Goal: Information Seeking & Learning: Learn about a topic

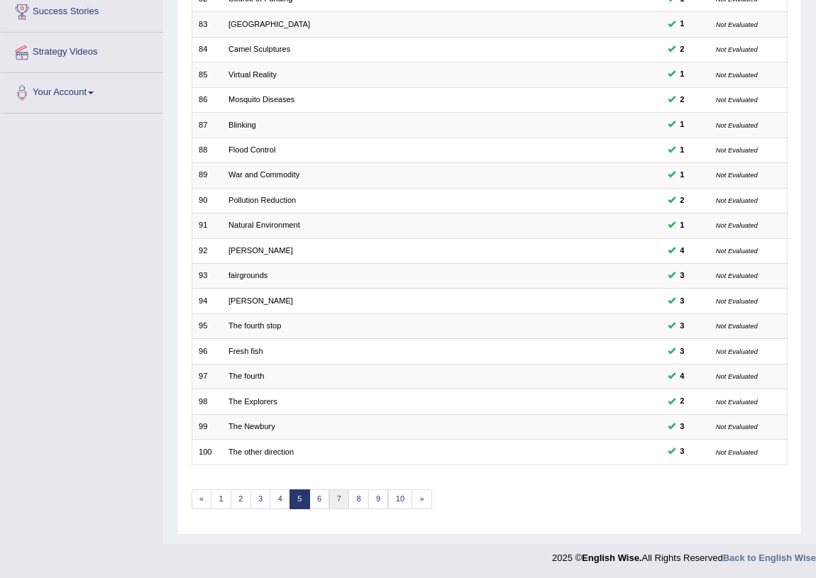
scroll to position [240, 0]
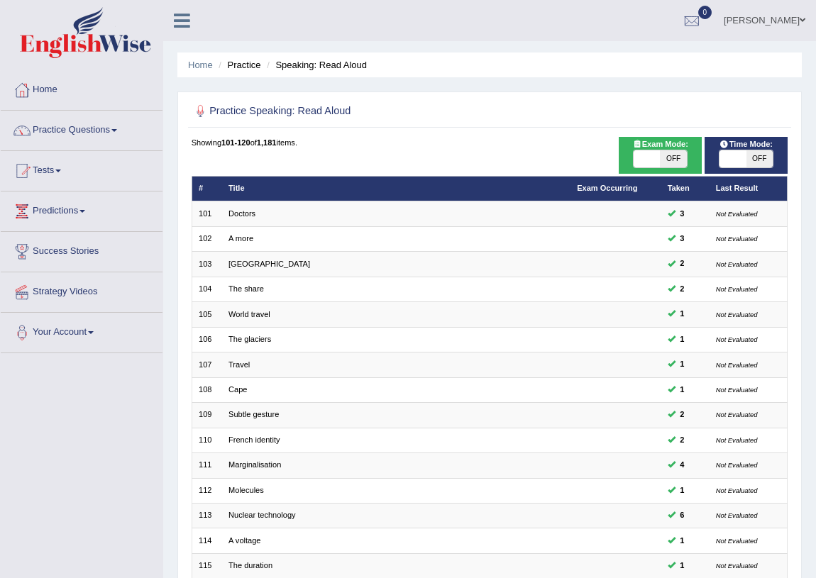
scroll to position [240, 0]
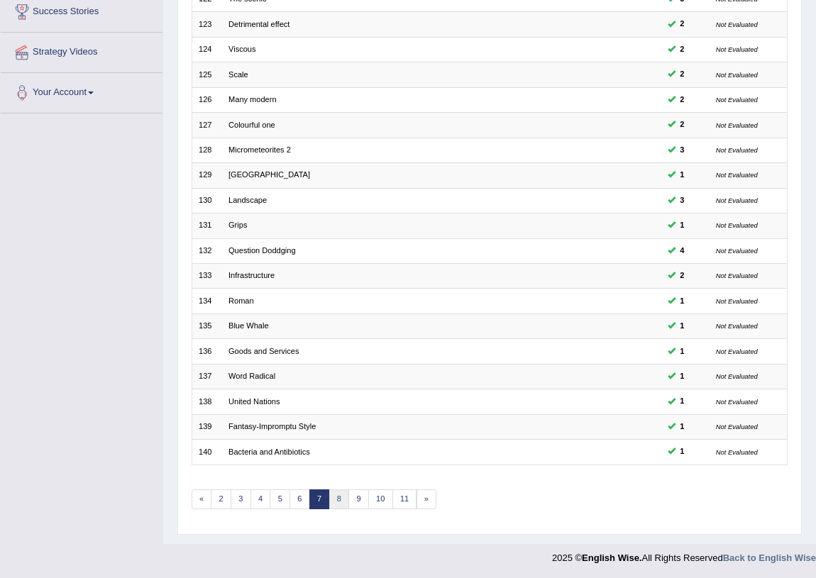
click at [340, 496] on link "8" at bounding box center [339, 499] width 21 height 20
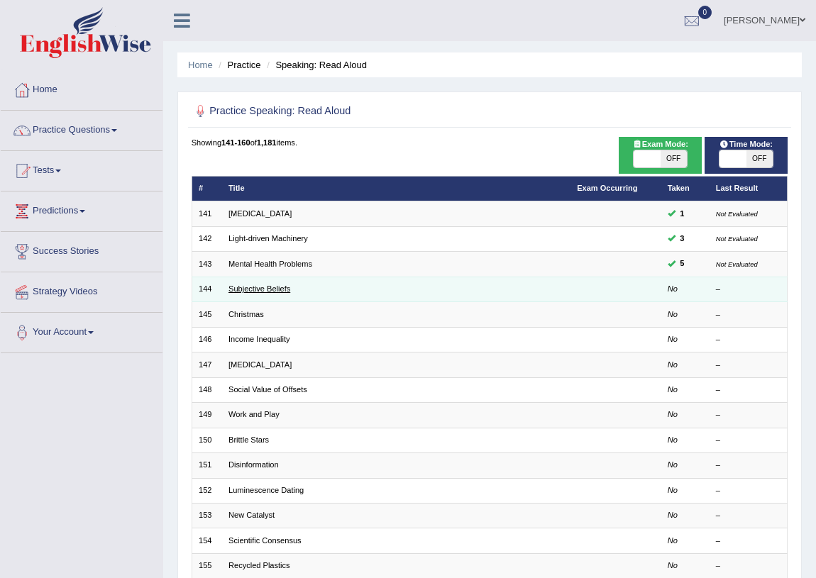
click at [252, 289] on link "Subjective Beliefs" at bounding box center [259, 288] width 62 height 9
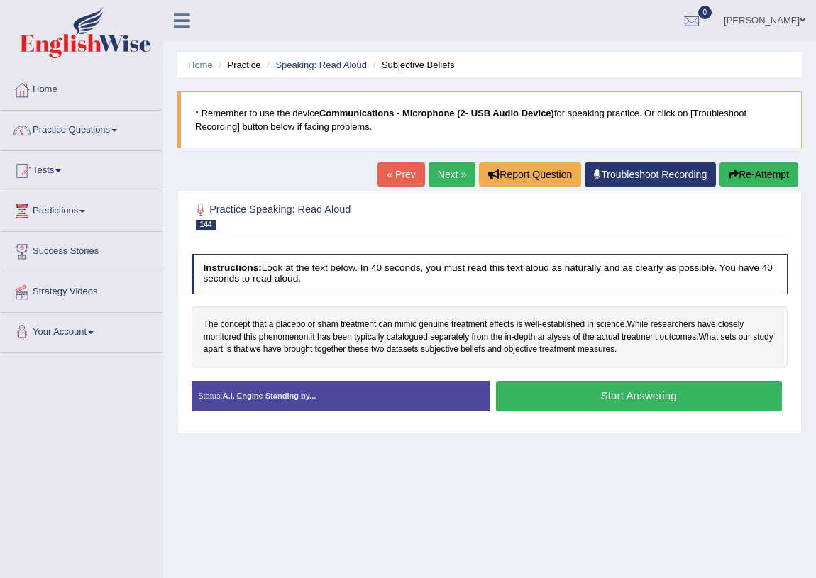
click at [582, 404] on button "Start Answering" at bounding box center [639, 396] width 286 height 30
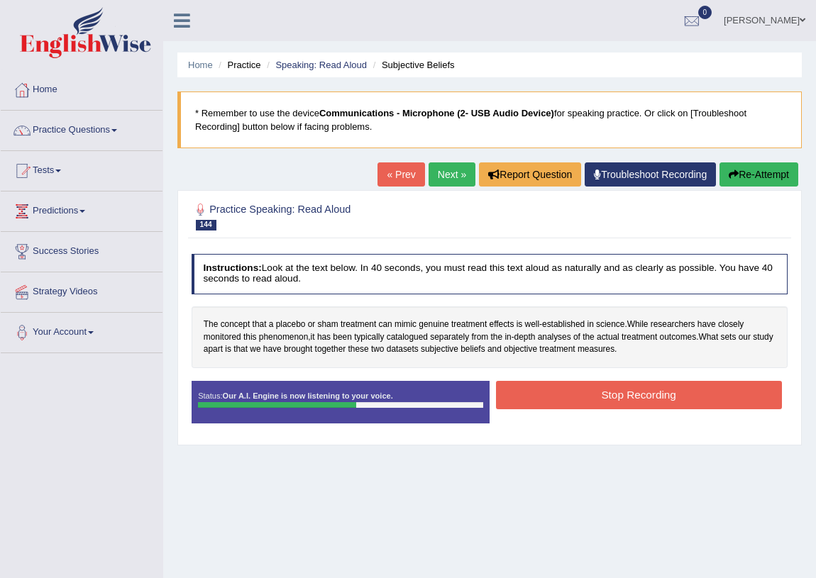
click at [644, 394] on button "Stop Recording" at bounding box center [639, 395] width 286 height 28
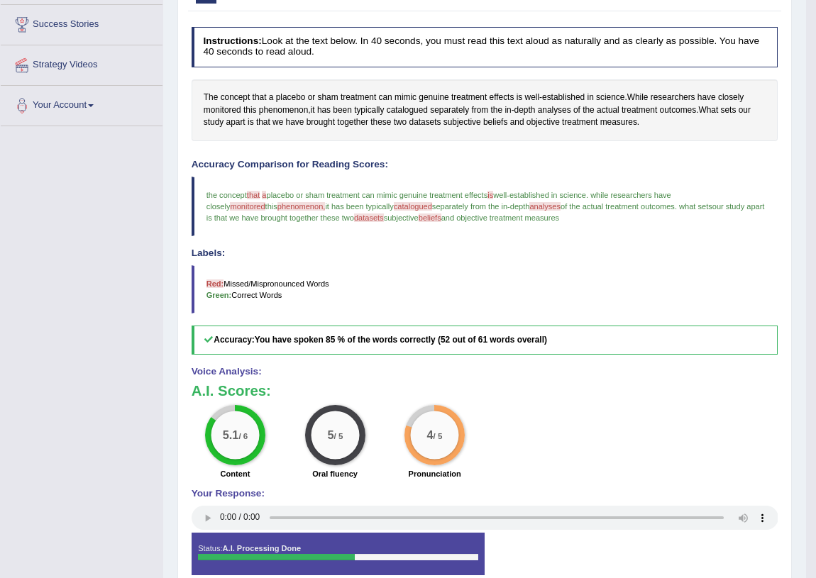
scroll to position [163, 0]
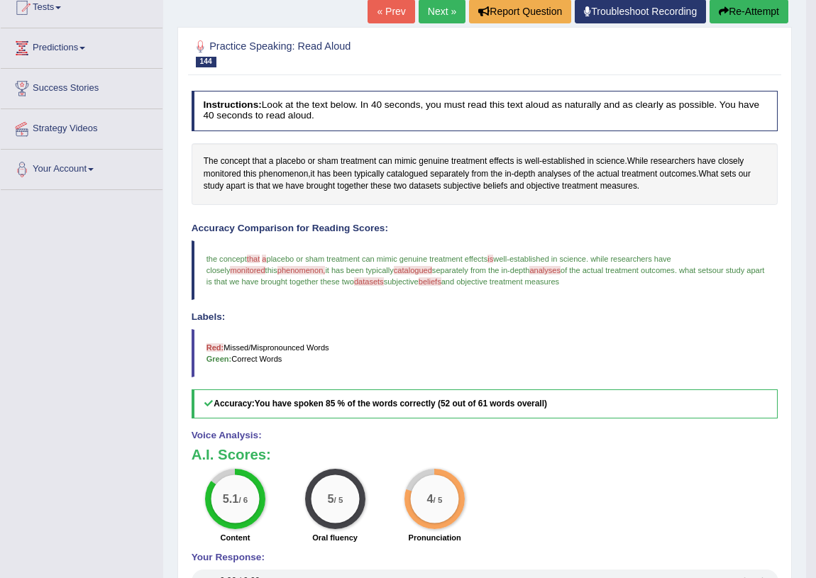
click at [750, 8] on button "Re-Attempt" at bounding box center [748, 11] width 79 height 24
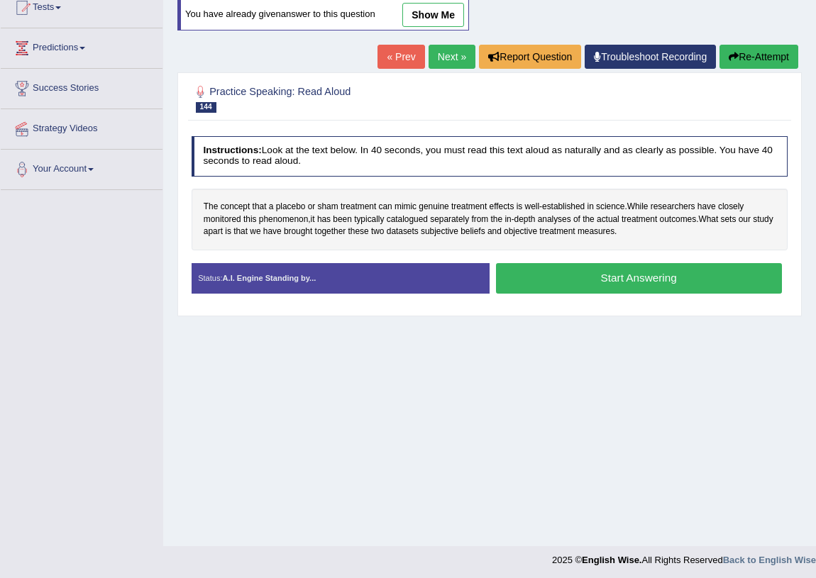
click at [611, 277] on button "Start Answering" at bounding box center [639, 278] width 286 height 30
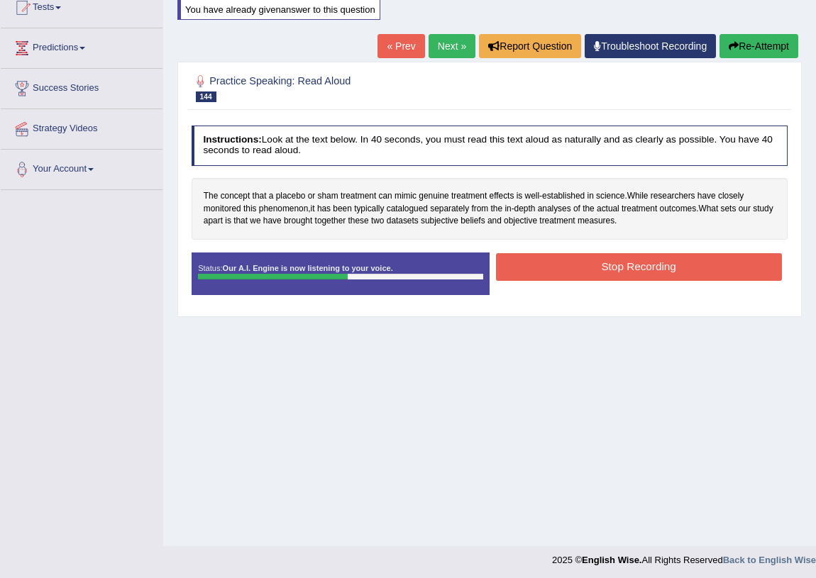
click at [653, 265] on button "Stop Recording" at bounding box center [639, 267] width 286 height 28
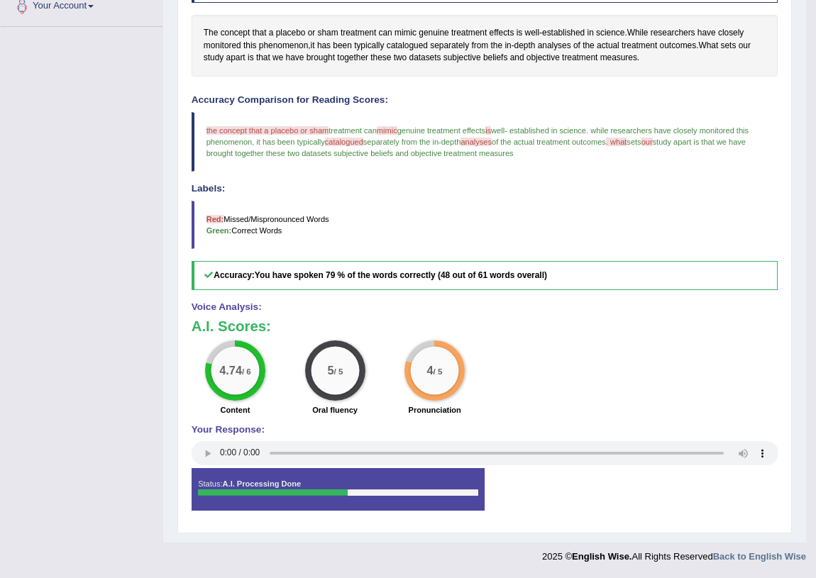
scroll to position [133, 0]
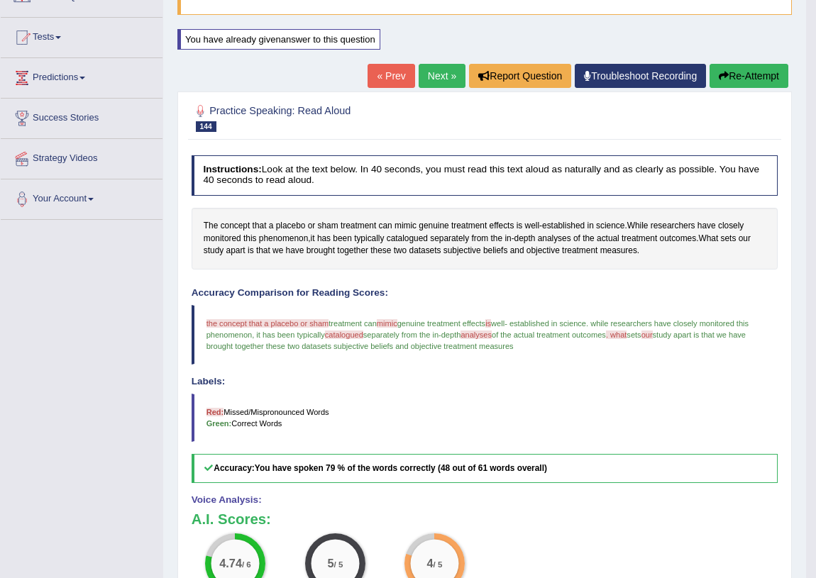
click at [770, 72] on button "Re-Attempt" at bounding box center [748, 76] width 79 height 24
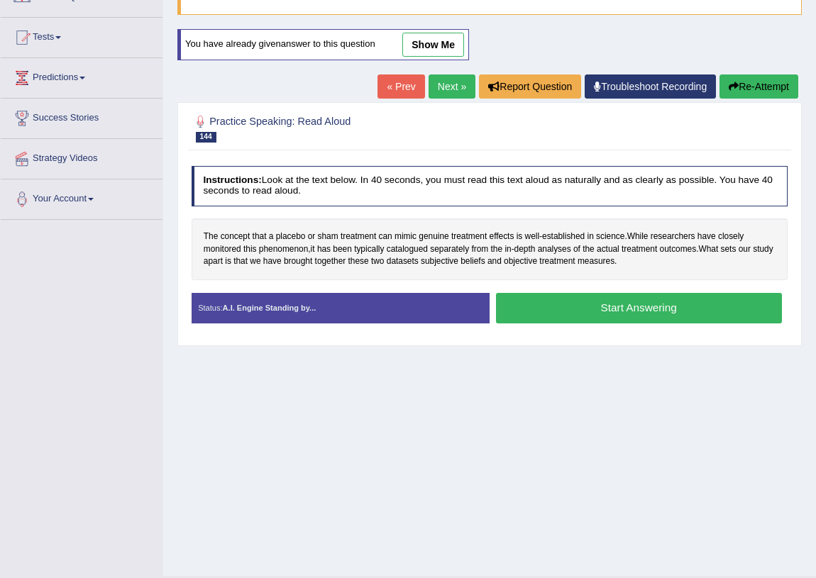
click at [555, 293] on button "Start Answering" at bounding box center [639, 308] width 286 height 30
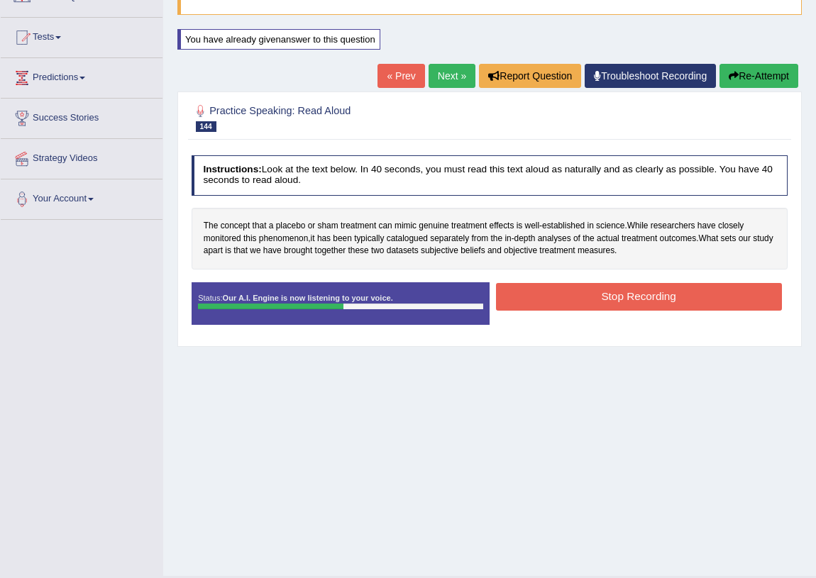
click at [675, 291] on button "Stop Recording" at bounding box center [639, 297] width 286 height 28
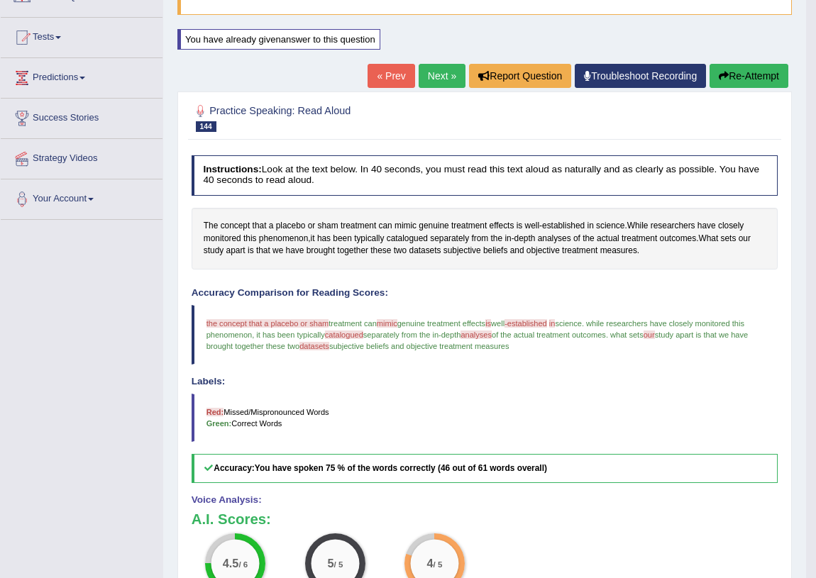
scroll to position [69, 0]
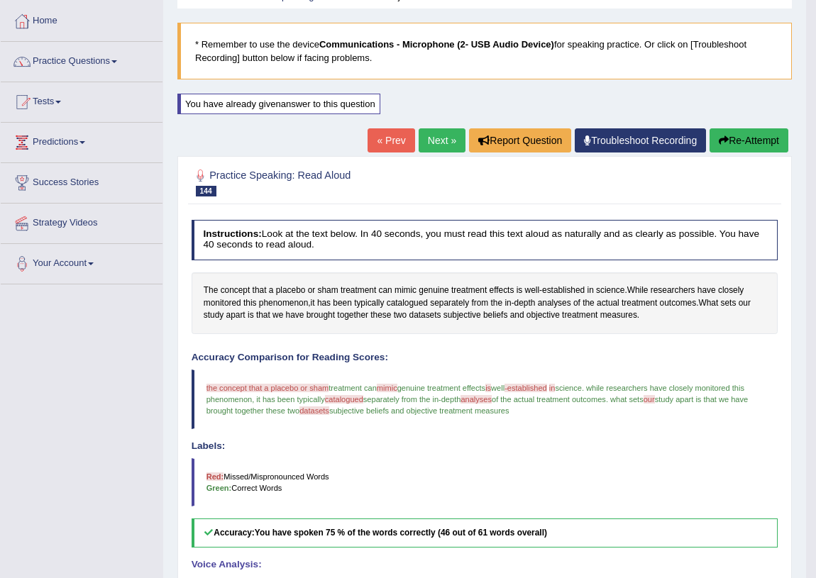
click at [438, 142] on link "Next »" at bounding box center [441, 140] width 47 height 24
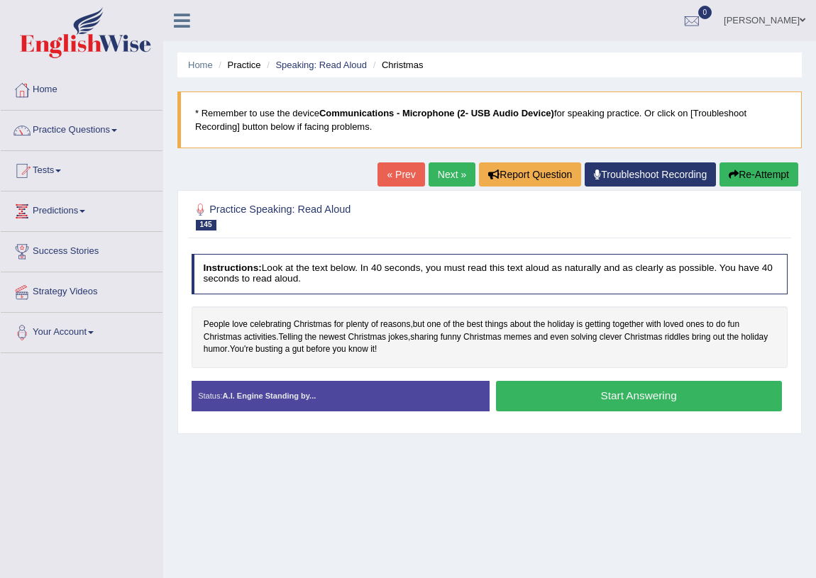
click at [567, 399] on button "Start Answering" at bounding box center [639, 396] width 286 height 30
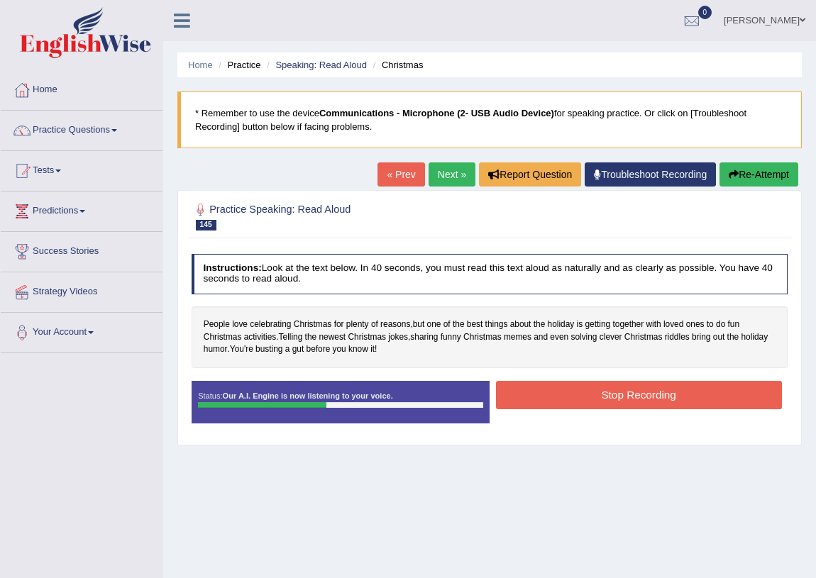
click at [613, 395] on button "Stop Recording" at bounding box center [639, 395] width 286 height 28
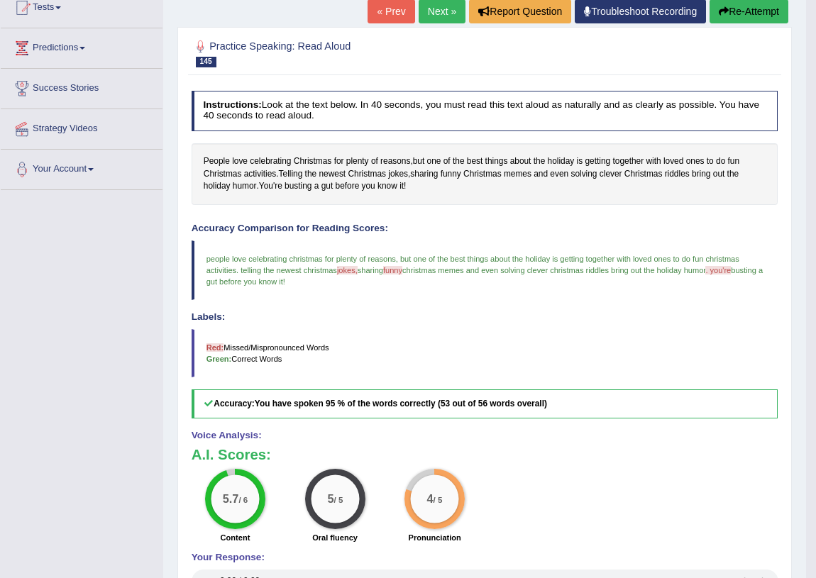
scroll to position [99, 0]
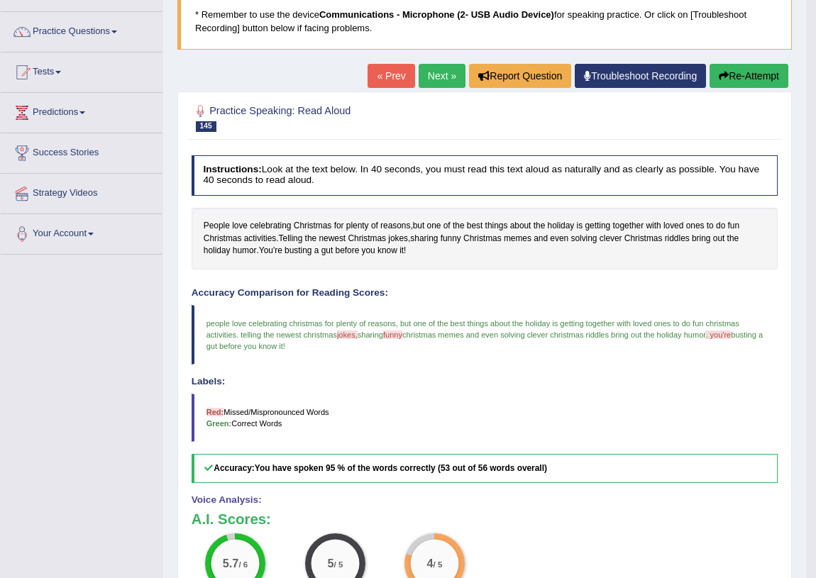
click at [438, 70] on link "Next »" at bounding box center [441, 76] width 47 height 24
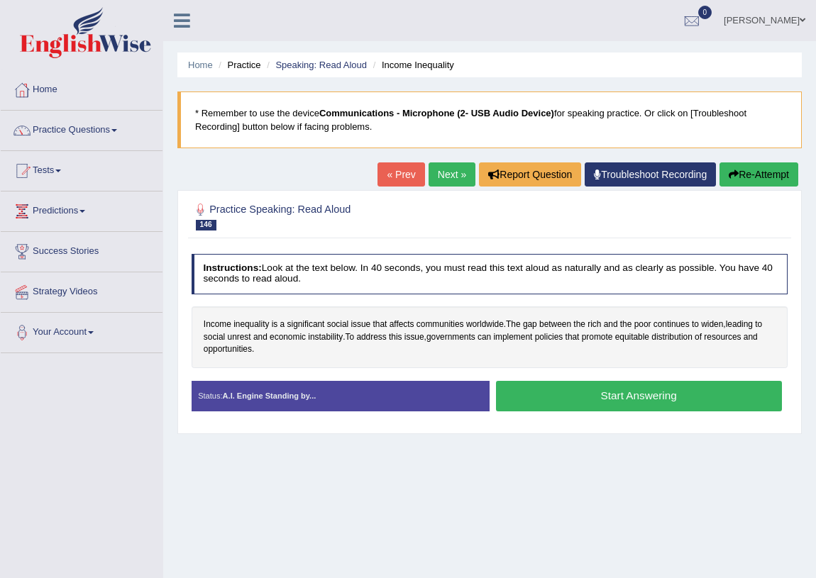
click at [552, 394] on button "Start Answering" at bounding box center [639, 396] width 286 height 30
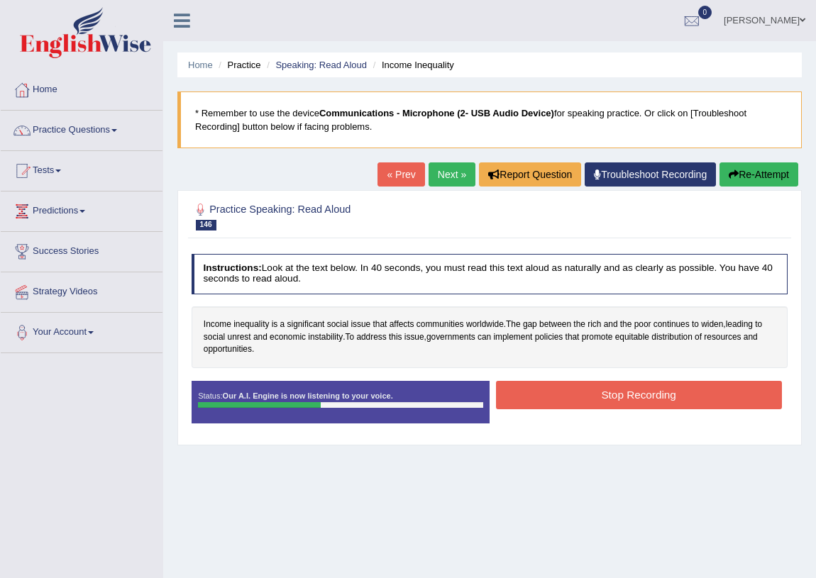
click at [589, 390] on button "Stop Recording" at bounding box center [639, 395] width 286 height 28
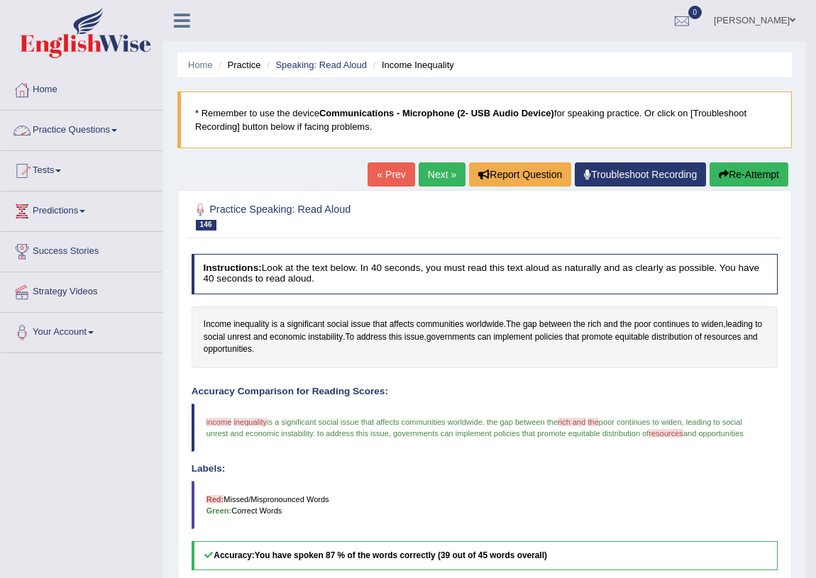
click at [107, 126] on link "Practice Questions" at bounding box center [82, 128] width 162 height 35
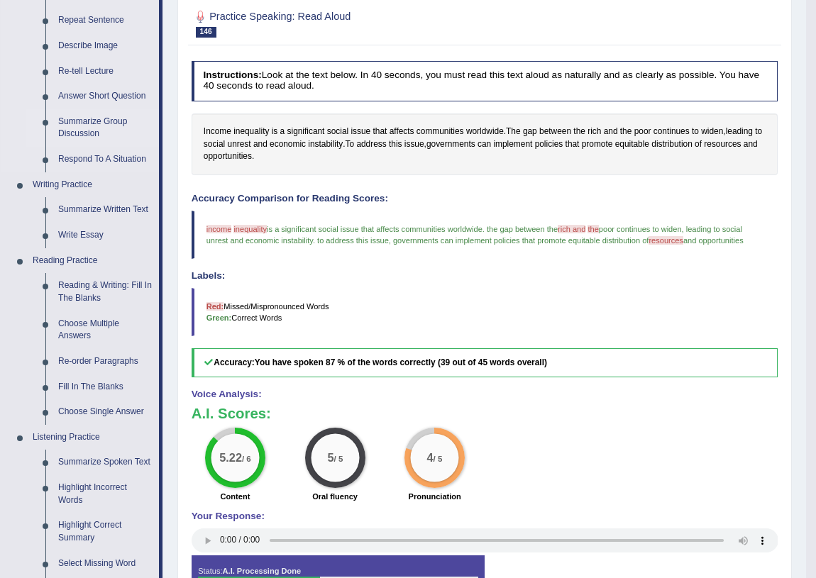
scroll to position [64, 0]
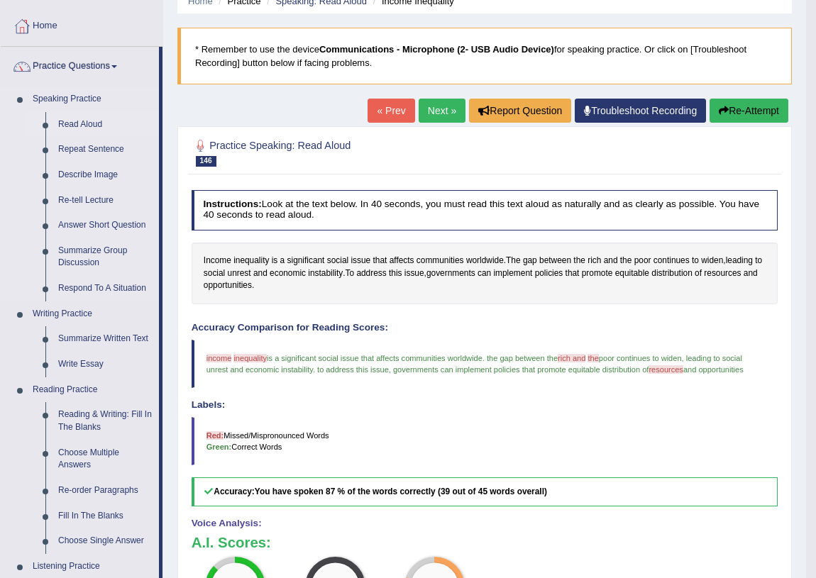
click at [94, 121] on link "Read Aloud" at bounding box center [105, 125] width 107 height 26
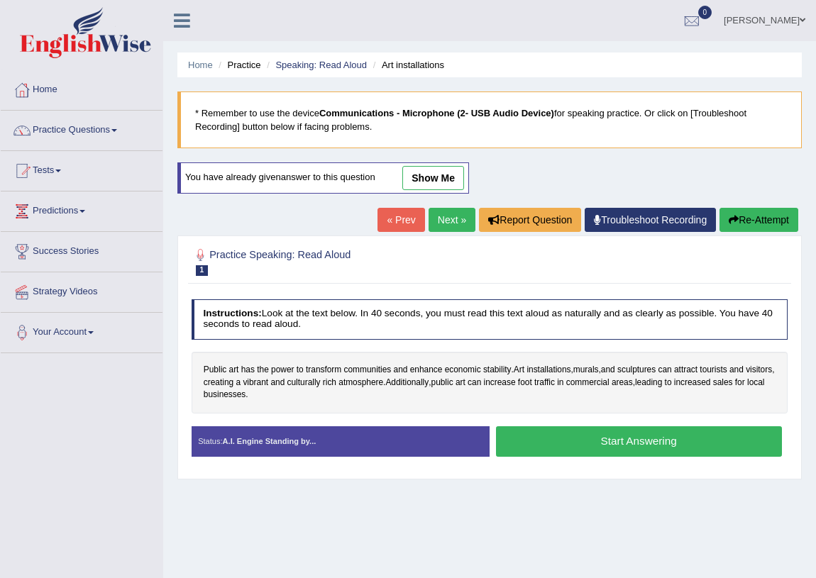
click at [428, 179] on link "show me" at bounding box center [433, 178] width 62 height 24
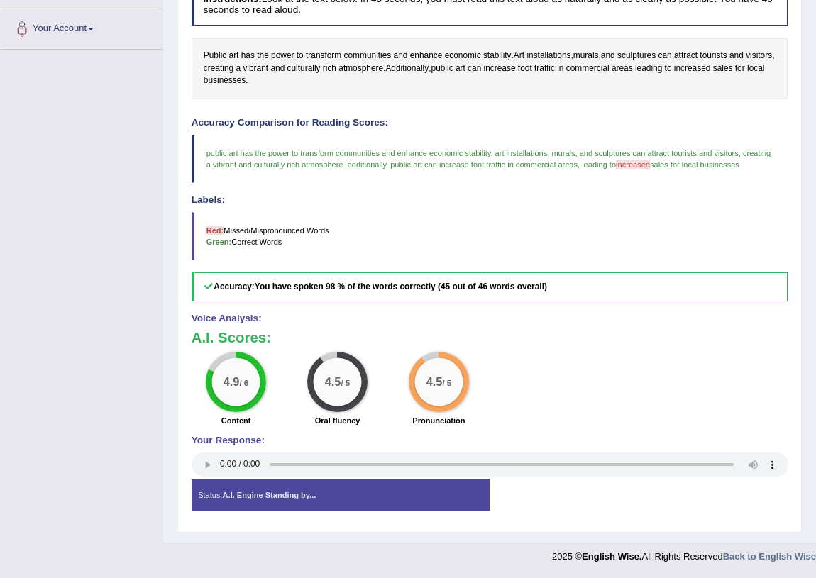
scroll to position [45, 0]
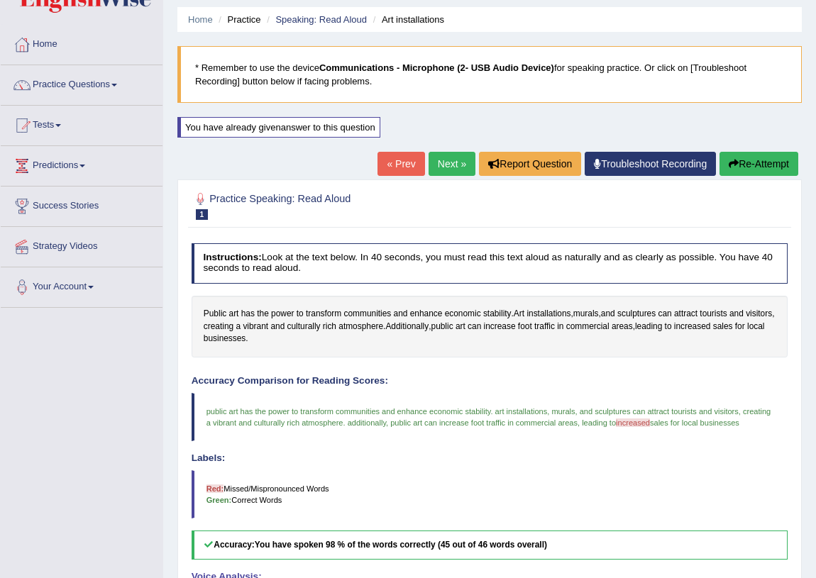
click at [762, 162] on button "Re-Attempt" at bounding box center [758, 164] width 79 height 24
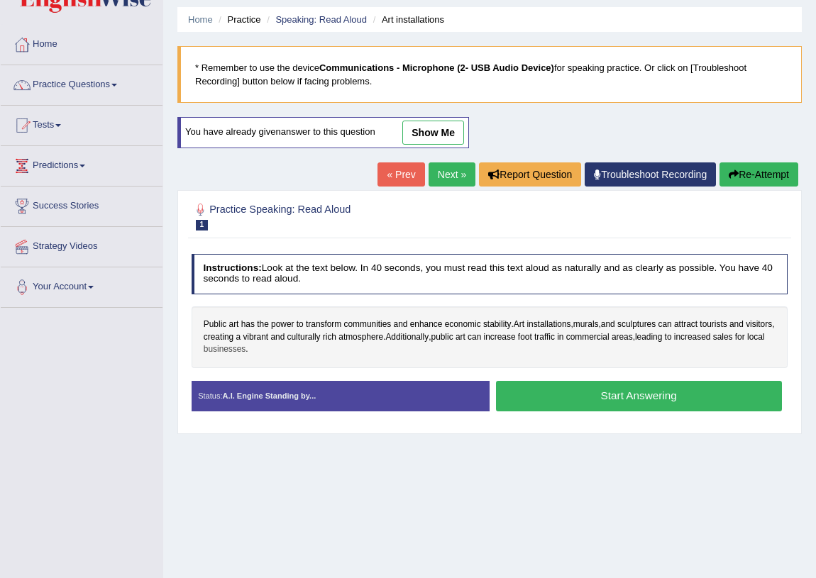
scroll to position [45, 0]
click at [561, 397] on button "Start Answering" at bounding box center [639, 396] width 286 height 30
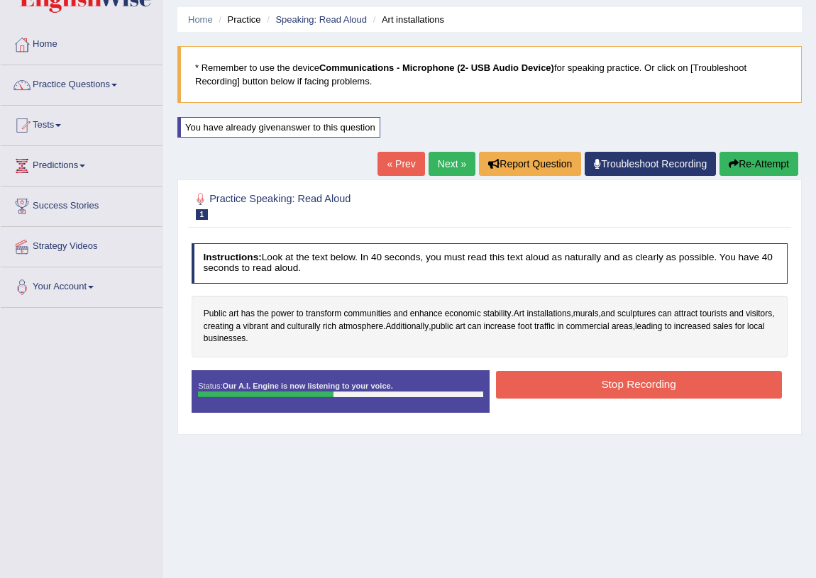
click at [598, 384] on button "Stop Recording" at bounding box center [639, 385] width 286 height 28
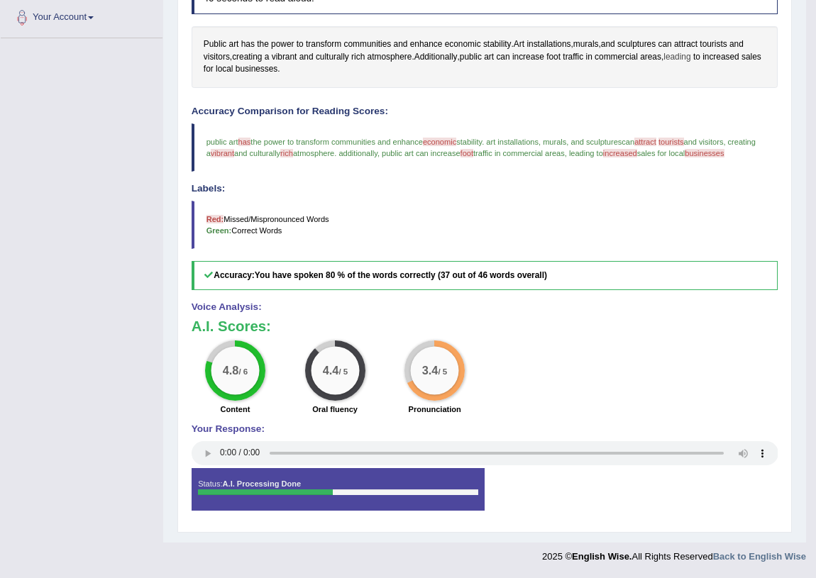
scroll to position [69, 0]
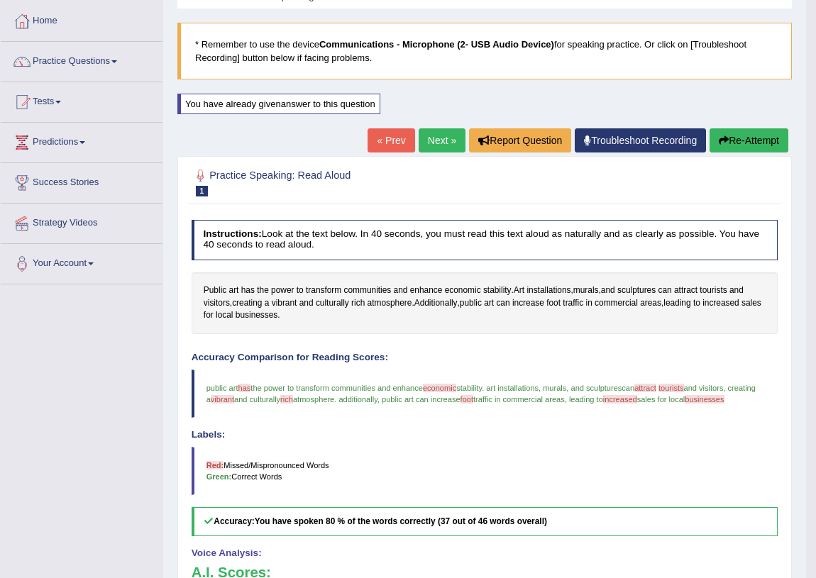
click at [765, 141] on button "Re-Attempt" at bounding box center [748, 140] width 79 height 24
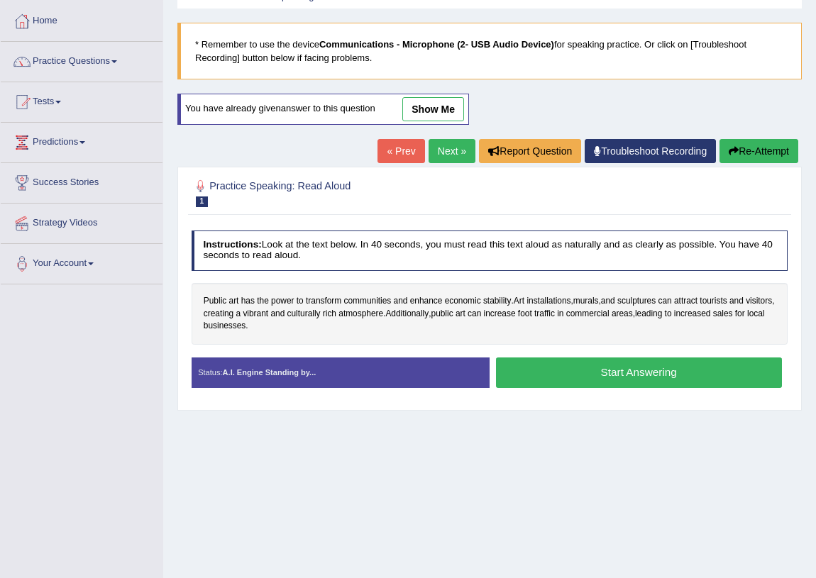
click at [550, 369] on button "Start Answering" at bounding box center [639, 372] width 286 height 30
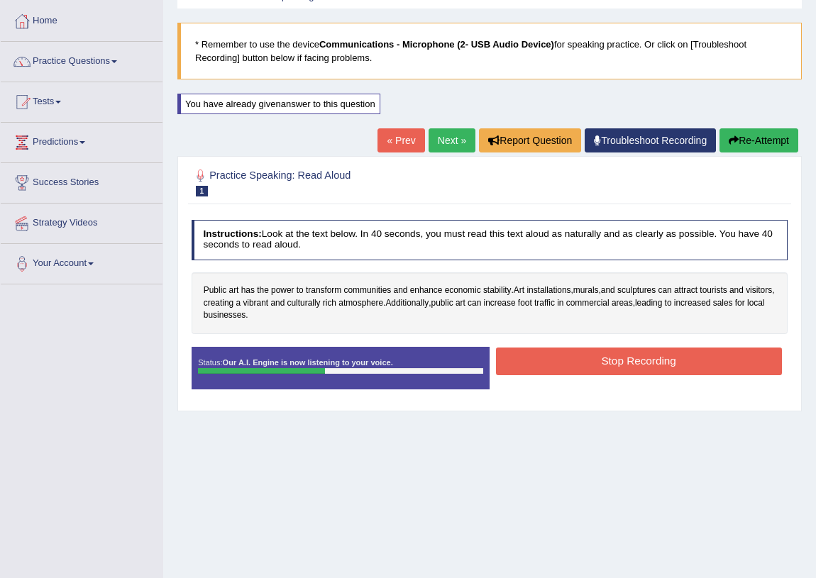
click at [612, 364] on button "Stop Recording" at bounding box center [639, 362] width 286 height 28
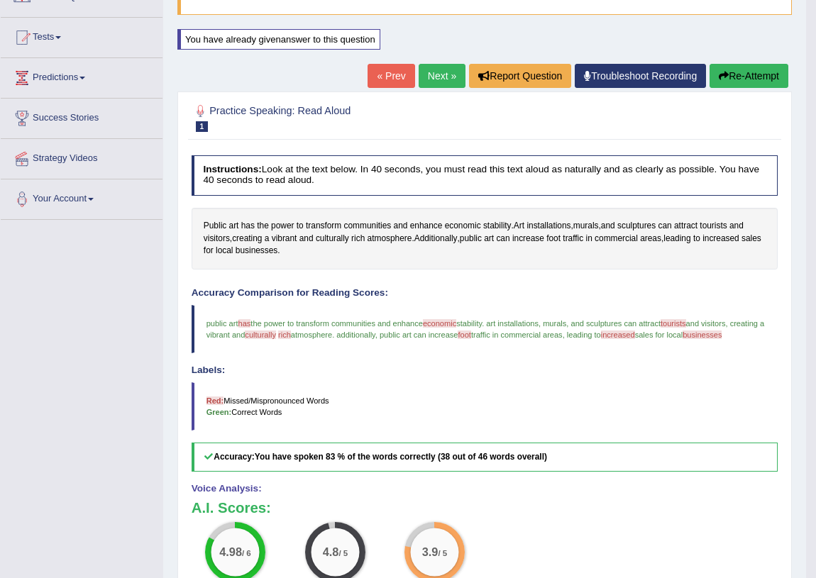
scroll to position [69, 0]
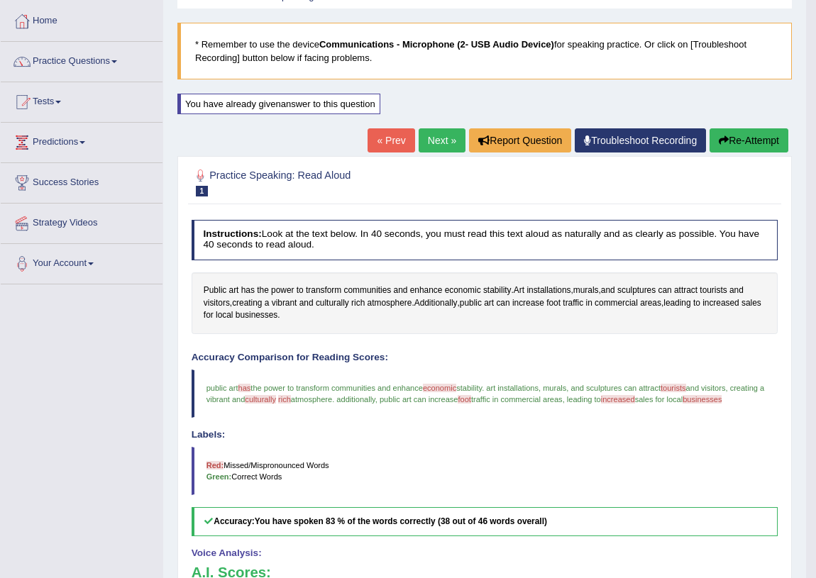
click at [440, 140] on link "Next »" at bounding box center [441, 140] width 47 height 24
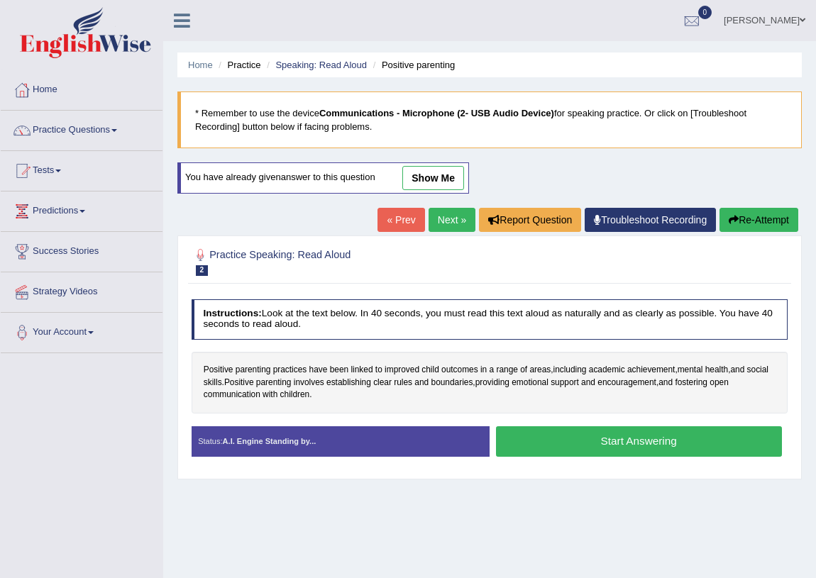
click at [418, 176] on link "show me" at bounding box center [433, 178] width 62 height 24
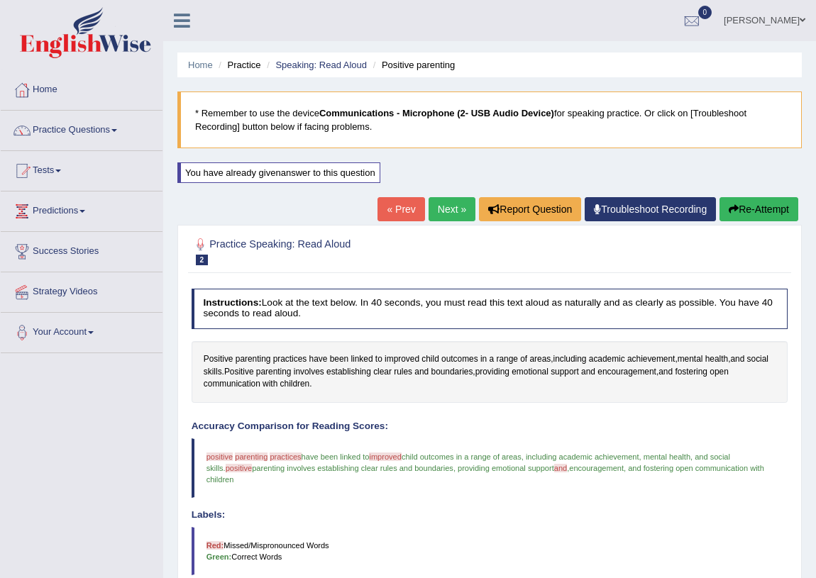
click at [744, 213] on button "Re-Attempt" at bounding box center [758, 209] width 79 height 24
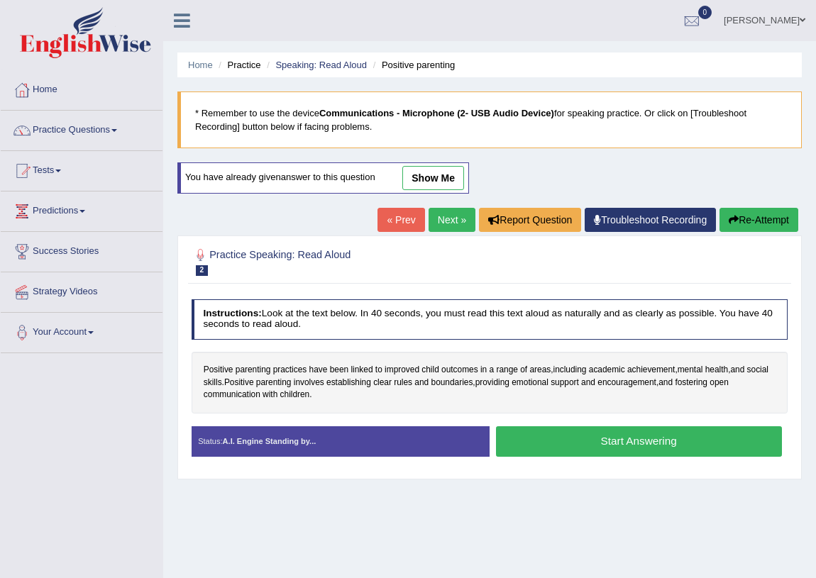
click at [568, 440] on button "Start Answering" at bounding box center [639, 441] width 286 height 30
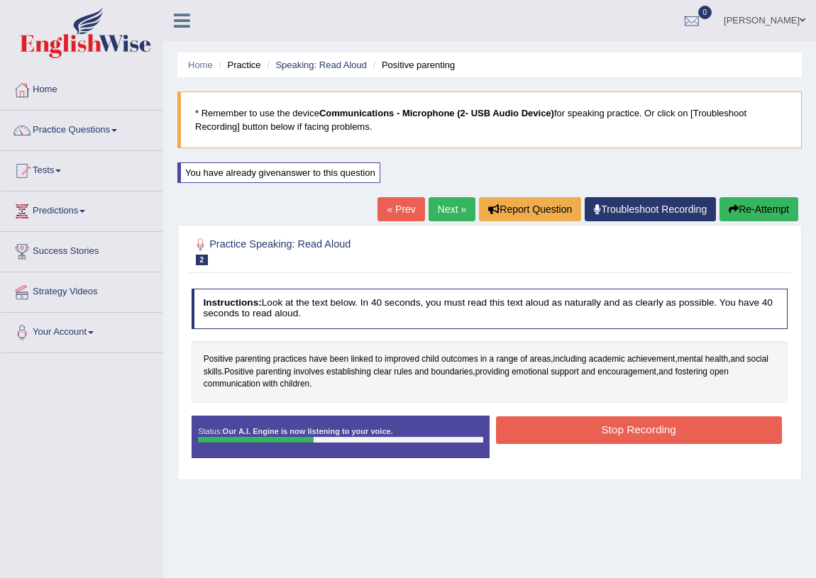
click at [594, 431] on button "Stop Recording" at bounding box center [639, 430] width 286 height 28
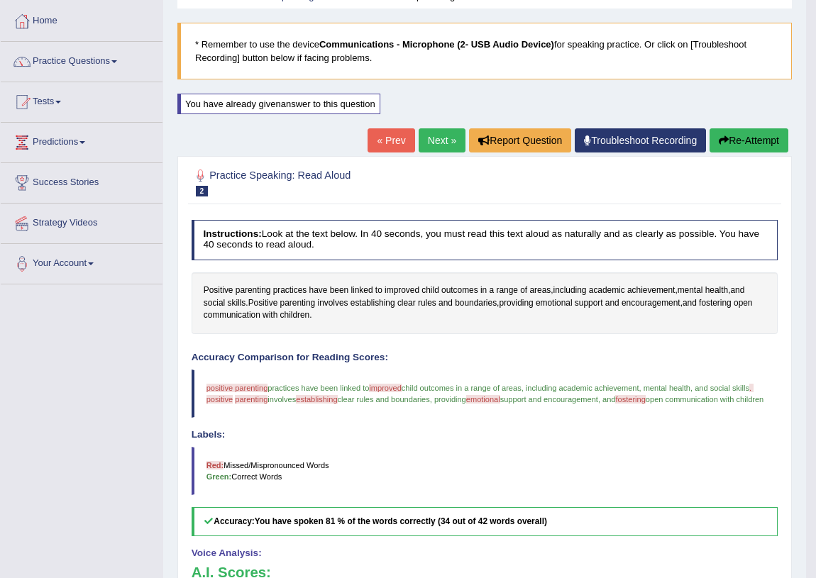
scroll to position [4, 0]
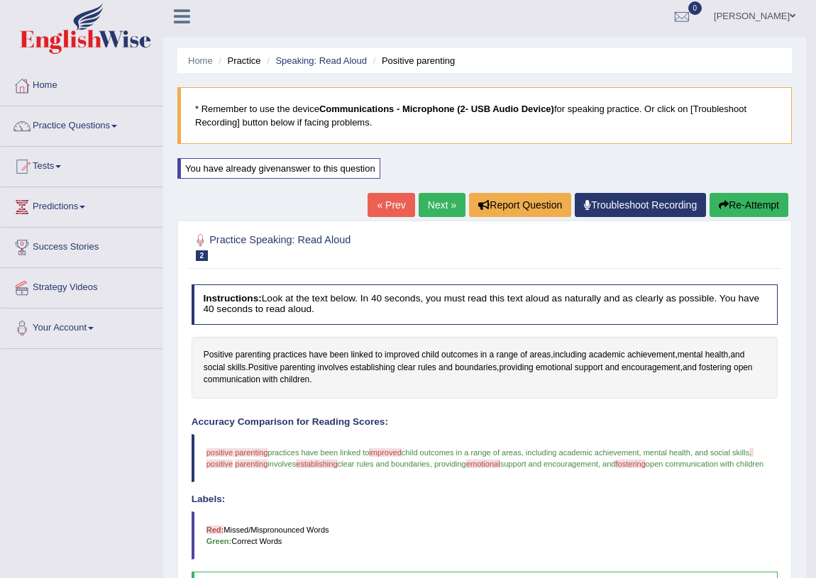
click at [747, 201] on button "Re-Attempt" at bounding box center [748, 205] width 79 height 24
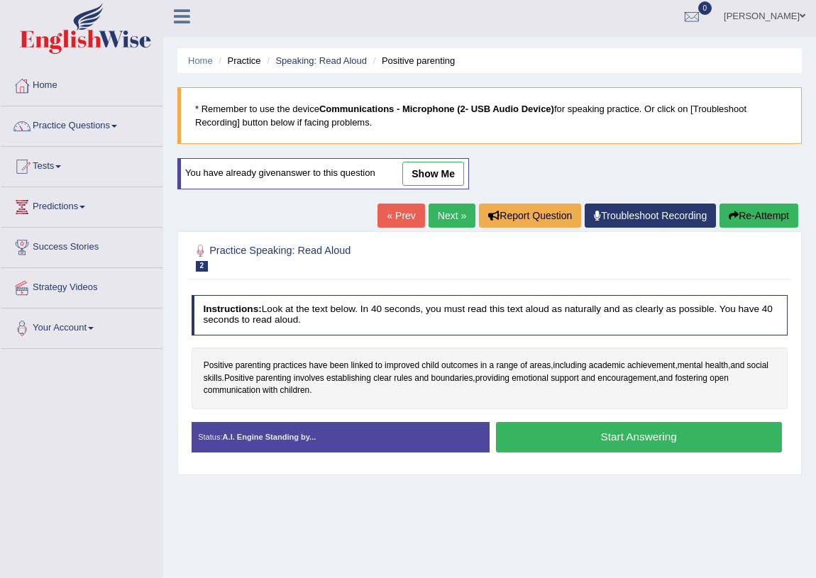
click at [448, 213] on link "Next »" at bounding box center [451, 216] width 47 height 24
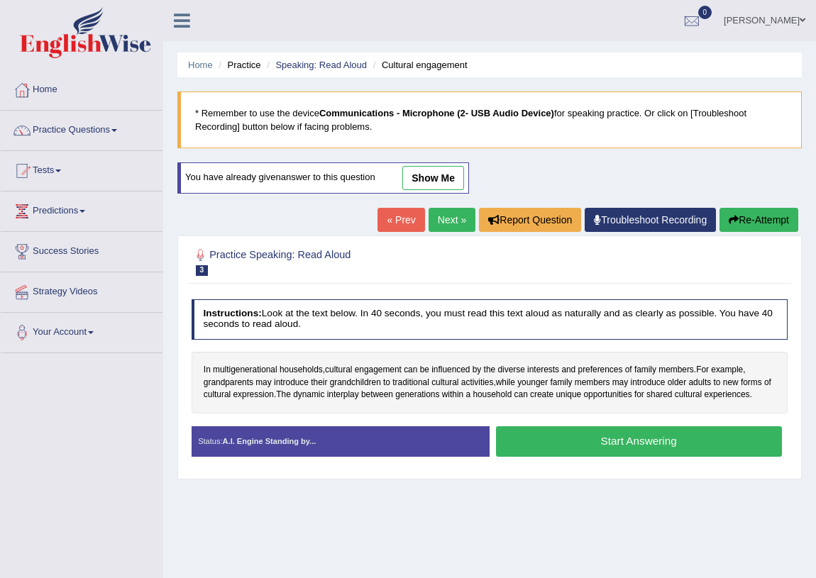
click at [450, 184] on link "show me" at bounding box center [433, 178] width 62 height 24
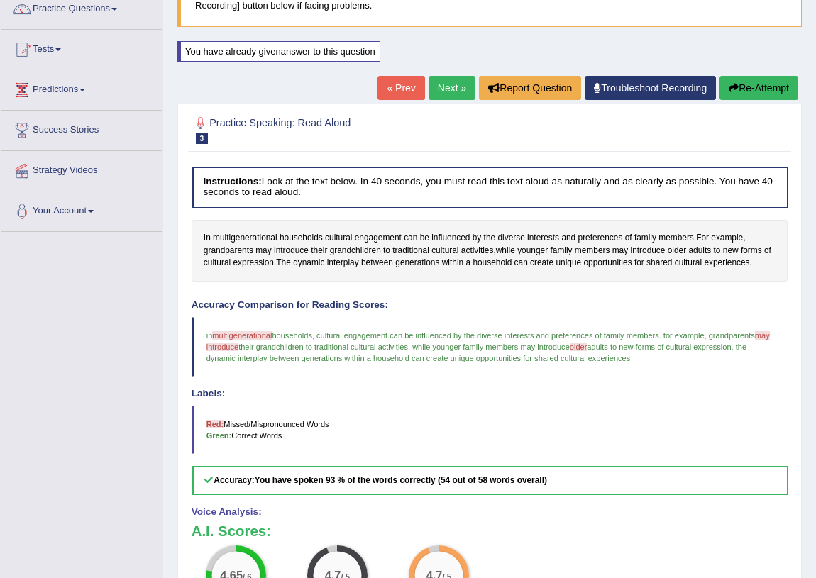
scroll to position [57, 0]
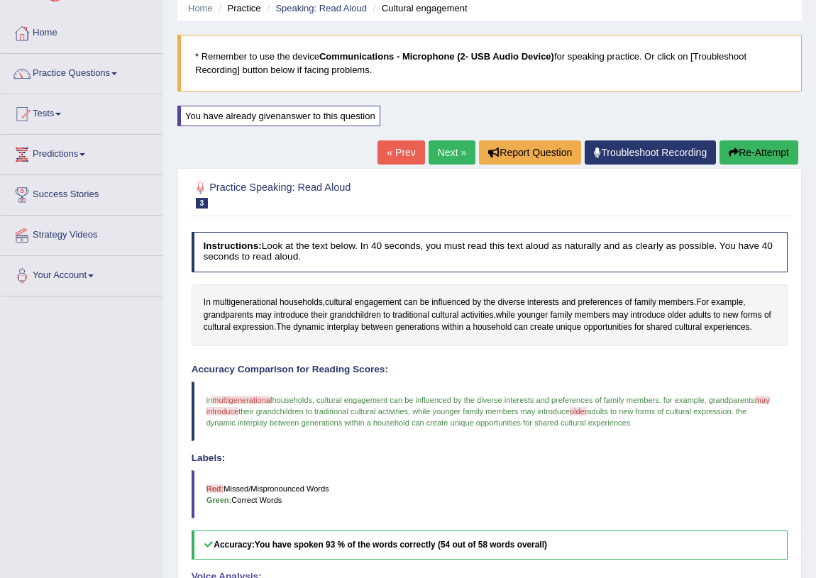
click at [764, 146] on button "Re-Attempt" at bounding box center [758, 152] width 79 height 24
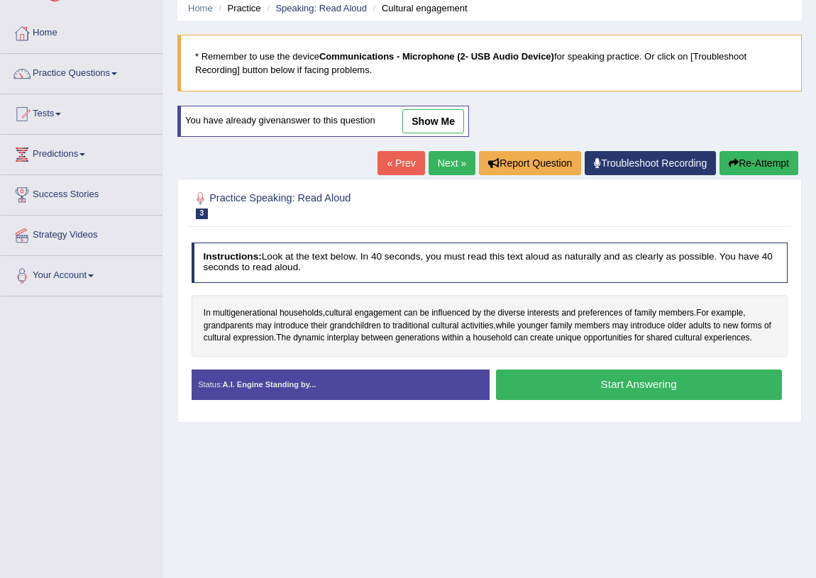
click at [550, 388] on button "Start Answering" at bounding box center [639, 384] width 286 height 30
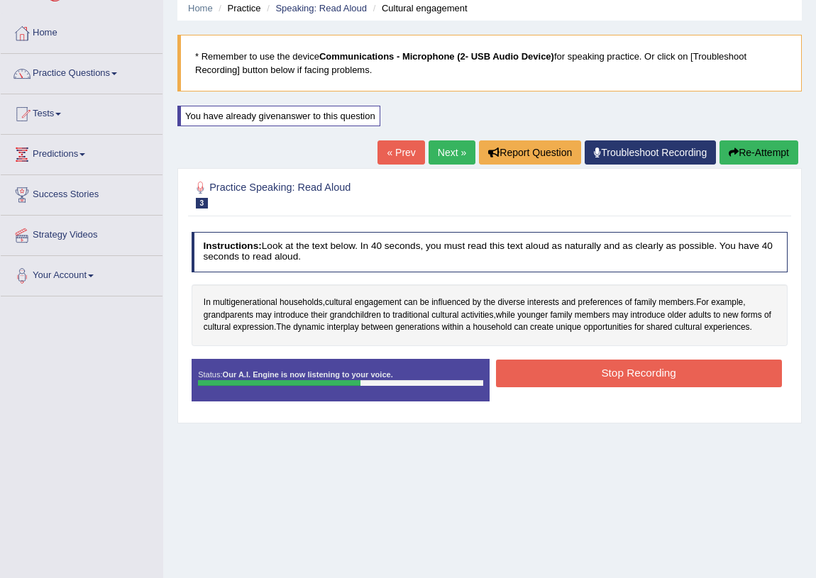
click at [578, 372] on button "Stop Recording" at bounding box center [639, 374] width 286 height 28
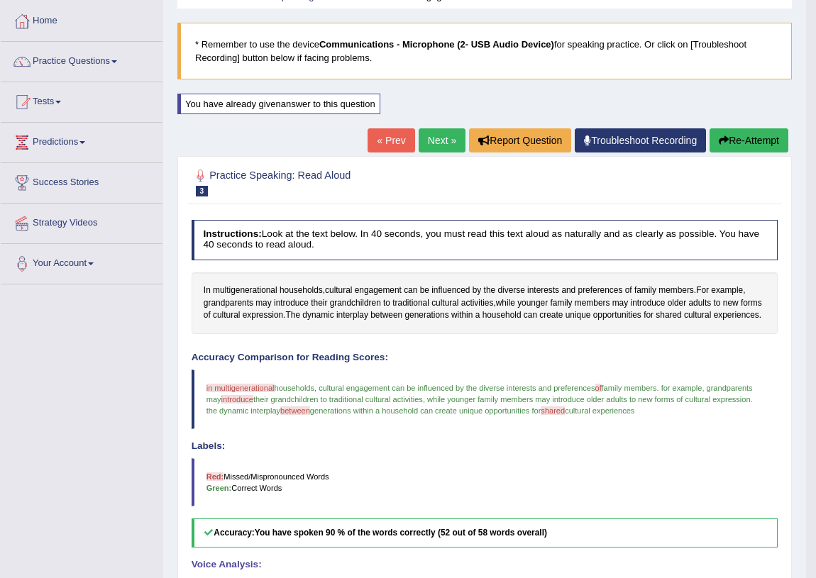
scroll to position [198, 0]
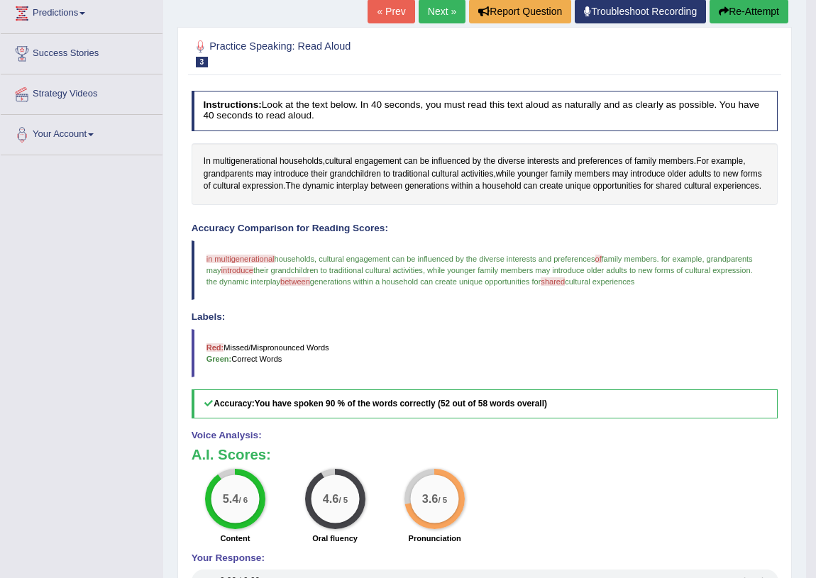
click at [660, 452] on h3 "A.I. Scores:" at bounding box center [484, 455] width 587 height 16
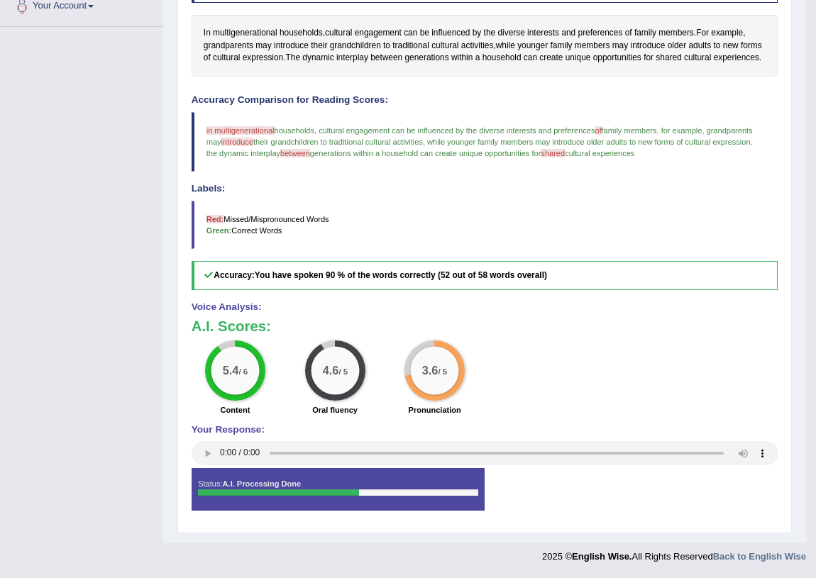
scroll to position [133, 0]
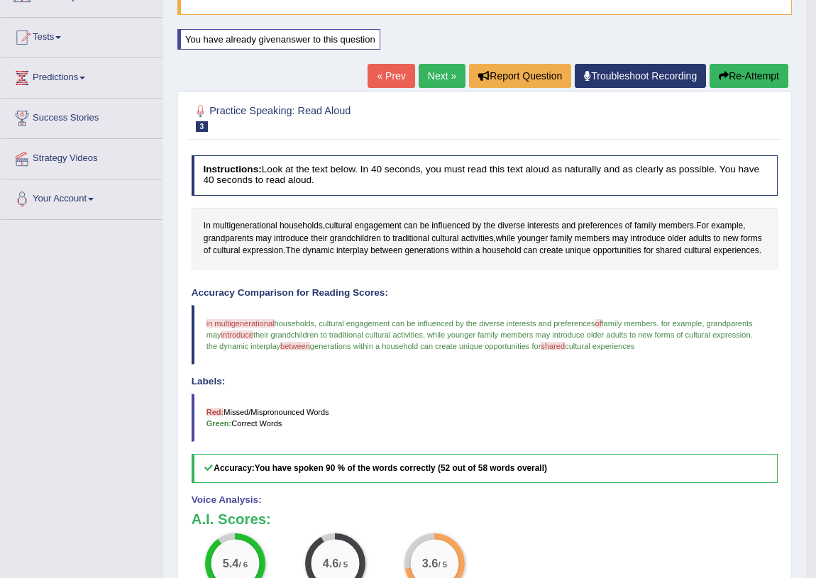
click at [440, 76] on link "Next »" at bounding box center [441, 76] width 47 height 24
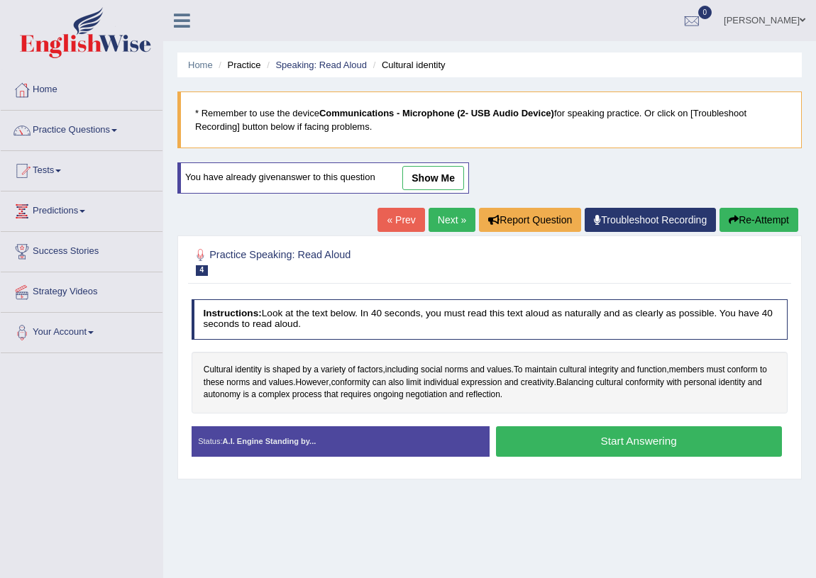
click at [430, 177] on link "show me" at bounding box center [433, 178] width 62 height 24
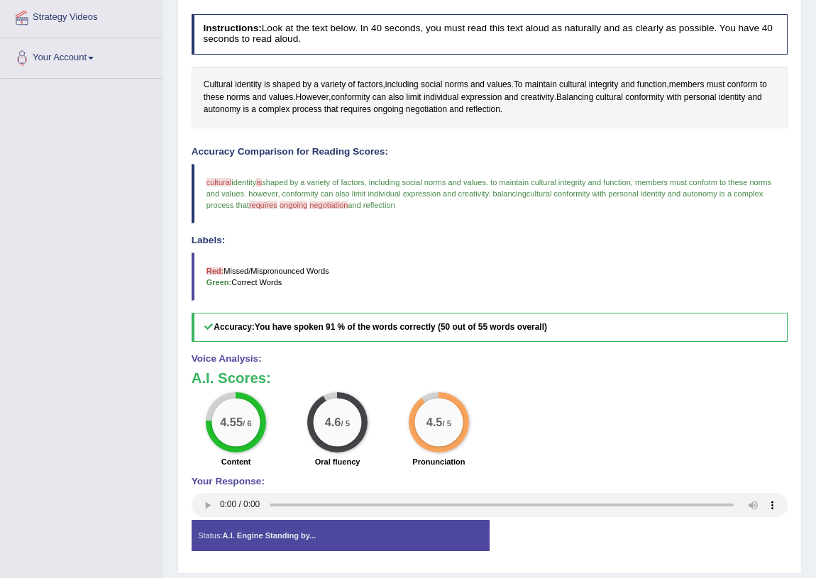
scroll to position [16, 0]
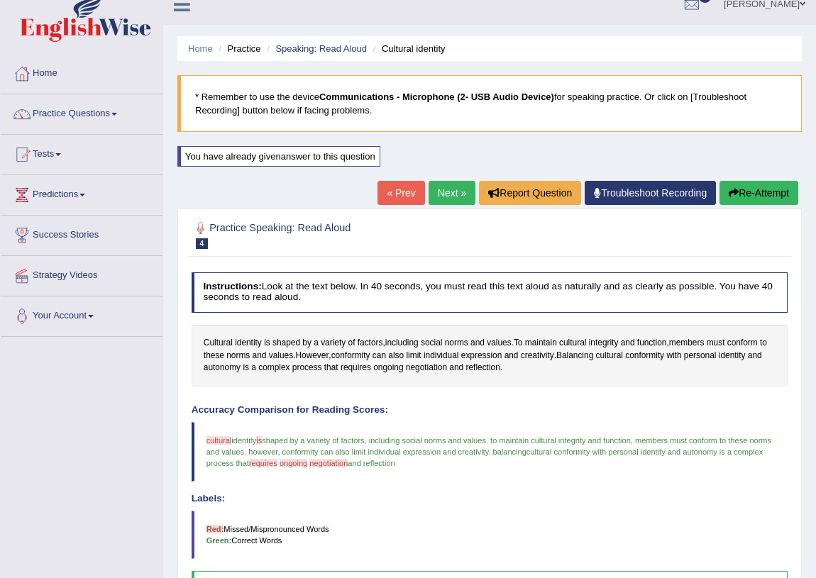
click at [756, 191] on button "Re-Attempt" at bounding box center [758, 193] width 79 height 24
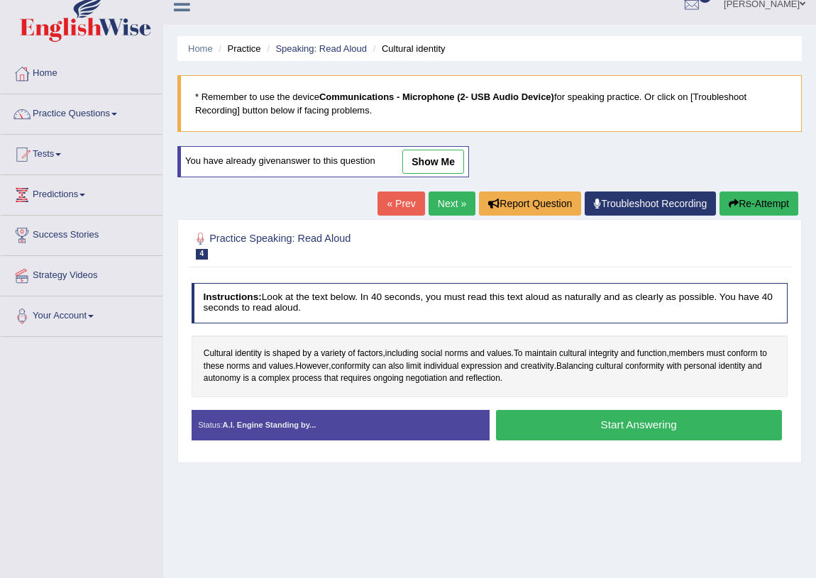
click at [562, 432] on button "Start Answering" at bounding box center [639, 425] width 286 height 30
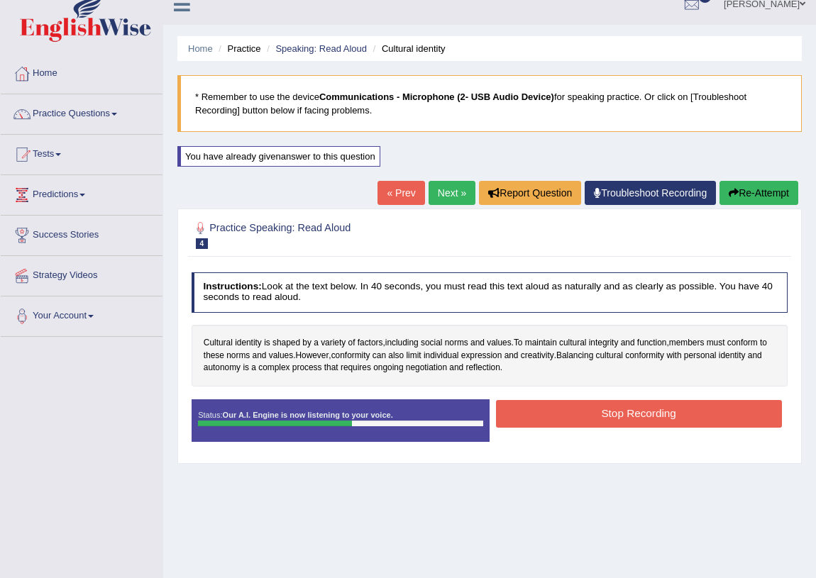
click at [596, 414] on button "Stop Recording" at bounding box center [639, 414] width 286 height 28
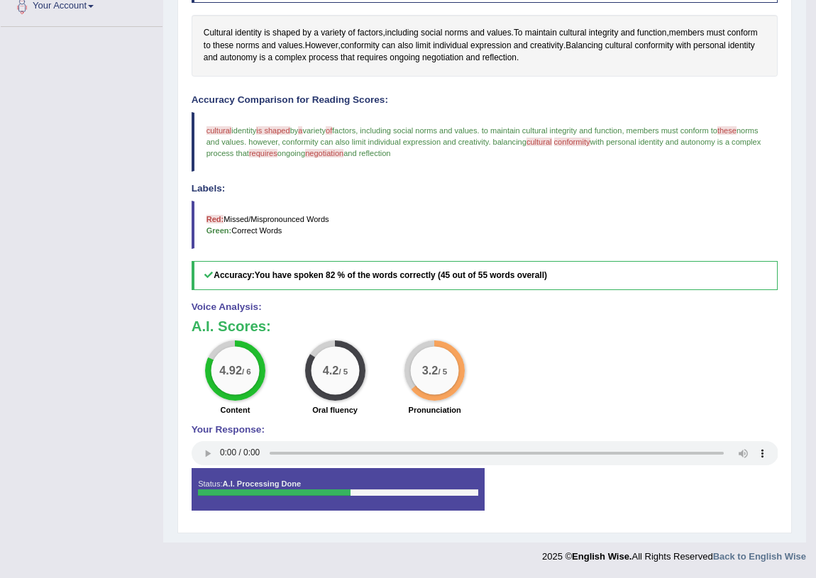
scroll to position [69, 0]
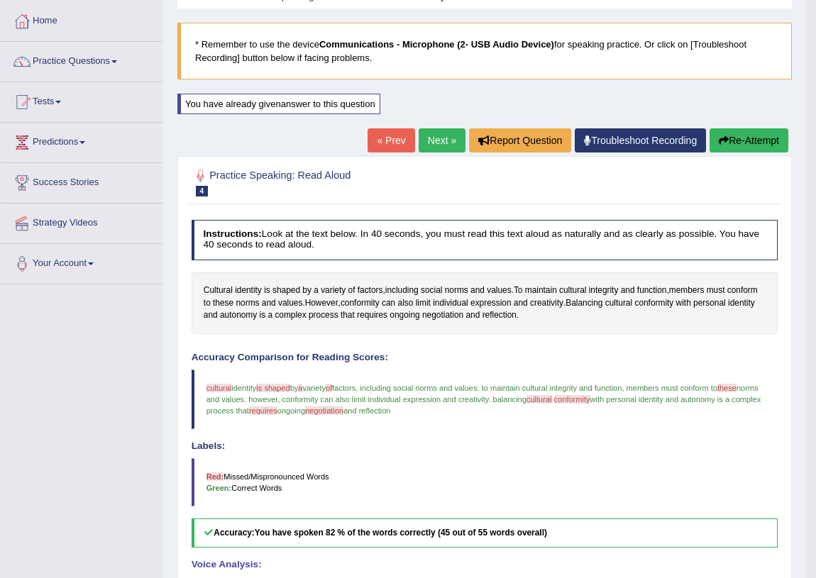
click at [739, 135] on button "Re-Attempt" at bounding box center [748, 140] width 79 height 24
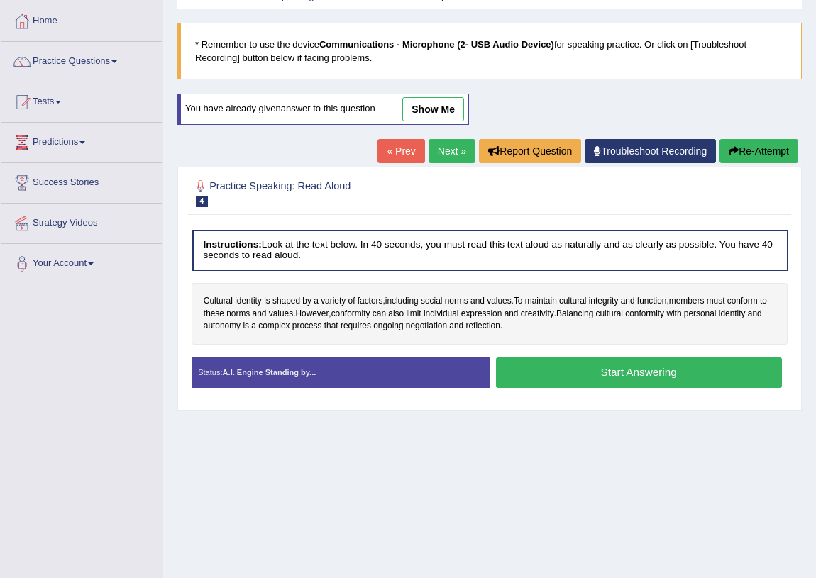
click at [757, 155] on button "Re-Attempt" at bounding box center [758, 151] width 79 height 24
click at [552, 371] on button "Start Answering" at bounding box center [639, 372] width 286 height 30
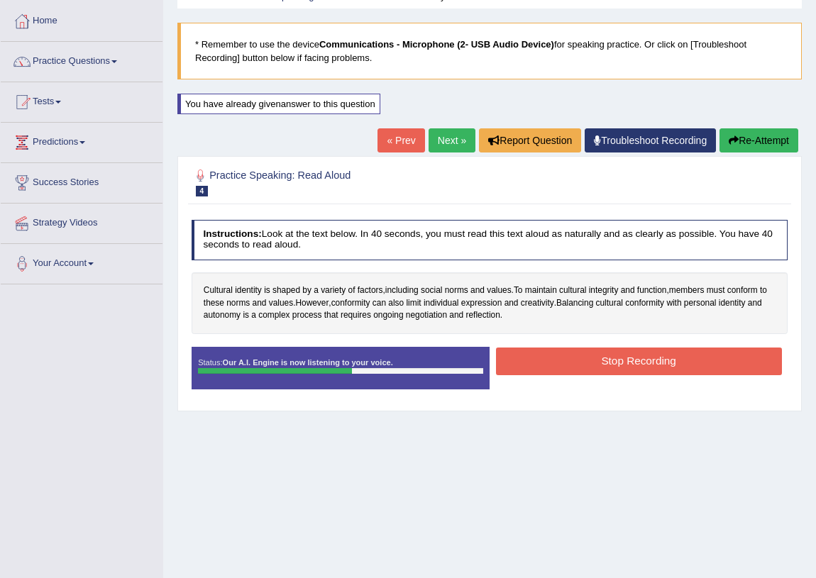
click at [603, 360] on button "Stop Recording" at bounding box center [639, 362] width 286 height 28
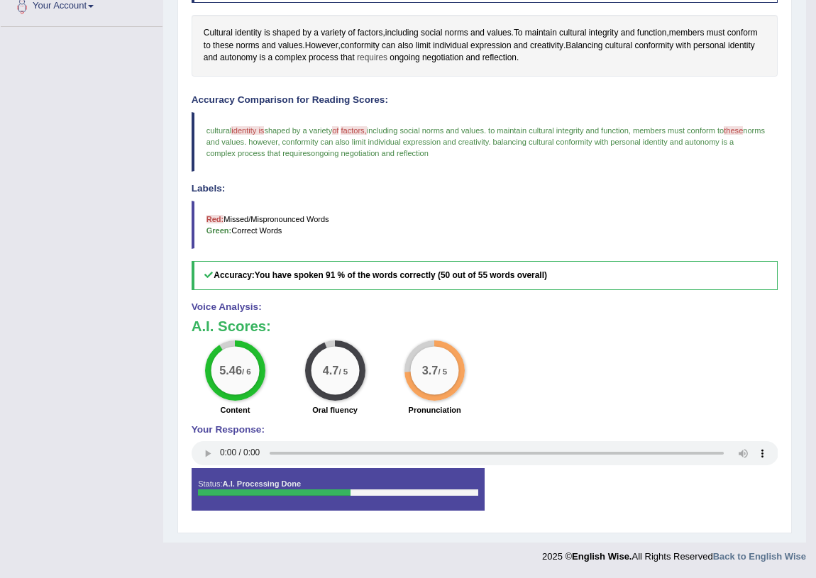
scroll to position [133, 0]
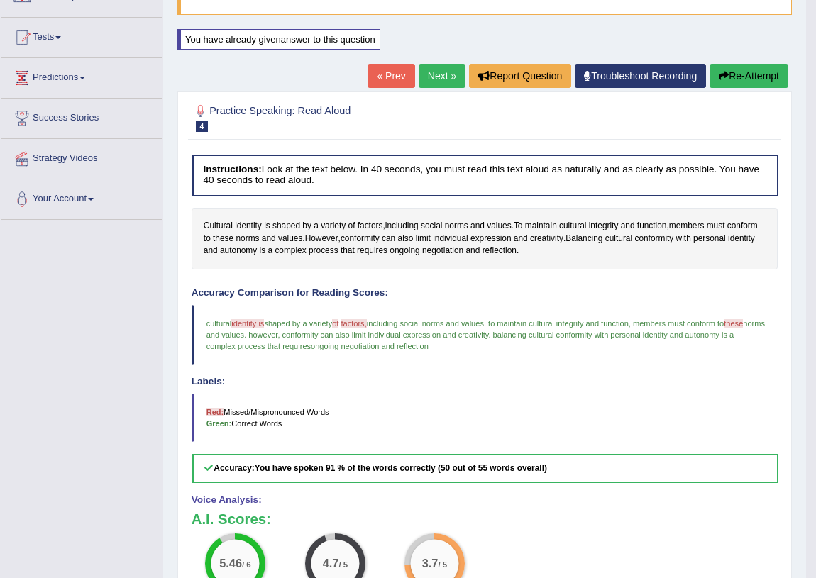
click at [447, 74] on link "Next »" at bounding box center [441, 76] width 47 height 24
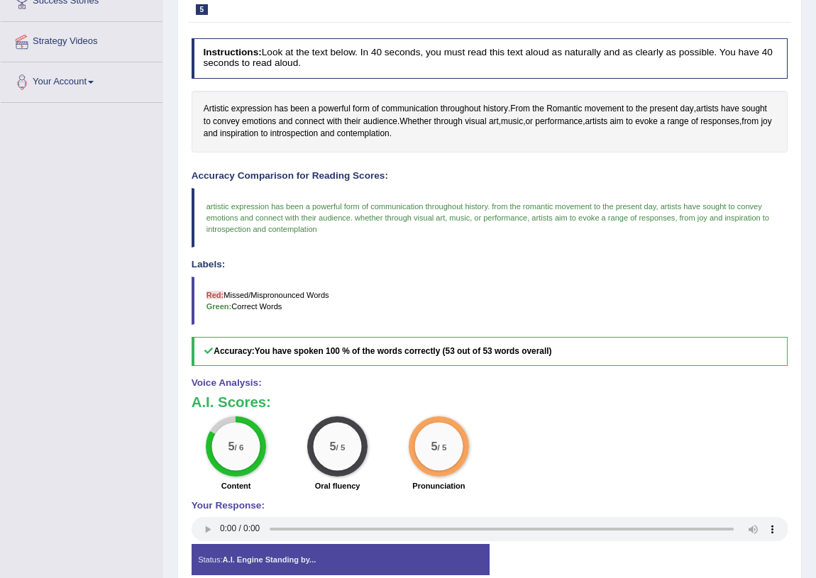
scroll to position [186, 0]
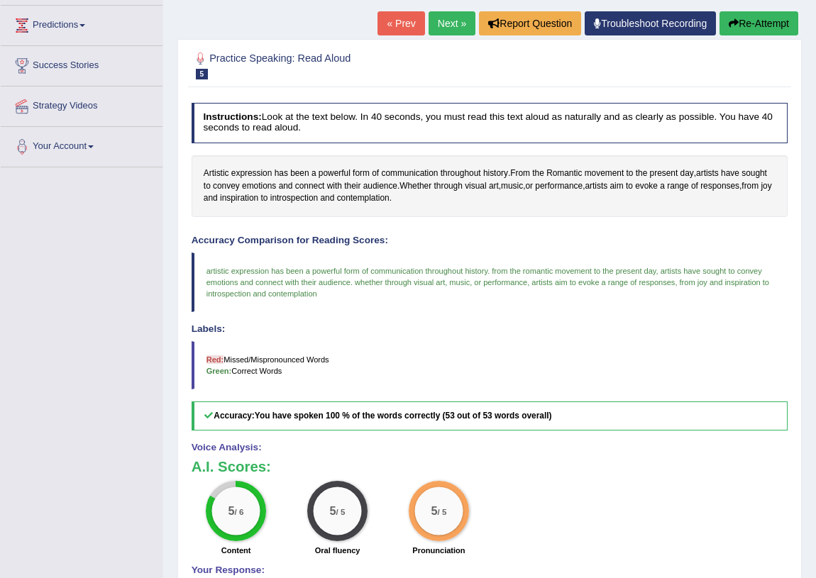
click at [757, 21] on button "Re-Attempt" at bounding box center [758, 23] width 79 height 24
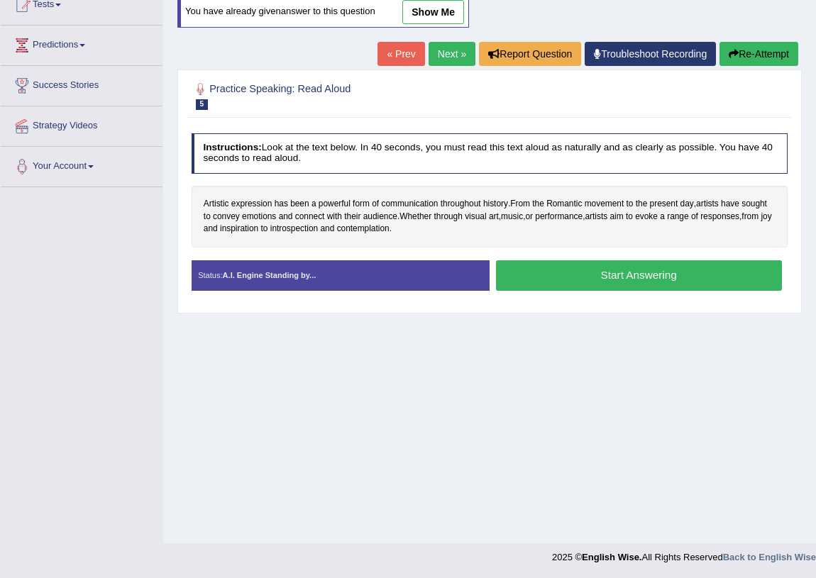
click at [594, 289] on button "Start Answering" at bounding box center [639, 275] width 286 height 30
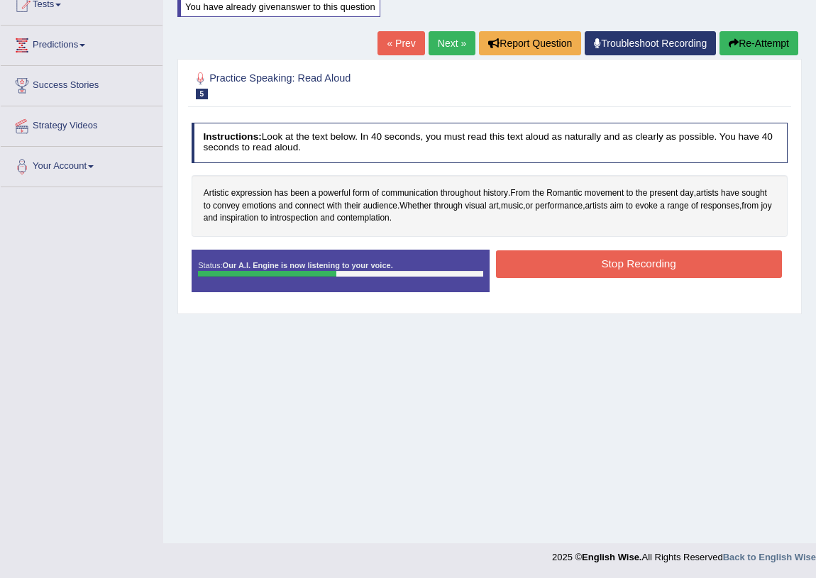
click at [616, 264] on button "Stop Recording" at bounding box center [639, 264] width 286 height 28
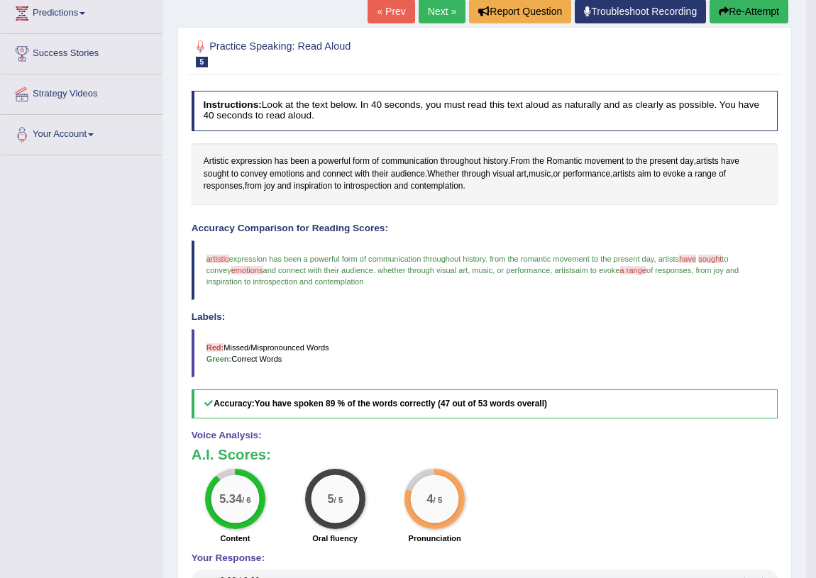
scroll to position [133, 0]
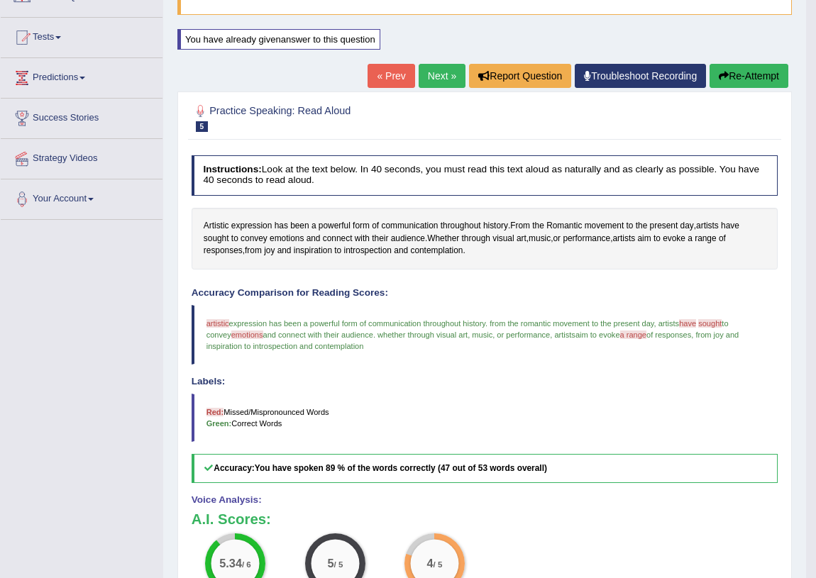
click at [427, 75] on link "Next »" at bounding box center [441, 76] width 47 height 24
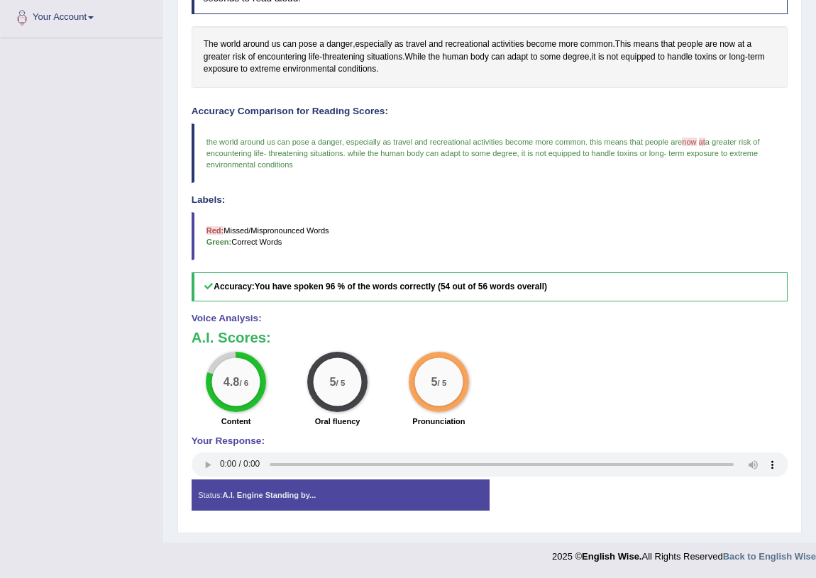
scroll to position [186, 0]
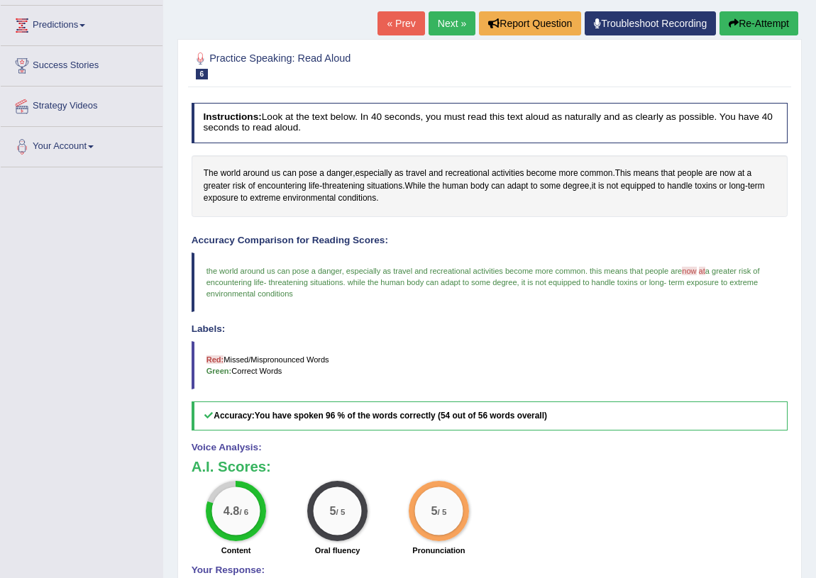
click at [752, 25] on button "Re-Attempt" at bounding box center [758, 23] width 79 height 24
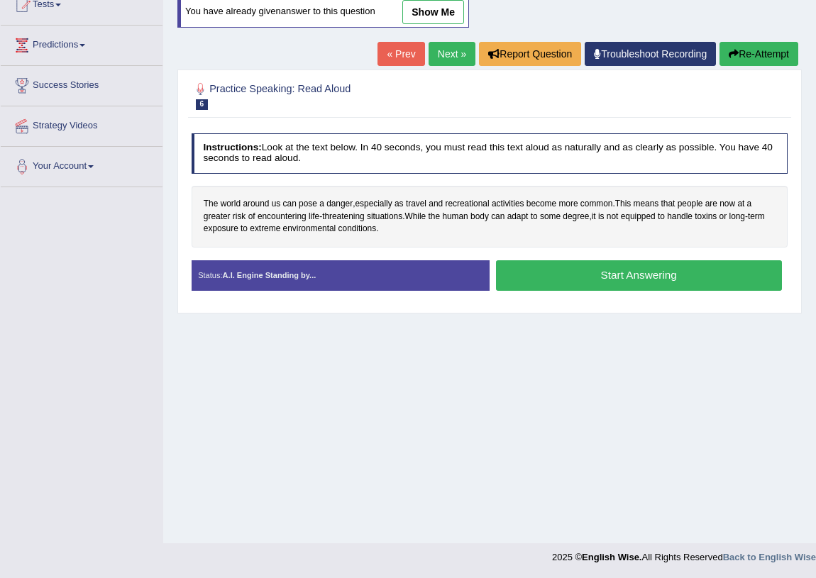
scroll to position [166, 0]
click at [603, 276] on button "Start Answering" at bounding box center [639, 275] width 286 height 30
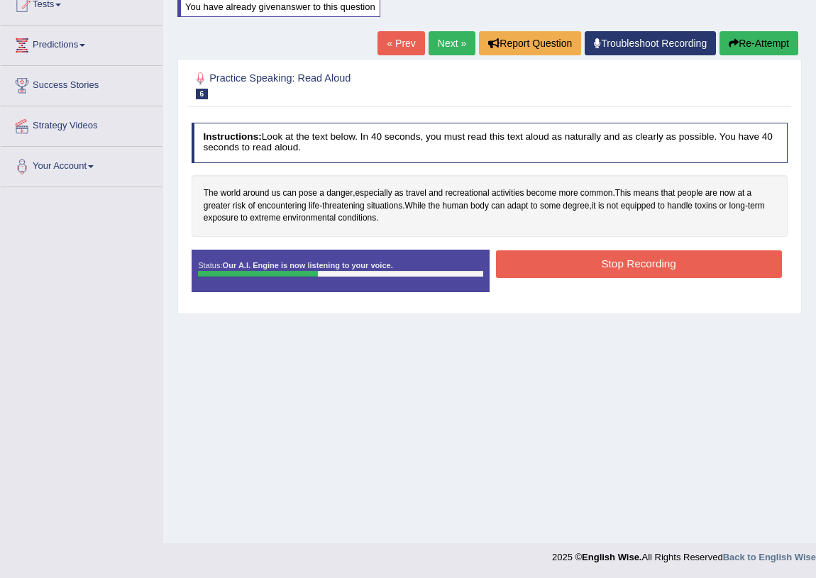
click at [616, 259] on button "Stop Recording" at bounding box center [639, 264] width 286 height 28
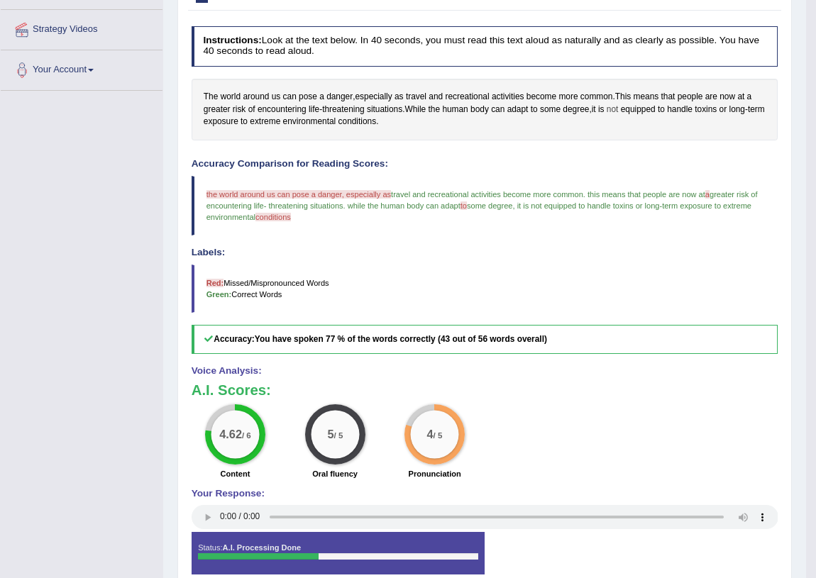
scroll to position [133, 0]
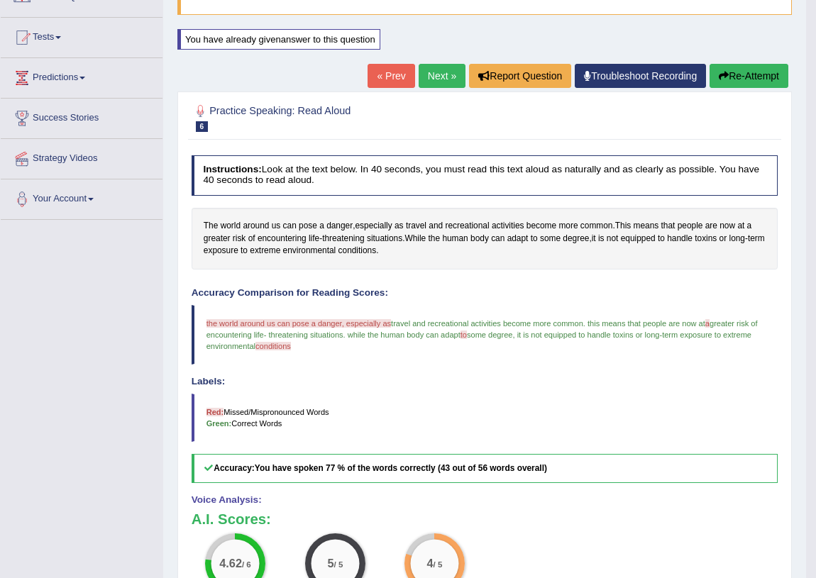
click at [433, 67] on link "Next »" at bounding box center [441, 76] width 47 height 24
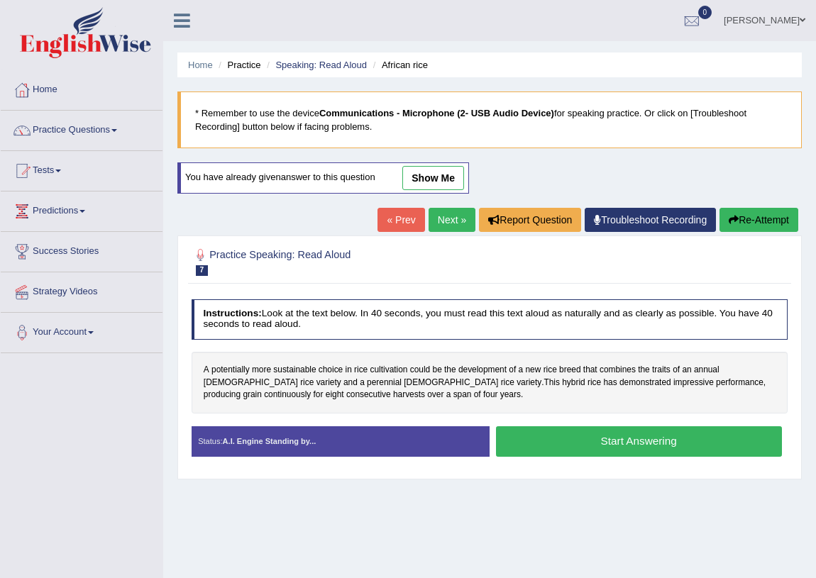
click at [455, 176] on link "show me" at bounding box center [433, 178] width 62 height 24
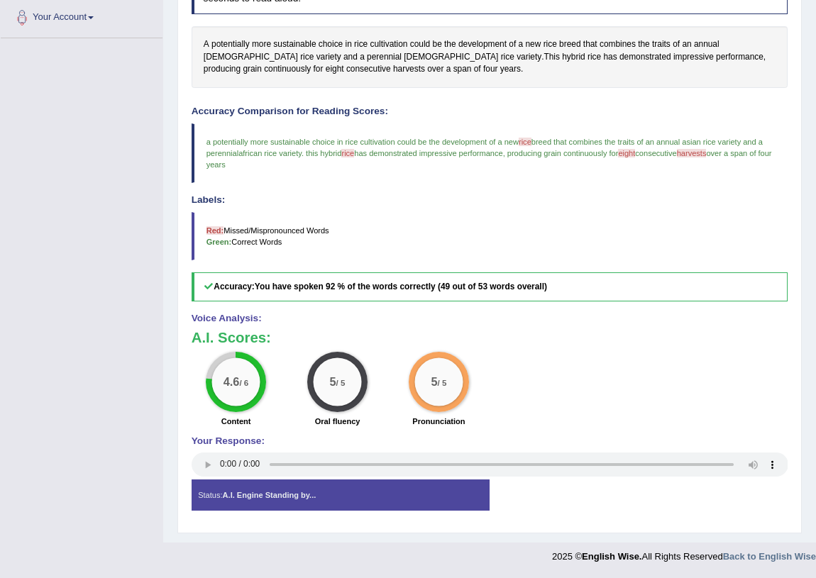
scroll to position [57, 0]
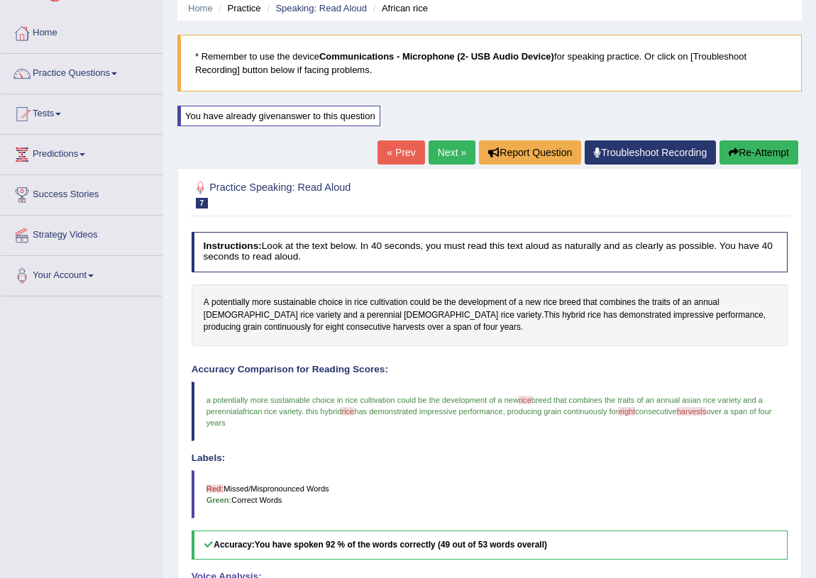
click at [757, 152] on button "Re-Attempt" at bounding box center [758, 152] width 79 height 24
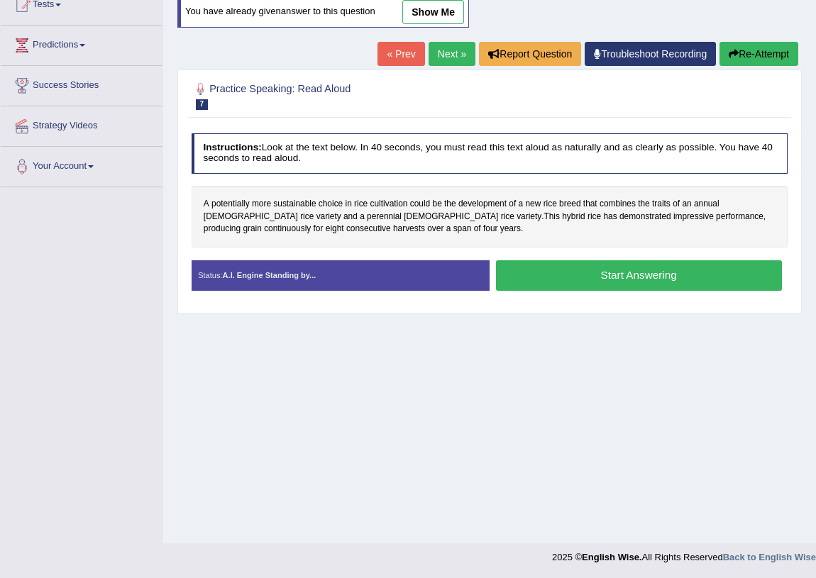
click at [567, 280] on button "Start Answering" at bounding box center [639, 275] width 286 height 30
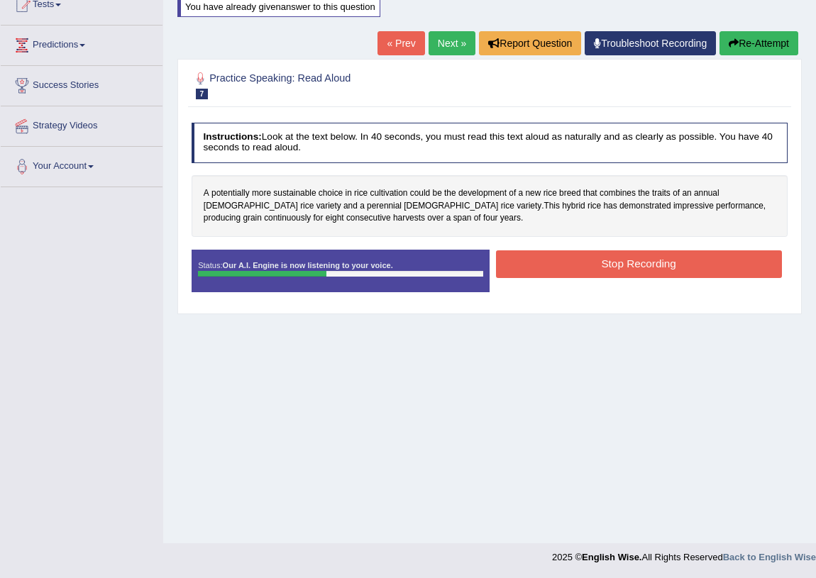
click at [582, 264] on button "Stop Recording" at bounding box center [639, 264] width 286 height 28
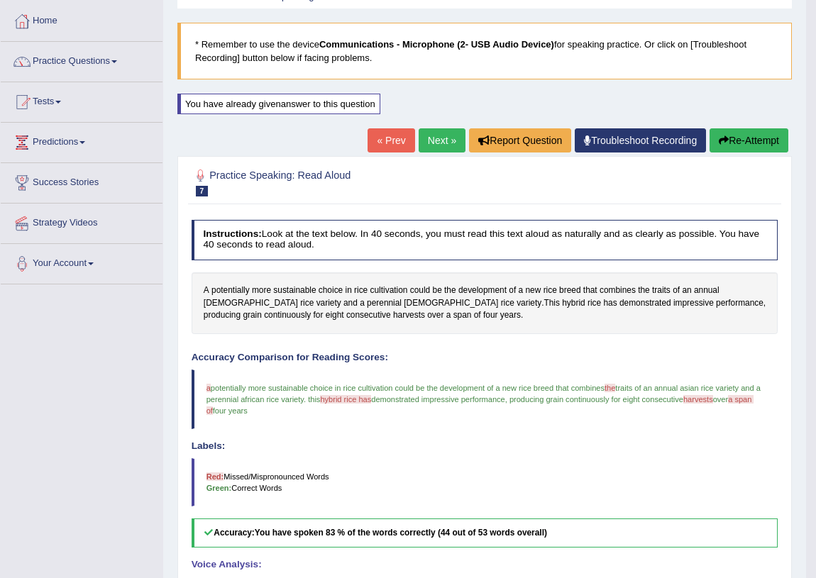
scroll to position [4, 0]
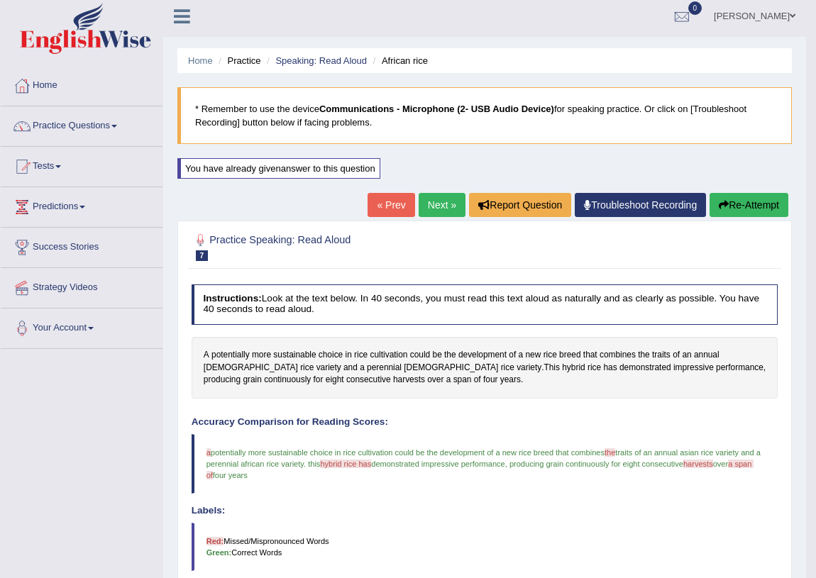
click at [430, 205] on link "Next »" at bounding box center [441, 205] width 47 height 24
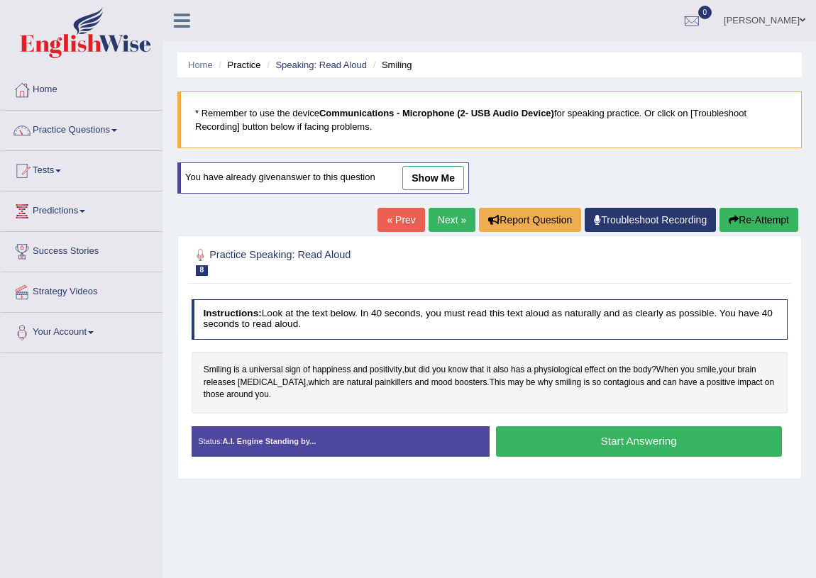
drag, startPoint x: 0, startPoint y: 0, endPoint x: 437, endPoint y: 244, distance: 500.4
click at [440, 174] on link "show me" at bounding box center [433, 178] width 62 height 24
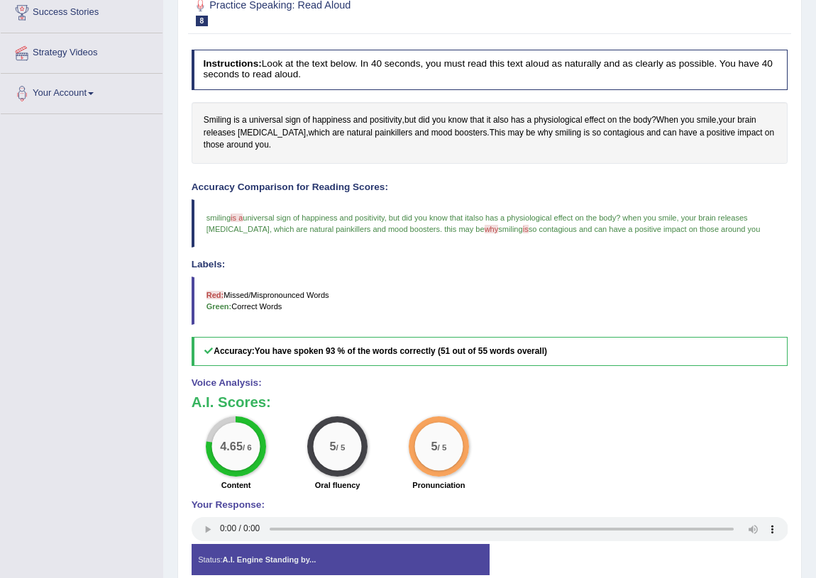
scroll to position [174, 0]
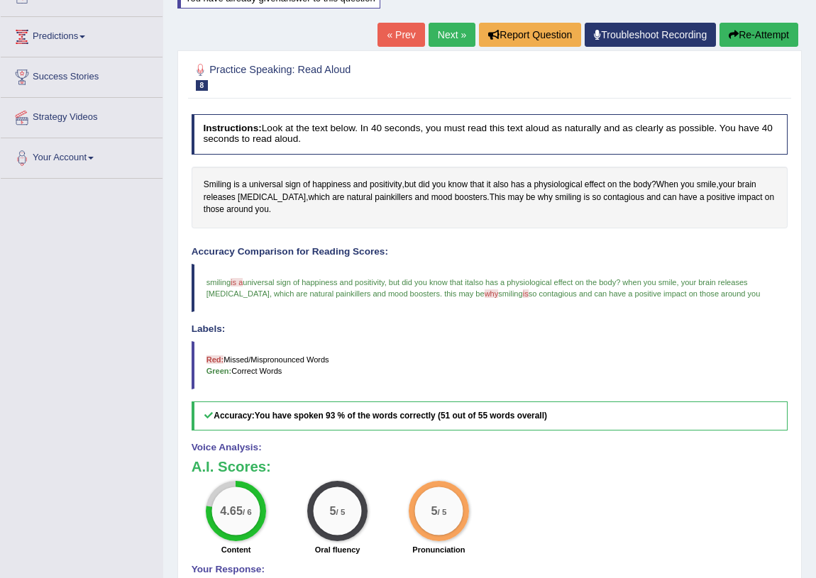
click at [759, 33] on button "Re-Attempt" at bounding box center [758, 35] width 79 height 24
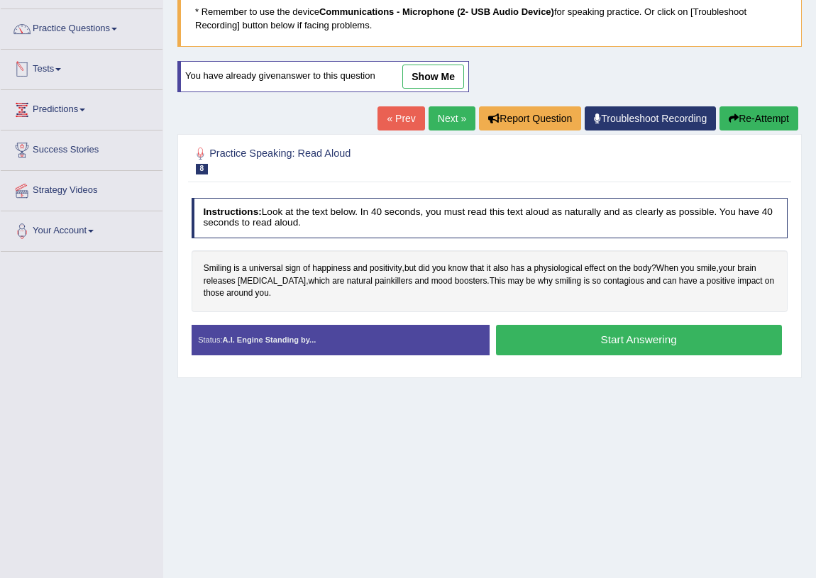
scroll to position [37, 0]
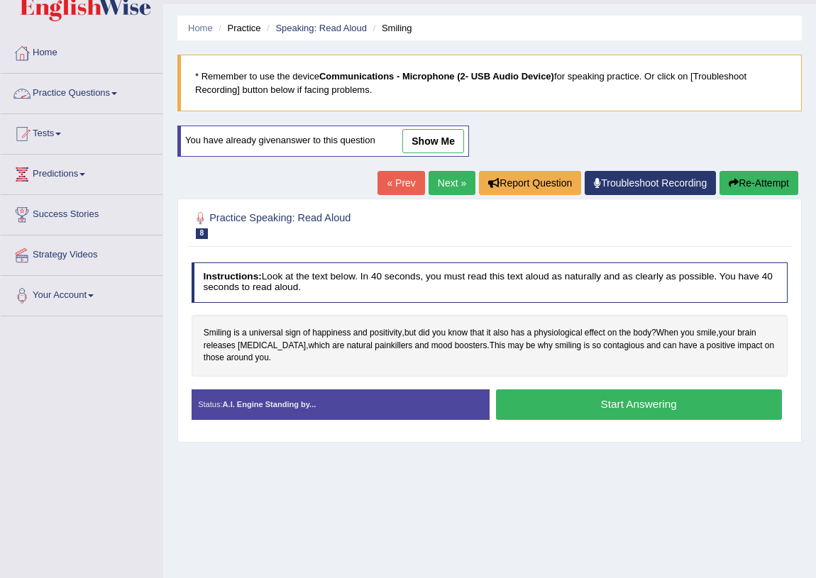
click at [116, 96] on link "Practice Questions" at bounding box center [82, 91] width 162 height 35
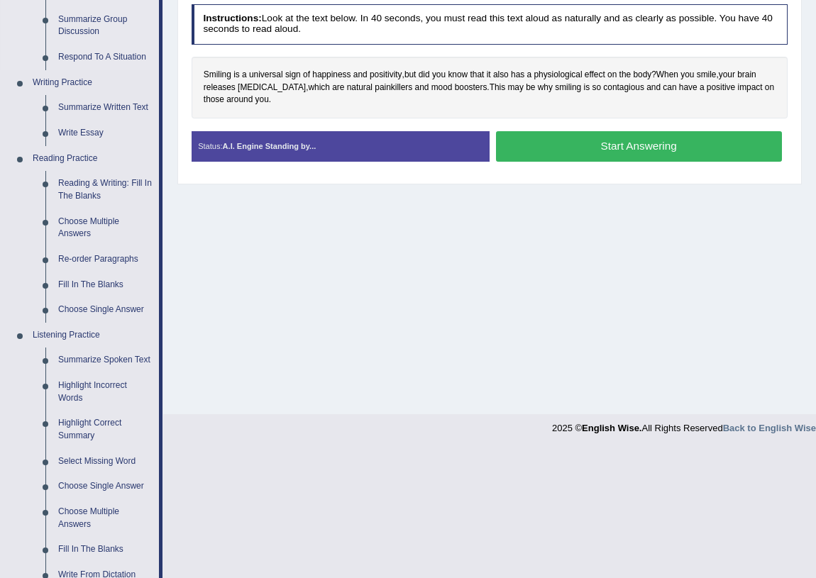
scroll to position [532, 0]
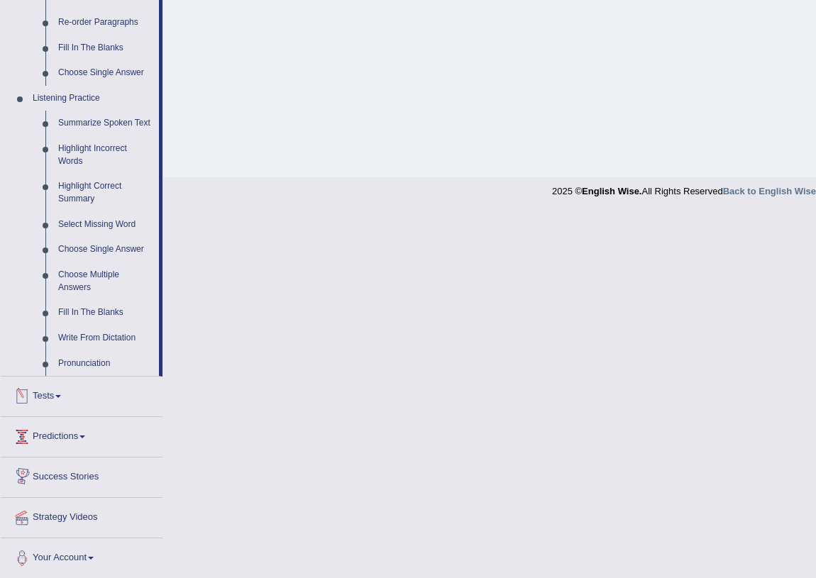
click at [70, 399] on link "Tests" at bounding box center [82, 394] width 162 height 35
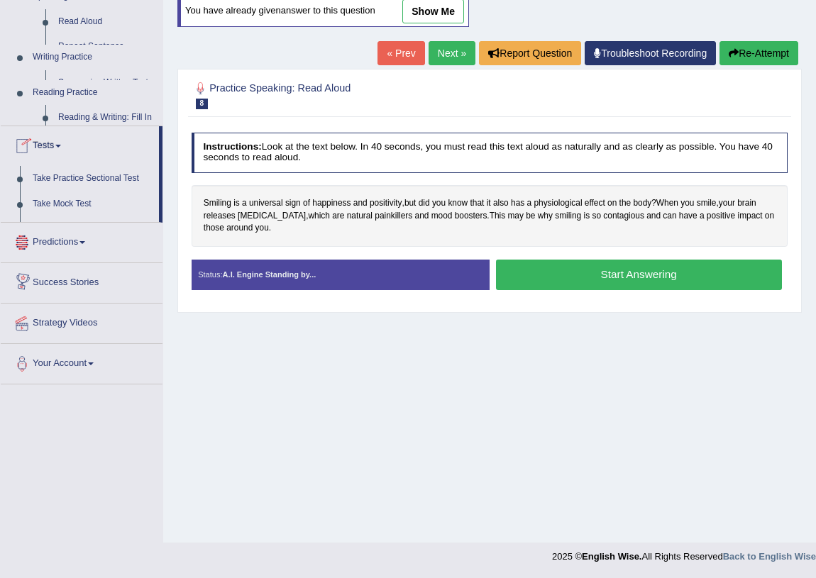
scroll to position [166, 0]
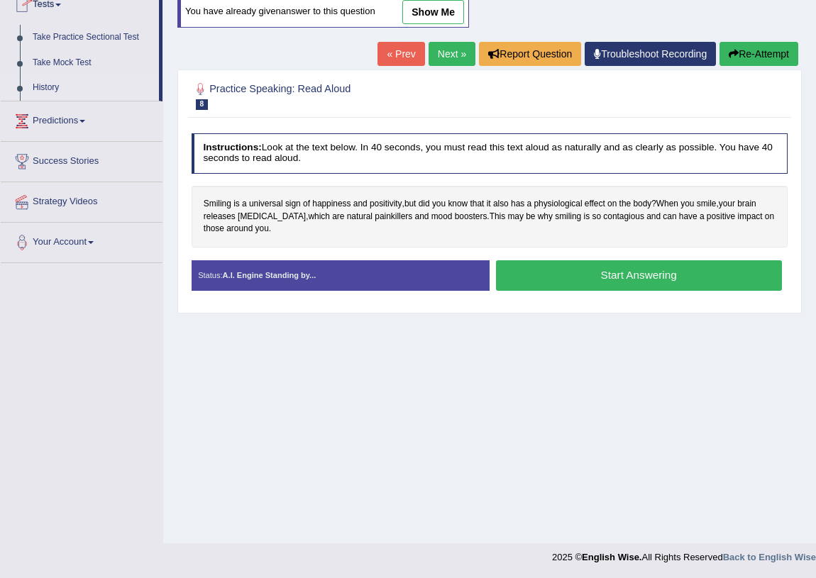
click at [51, 84] on link "History" at bounding box center [92, 88] width 133 height 26
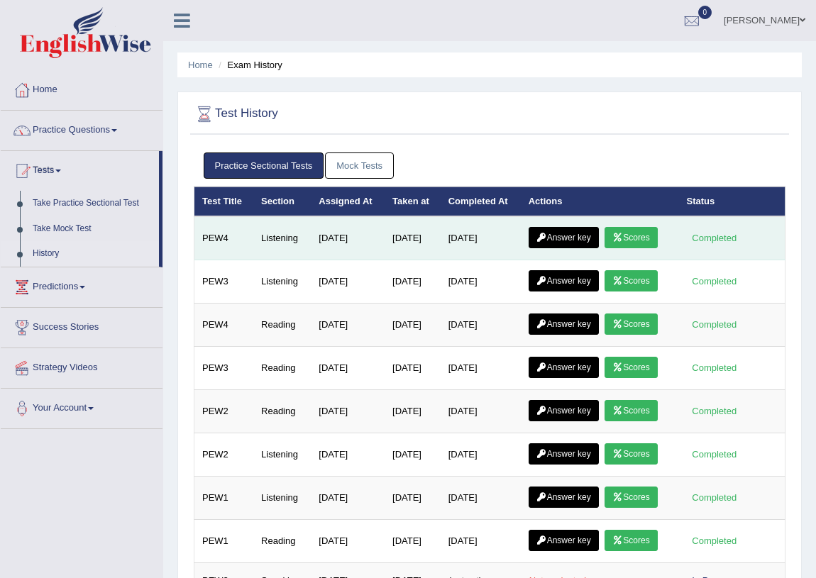
click at [565, 236] on link "Answer key" at bounding box center [563, 237] width 70 height 21
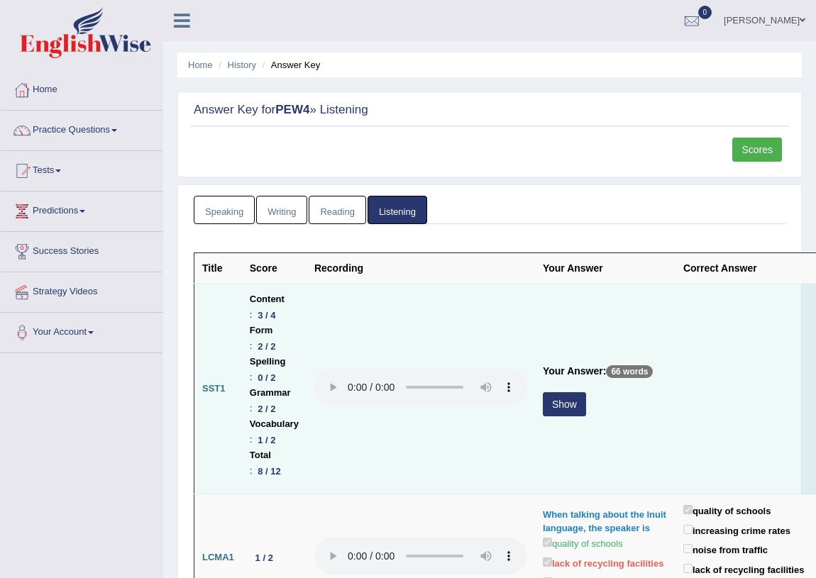
click at [563, 405] on button "Show" at bounding box center [564, 404] width 43 height 24
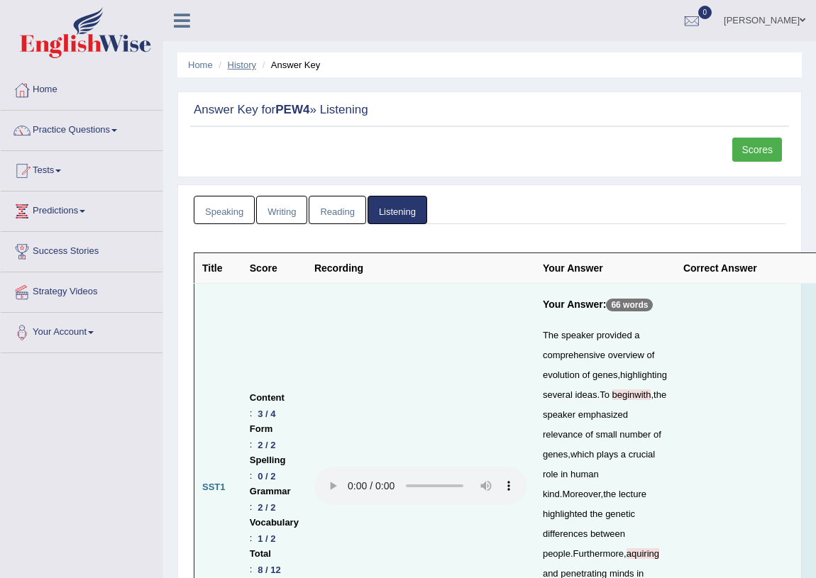
click at [243, 63] on link "History" at bounding box center [242, 65] width 28 height 11
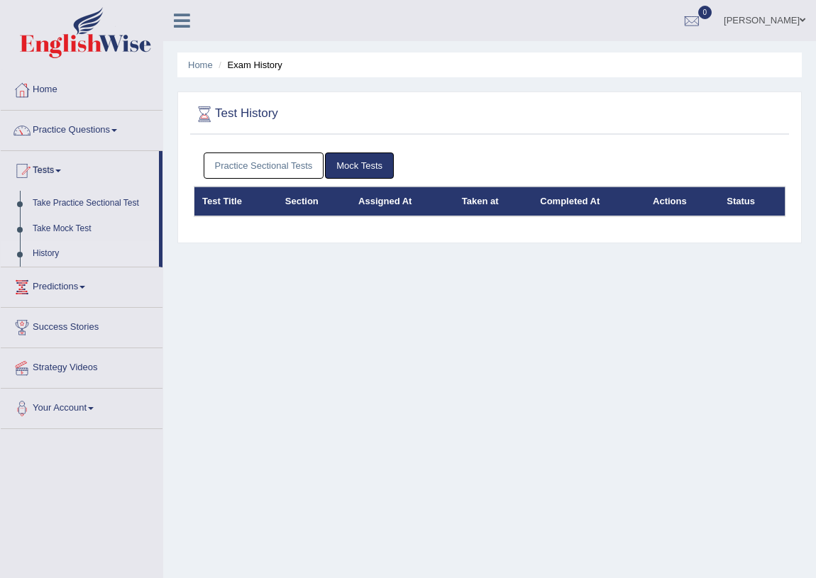
click at [267, 162] on link "Practice Sectional Tests" at bounding box center [264, 165] width 121 height 26
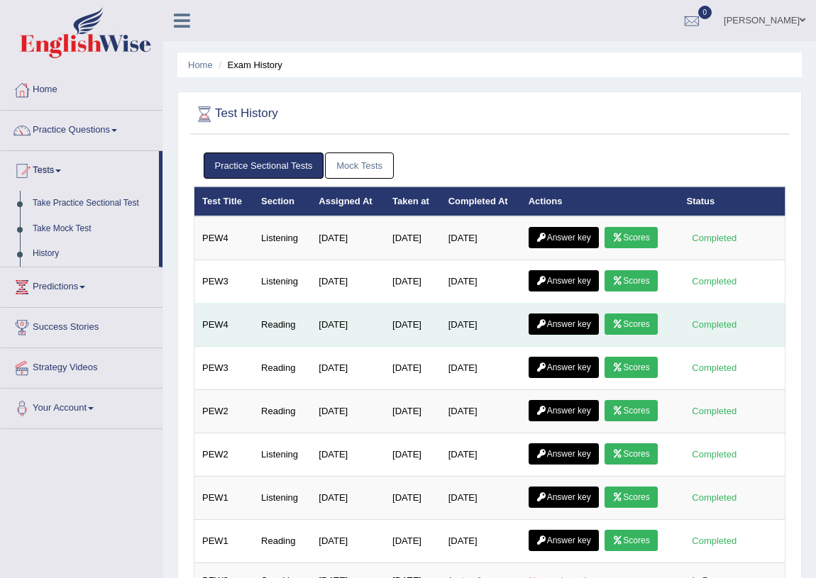
click at [563, 323] on link "Answer key" at bounding box center [563, 323] width 70 height 21
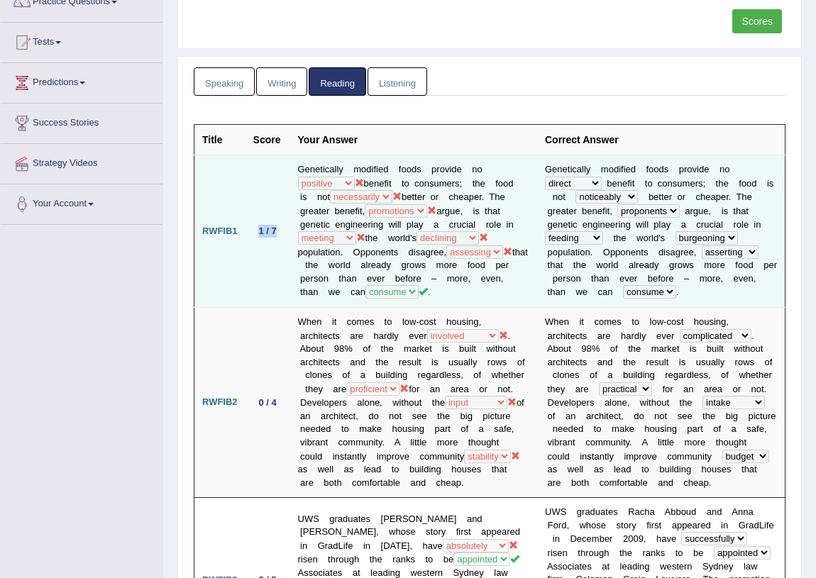
drag, startPoint x: 284, startPoint y: 223, endPoint x: 248, endPoint y: 227, distance: 36.4
click at [248, 227] on td "1 / 7" at bounding box center [267, 231] width 45 height 152
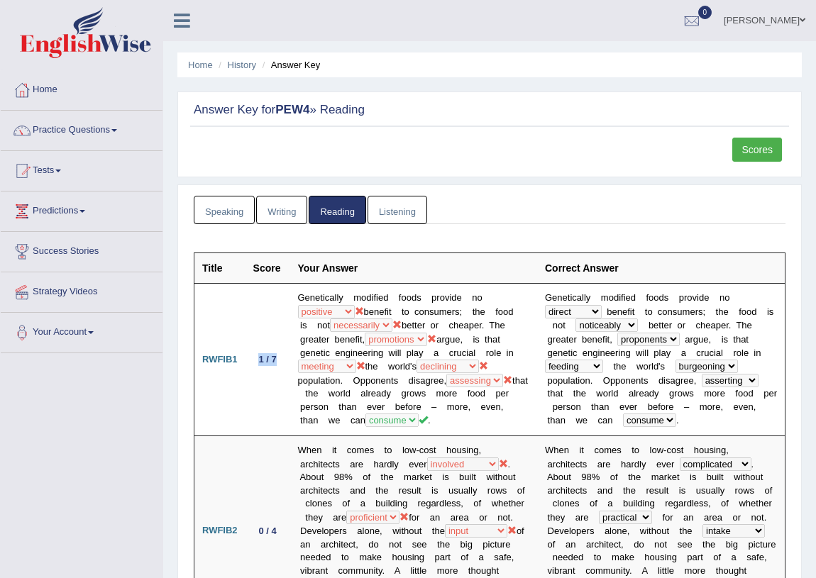
click at [50, 84] on link "Home" at bounding box center [82, 87] width 162 height 35
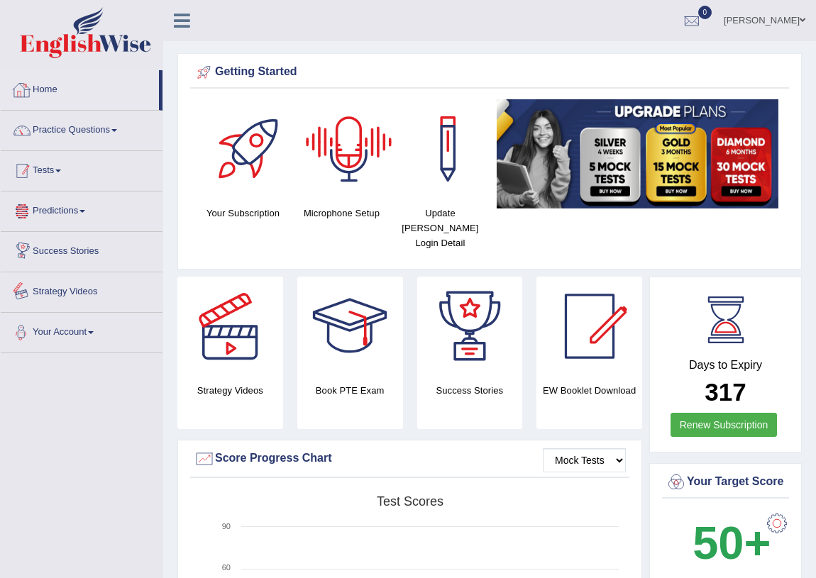
click at [121, 136] on link "Practice Questions" at bounding box center [82, 128] width 162 height 35
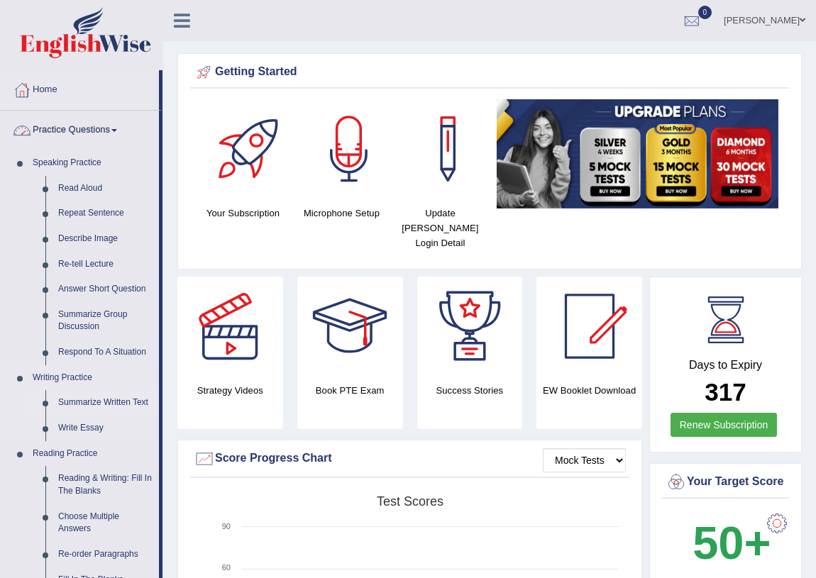
scroll to position [64, 0]
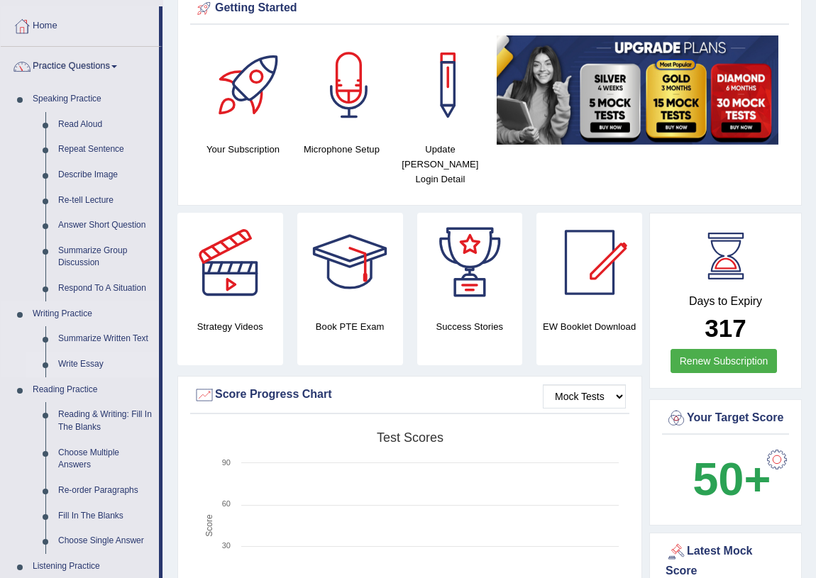
click at [90, 362] on link "Write Essay" at bounding box center [105, 365] width 107 height 26
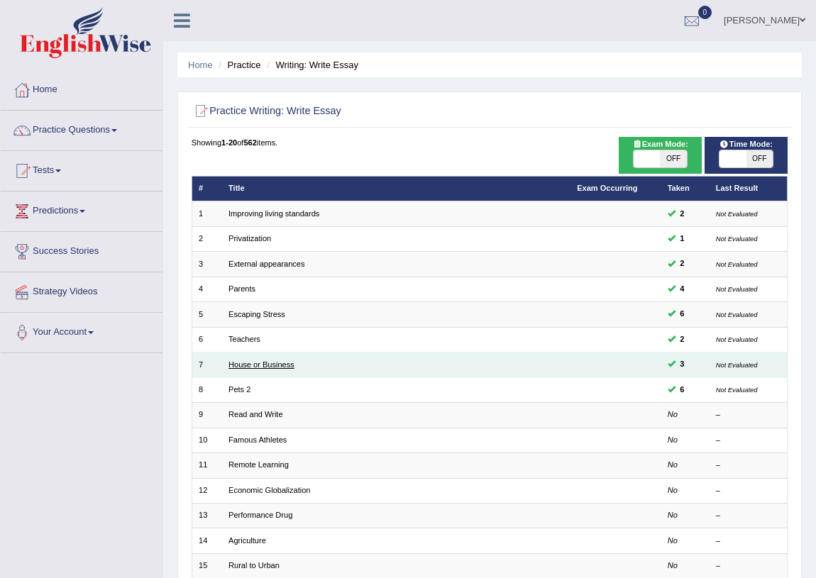
click at [255, 360] on link "House or Business" at bounding box center [261, 364] width 66 height 9
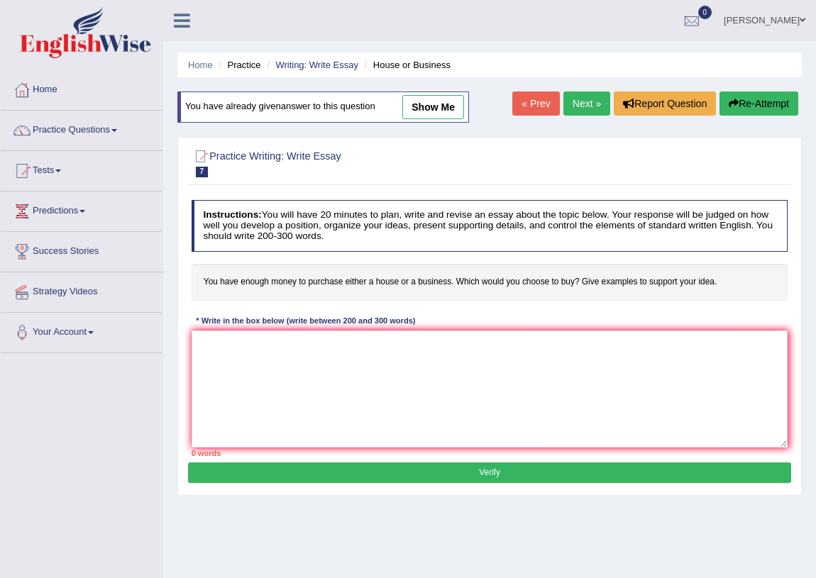
click at [446, 84] on div "Home Practice Writing: Write Essay House or Business You have already given ans…" at bounding box center [489, 354] width 652 height 709
click at [438, 99] on link "show me" at bounding box center [433, 107] width 62 height 24
type textarea "One of the most important trends in [DATE] world is the increase in purchasing …"
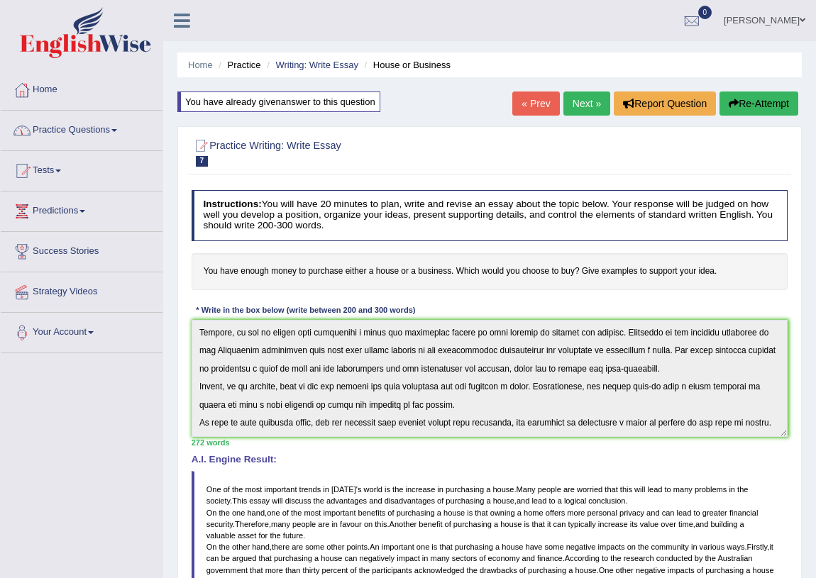
click at [107, 128] on link "Practice Questions" at bounding box center [82, 128] width 162 height 35
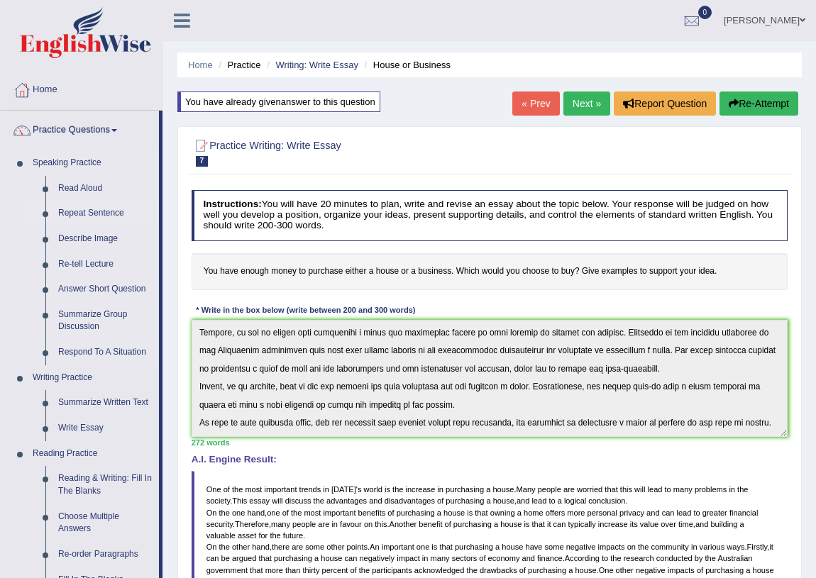
click at [71, 213] on link "Repeat Sentence" at bounding box center [105, 214] width 107 height 26
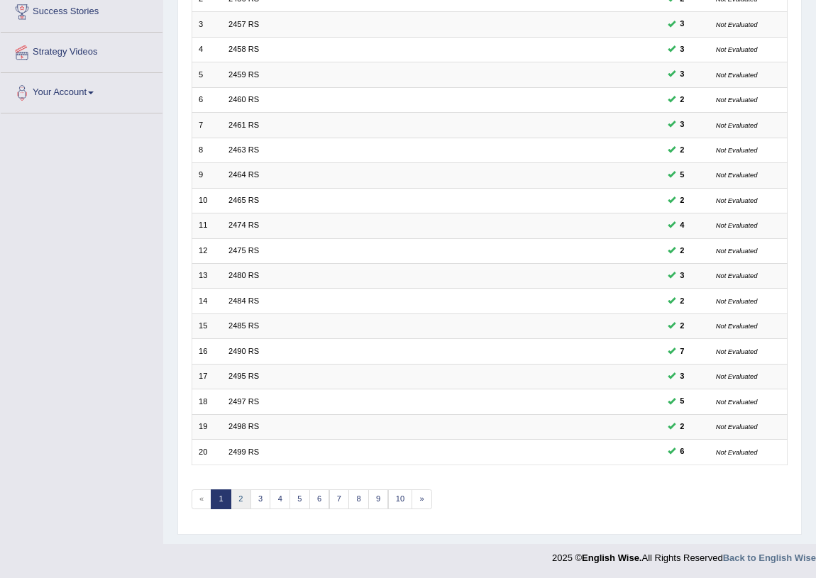
click at [240, 502] on link "2" at bounding box center [240, 499] width 21 height 20
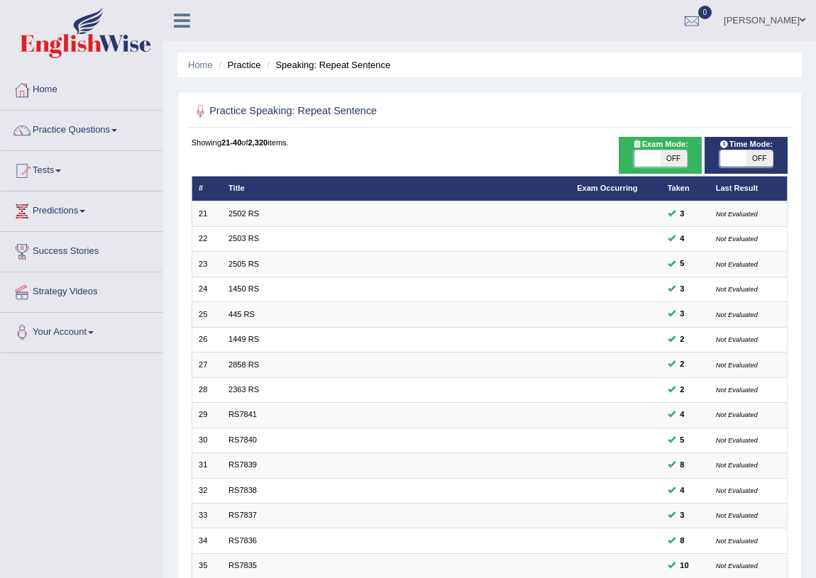
scroll to position [240, 0]
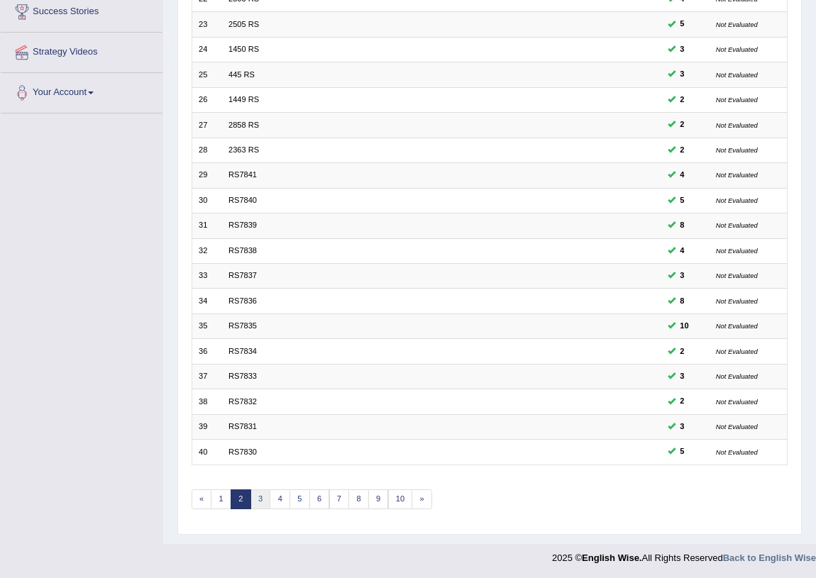
click at [255, 504] on link "3" at bounding box center [260, 499] width 21 height 20
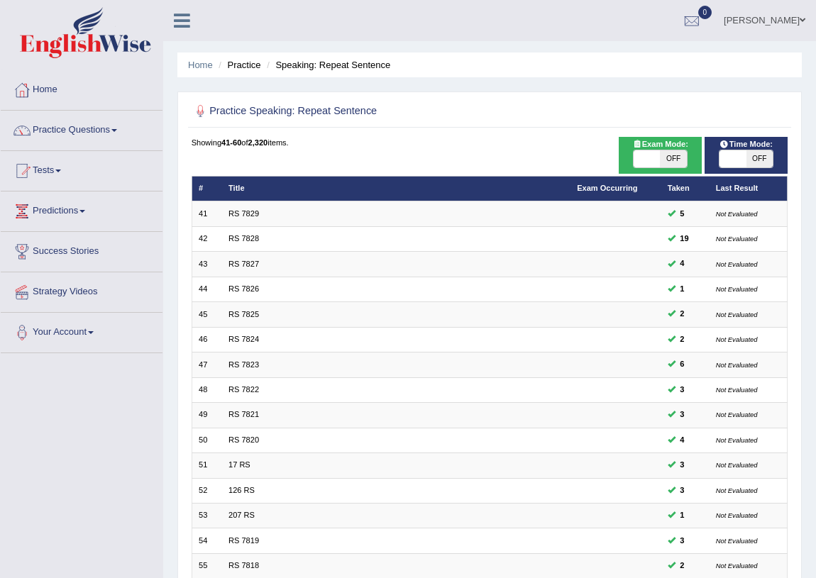
scroll to position [235, 0]
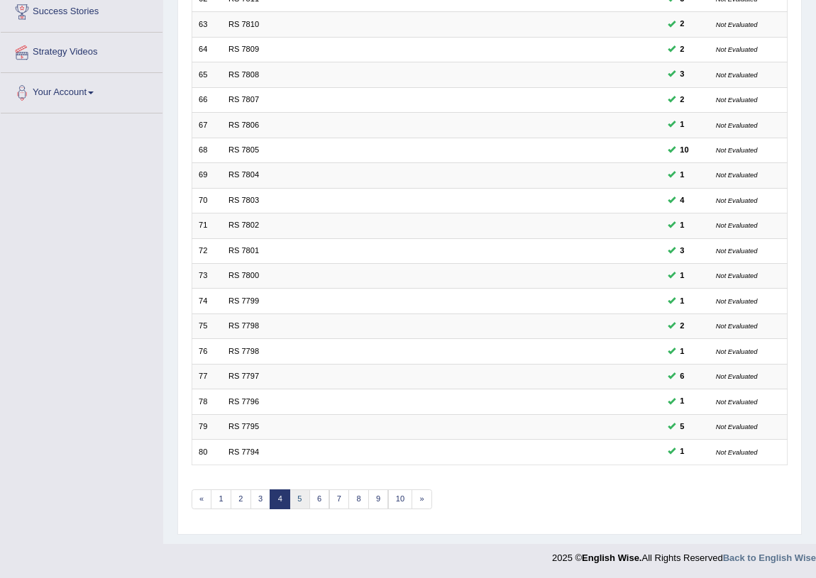
click at [297, 496] on link "5" at bounding box center [299, 499] width 21 height 20
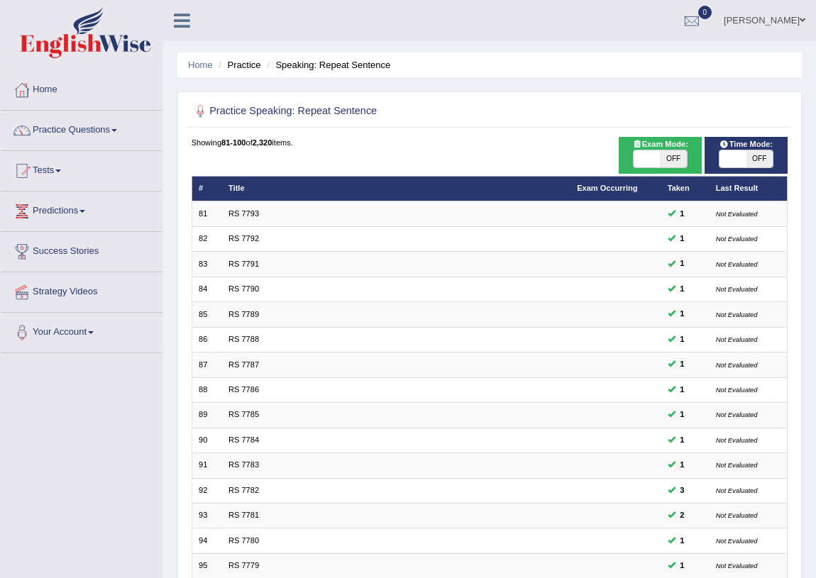
click at [113, 129] on link "Practice Questions" at bounding box center [82, 128] width 162 height 35
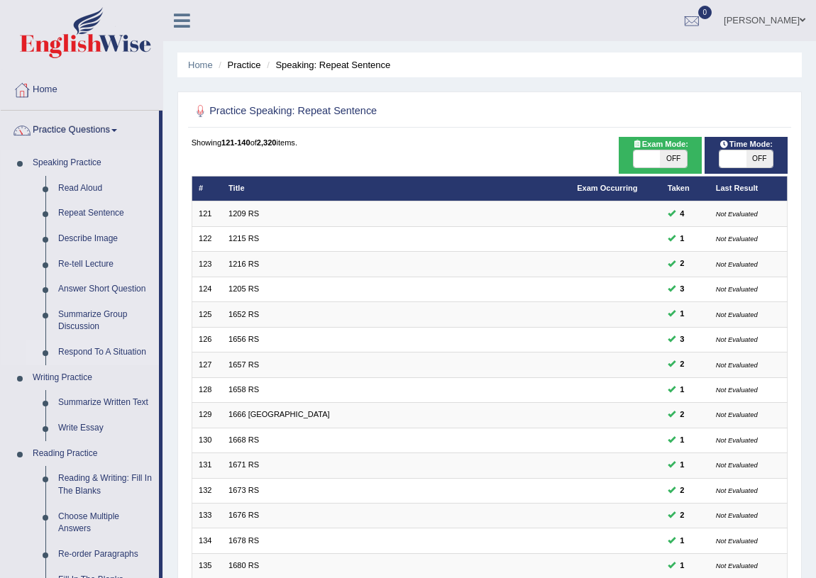
click at [80, 351] on link "Respond To A Situation" at bounding box center [105, 353] width 107 height 26
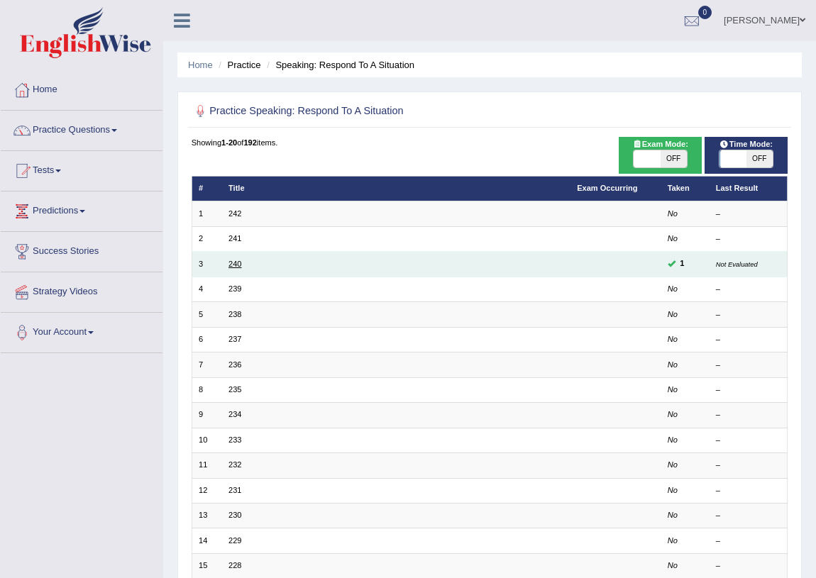
click at [230, 267] on link "240" at bounding box center [234, 264] width 13 height 9
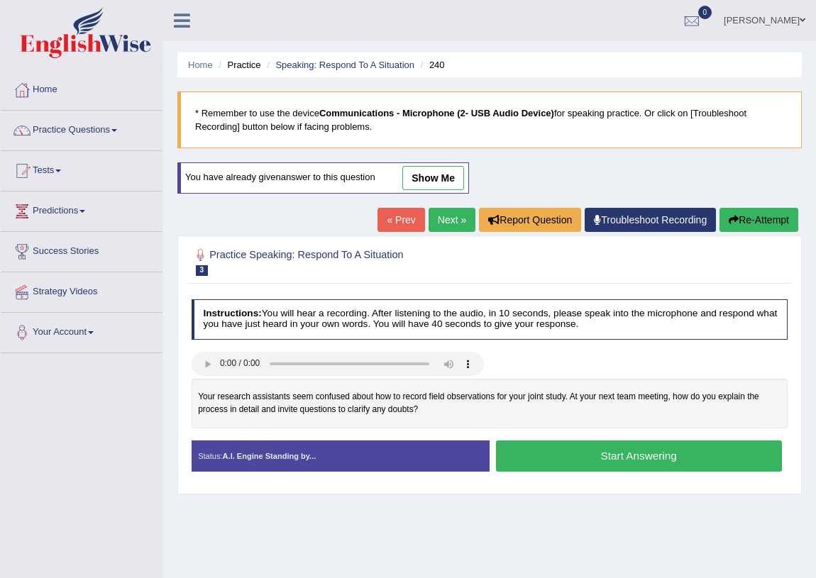
click at [434, 176] on link "show me" at bounding box center [433, 178] width 62 height 24
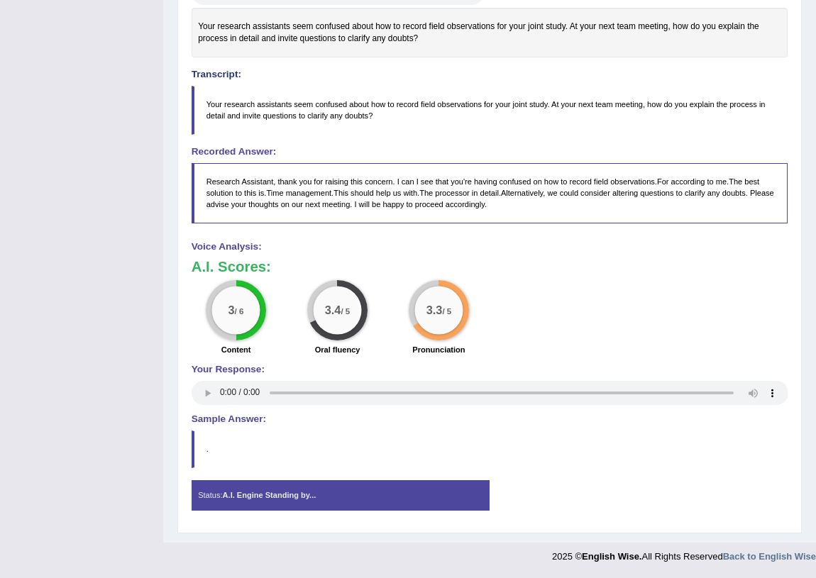
scroll to position [104, 0]
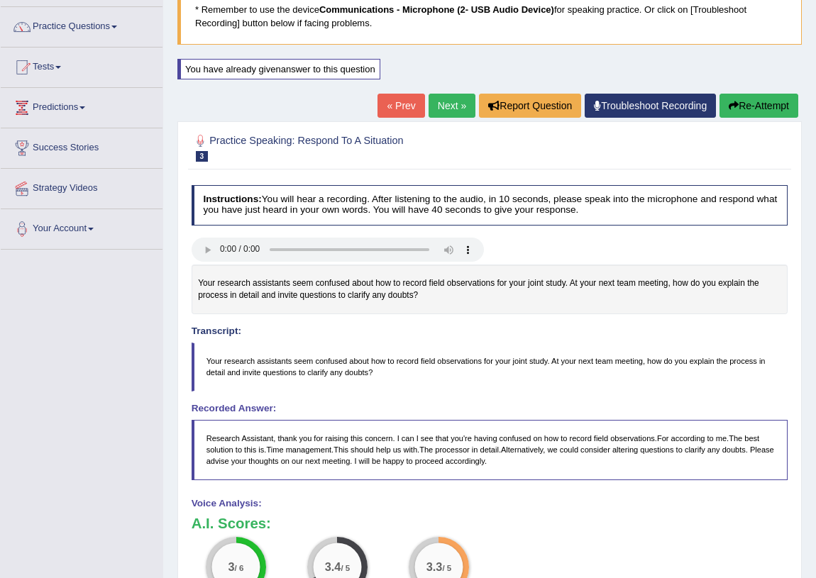
click at [513, 465] on blockquote "Research Assistant, thank you for raising this concern. I can I see that you're…" at bounding box center [489, 450] width 596 height 60
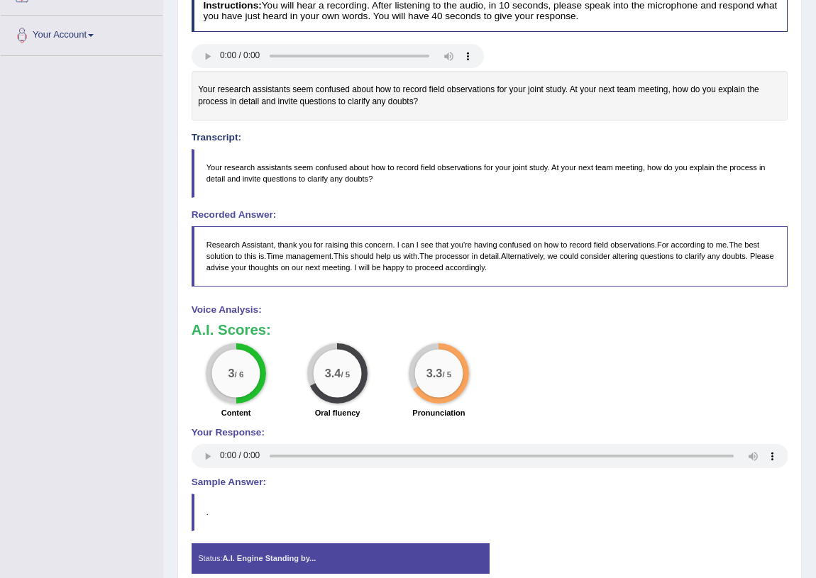
scroll to position [168, 0]
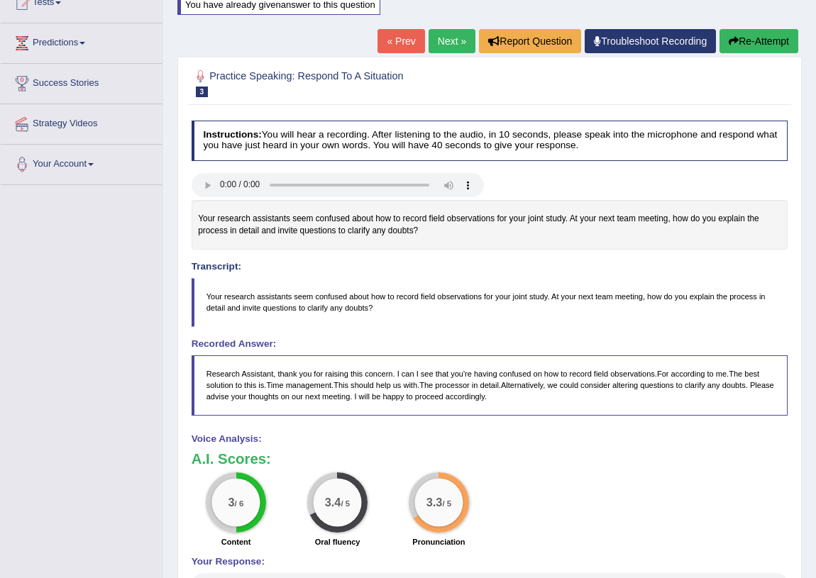
click at [762, 48] on button "Re-Attempt" at bounding box center [758, 41] width 79 height 24
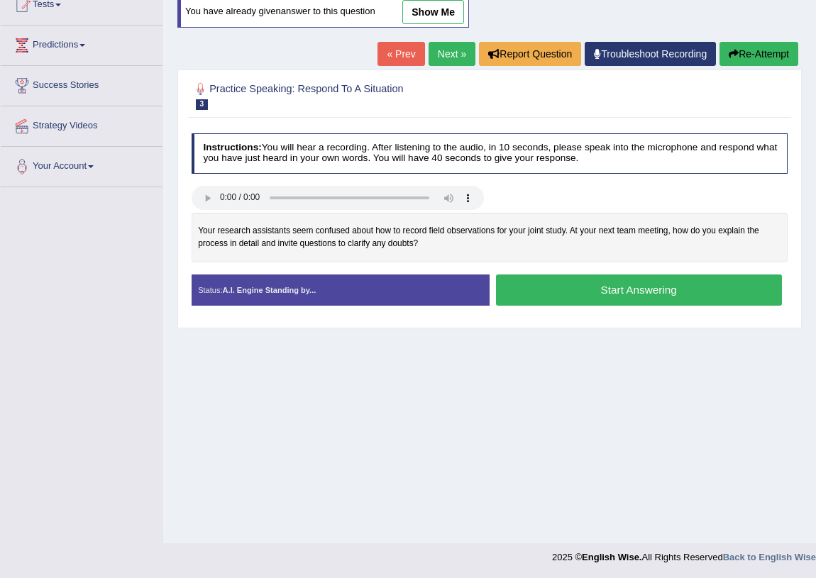
click at [569, 285] on button "Start Answering" at bounding box center [639, 289] width 286 height 30
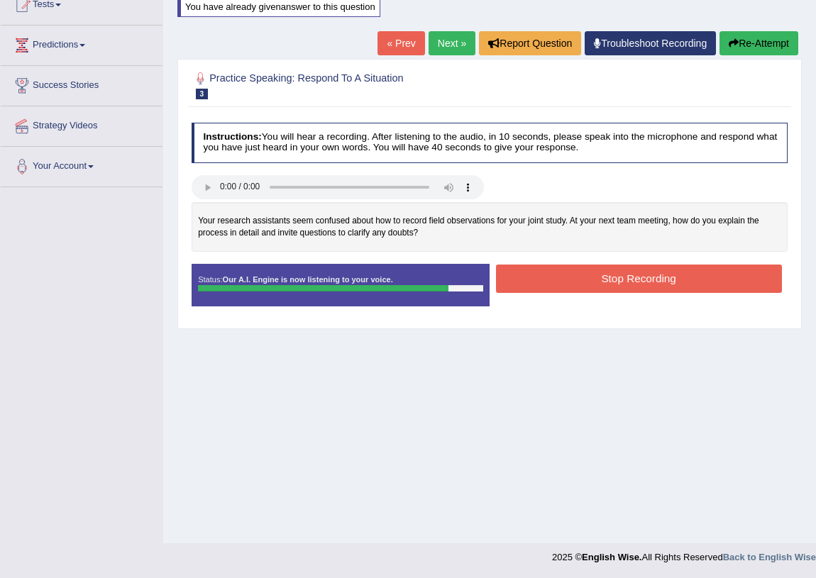
click at [605, 277] on button "Stop Recording" at bounding box center [639, 279] width 286 height 28
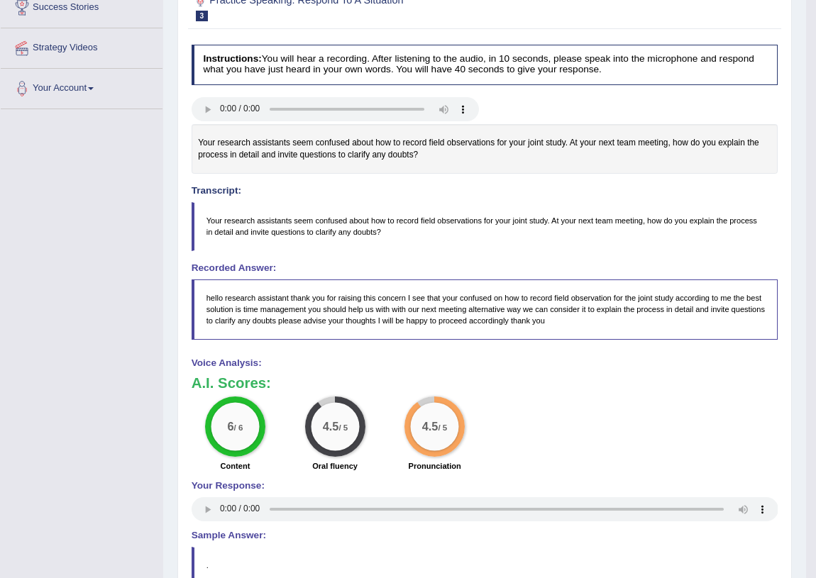
scroll to position [179, 0]
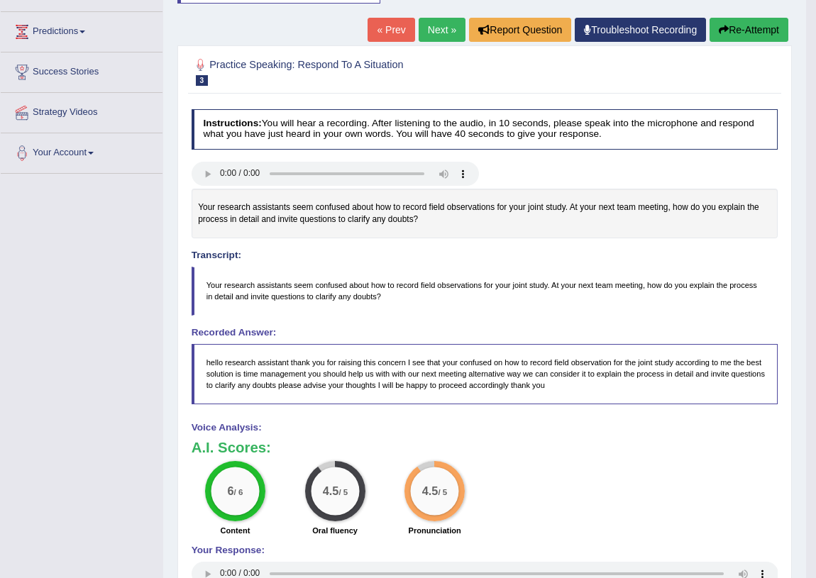
click at [440, 28] on link "Next »" at bounding box center [441, 30] width 47 height 24
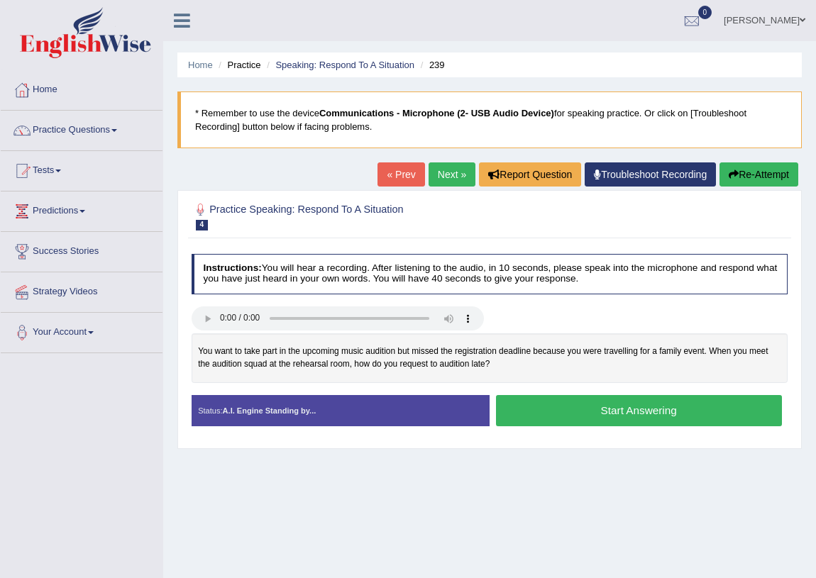
click at [447, 176] on link "Next »" at bounding box center [451, 174] width 47 height 24
click at [113, 128] on link "Practice Questions" at bounding box center [82, 128] width 162 height 35
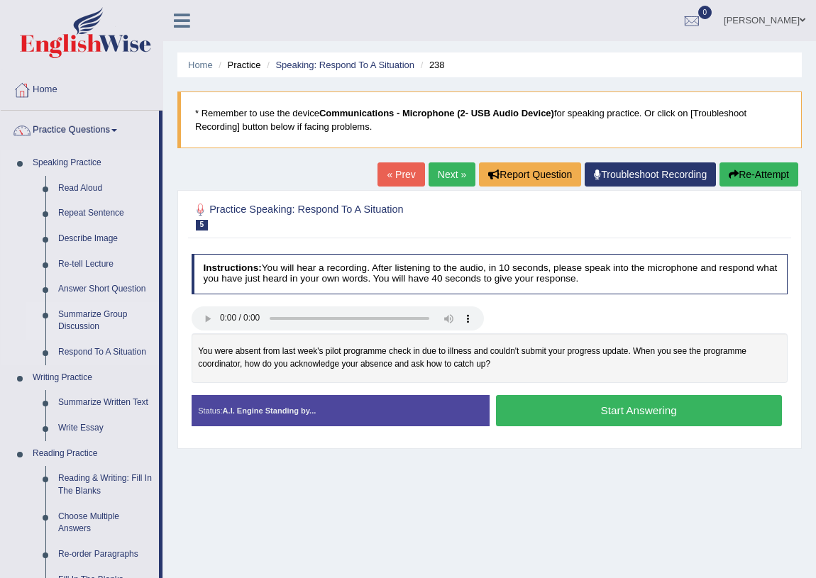
click at [87, 319] on link "Summarize Group Discussion" at bounding box center [105, 321] width 107 height 38
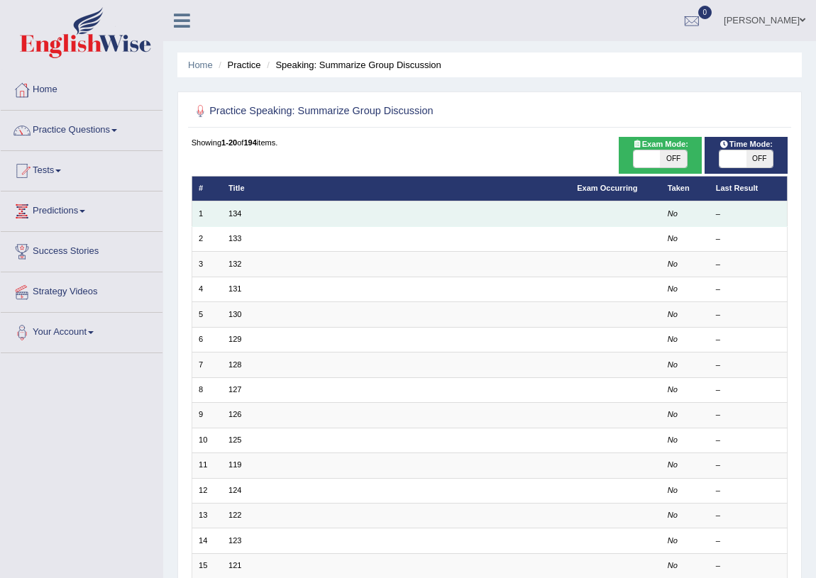
click at [233, 206] on td "134" at bounding box center [396, 213] width 348 height 25
click at [230, 211] on link "134" at bounding box center [234, 213] width 13 height 9
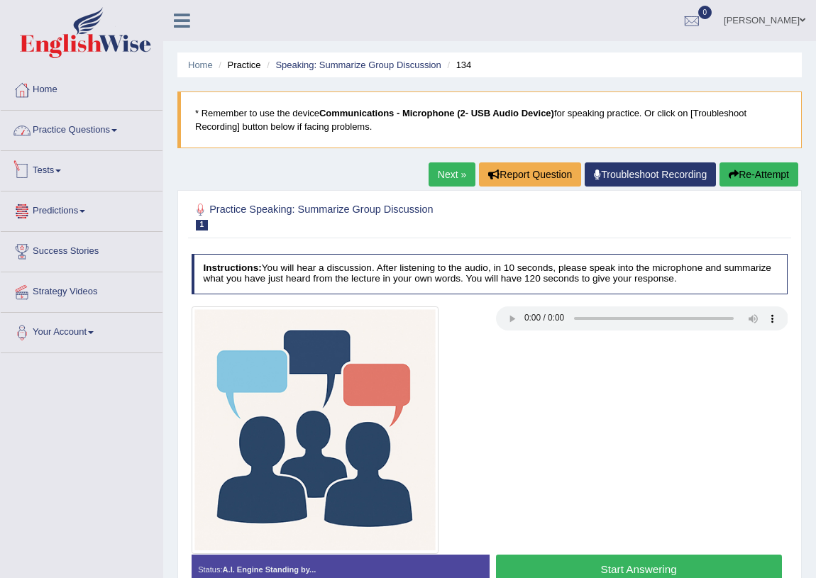
click at [111, 122] on link "Practice Questions" at bounding box center [82, 128] width 162 height 35
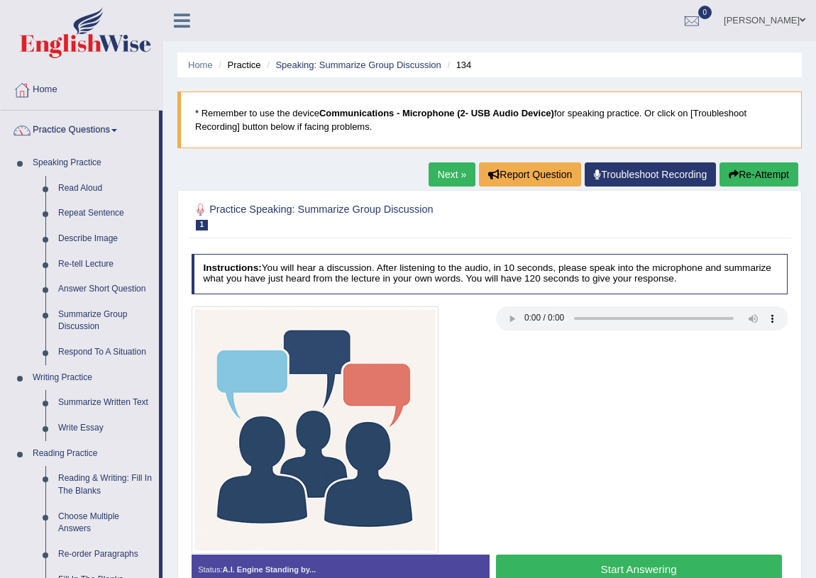
scroll to position [128, 0]
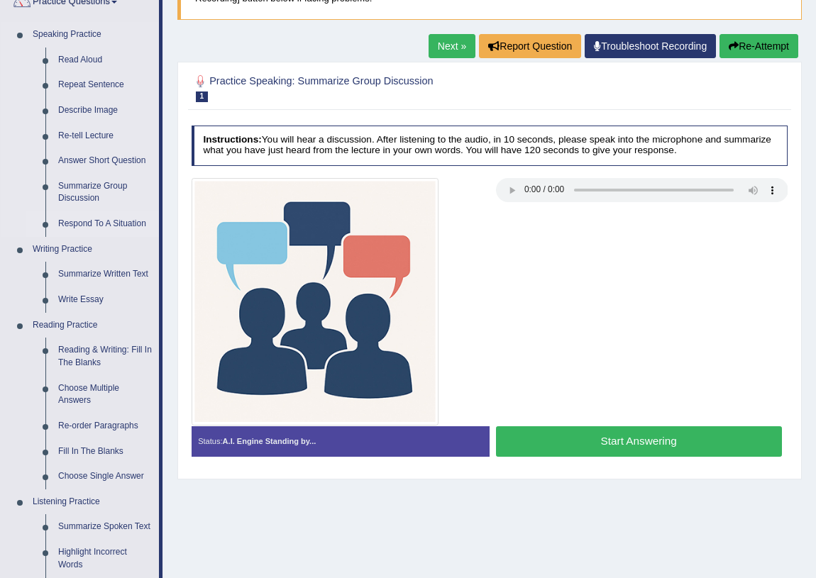
click at [79, 226] on link "Respond To A Situation" at bounding box center [105, 224] width 107 height 26
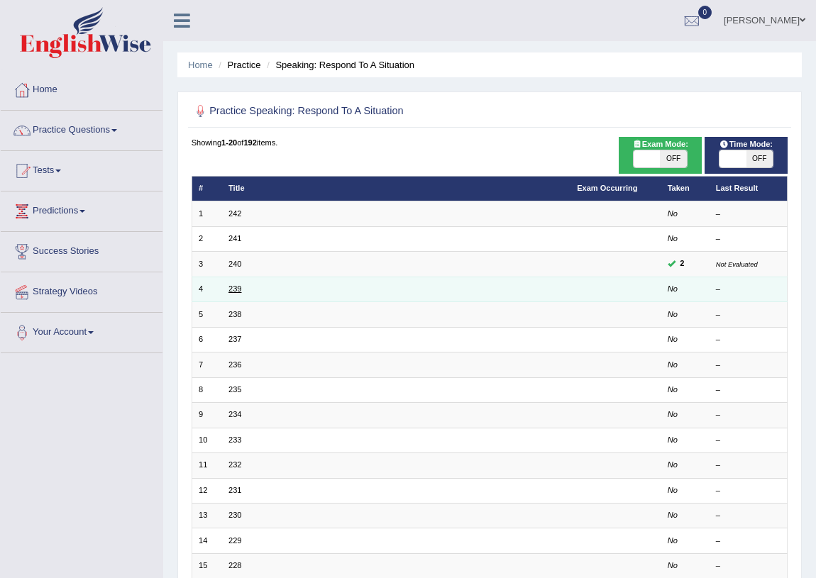
click at [230, 289] on link "239" at bounding box center [234, 288] width 13 height 9
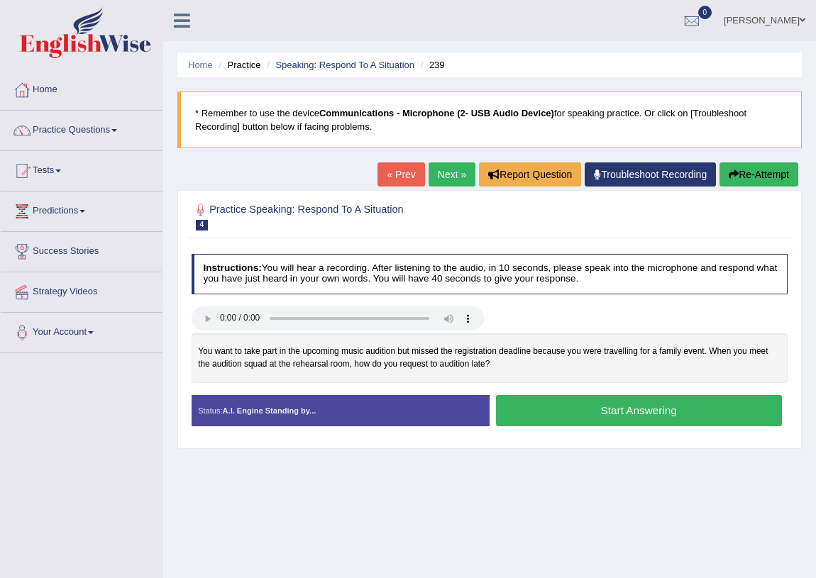
click at [604, 413] on button "Start Answering" at bounding box center [639, 410] width 286 height 30
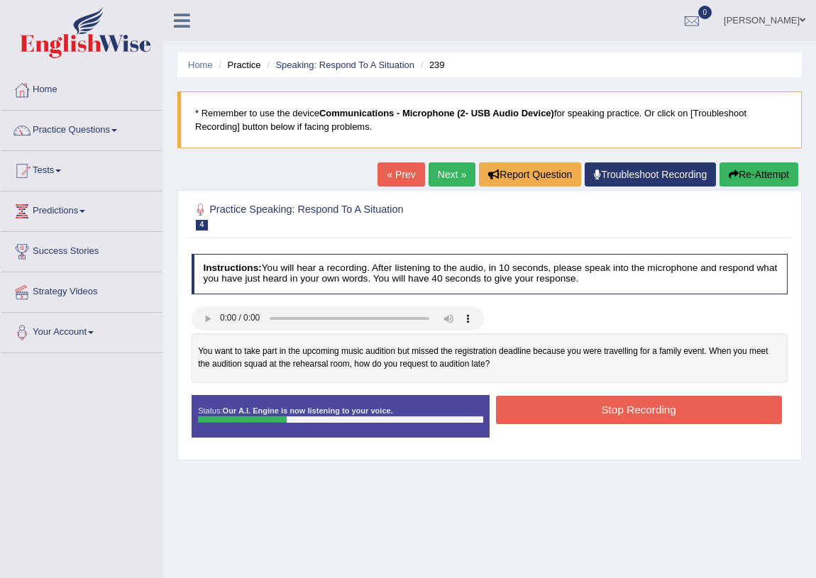
click at [765, 176] on button "Re-Attempt" at bounding box center [758, 174] width 79 height 24
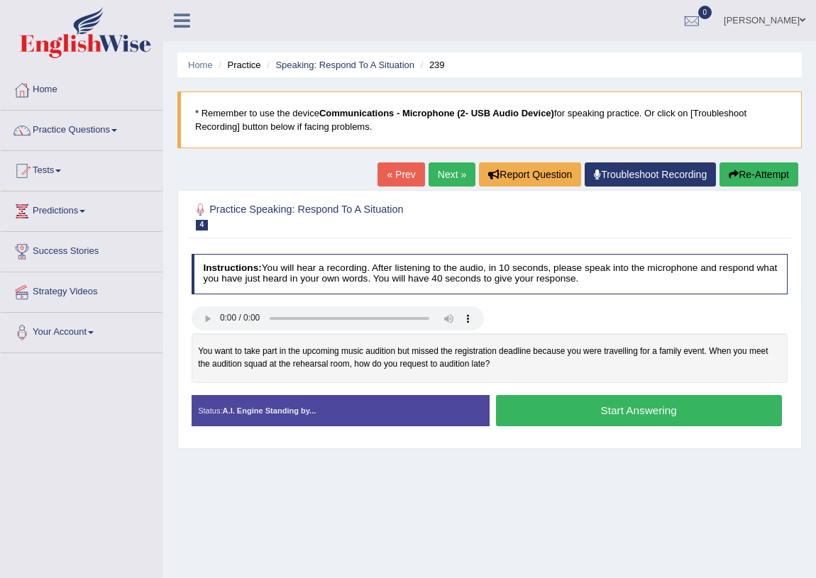
click at [753, 172] on button "Re-Attempt" at bounding box center [758, 174] width 79 height 24
click at [599, 413] on button "Start Answering" at bounding box center [639, 410] width 286 height 30
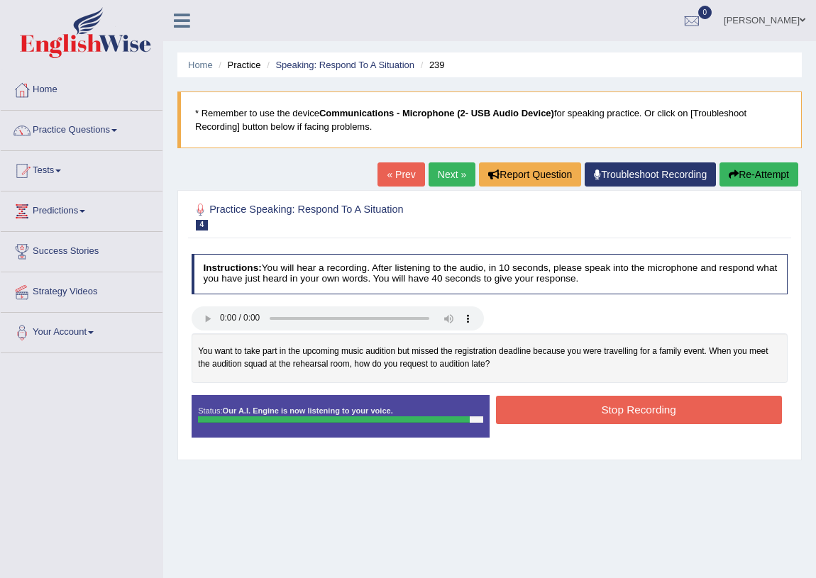
click at [586, 412] on button "Stop Recording" at bounding box center [639, 410] width 286 height 28
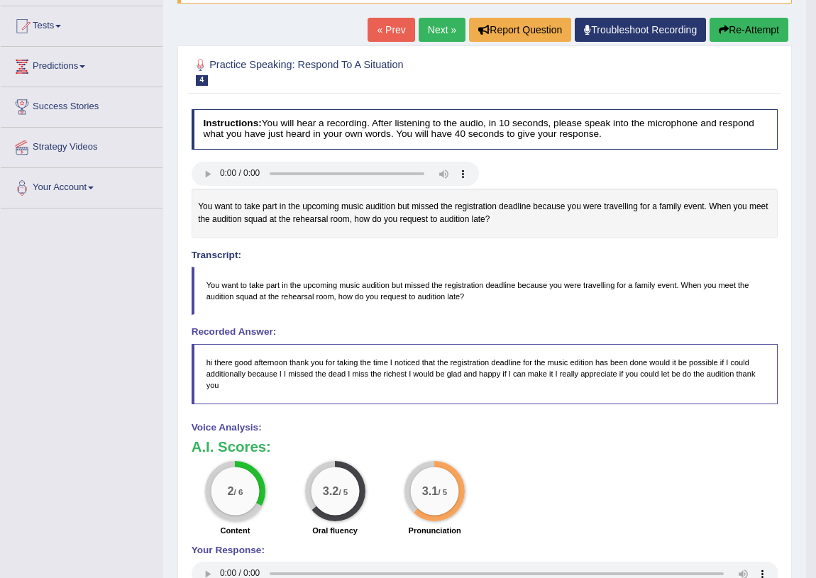
scroll to position [80, 0]
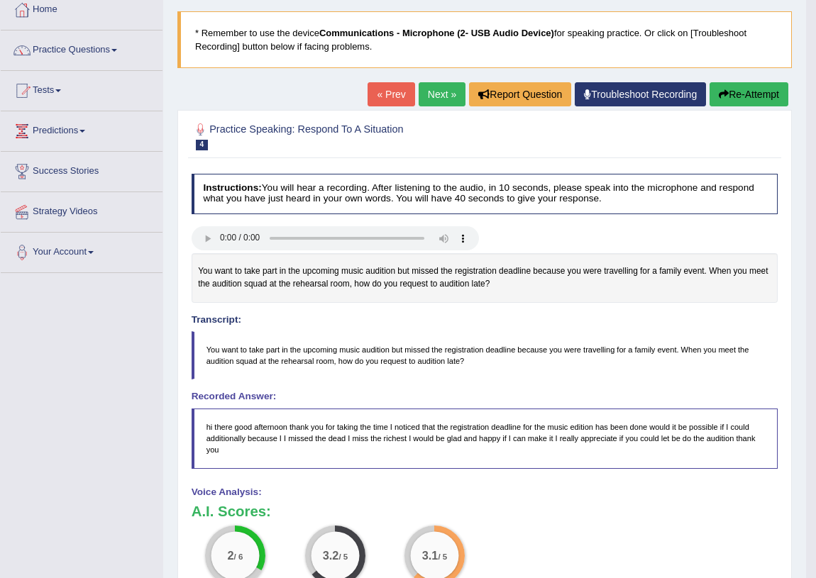
click at [748, 91] on button "Re-Attempt" at bounding box center [748, 94] width 79 height 24
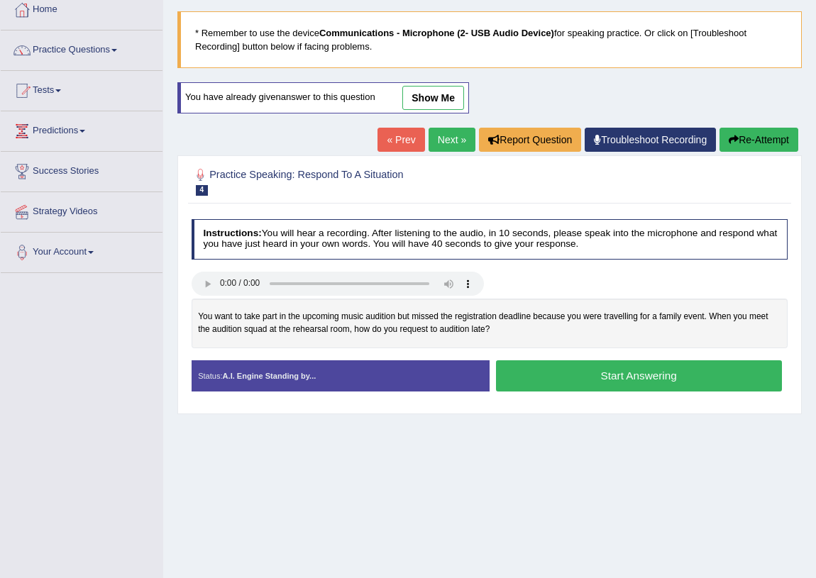
scroll to position [80, 0]
click at [610, 379] on button "Start Answering" at bounding box center [639, 375] width 286 height 30
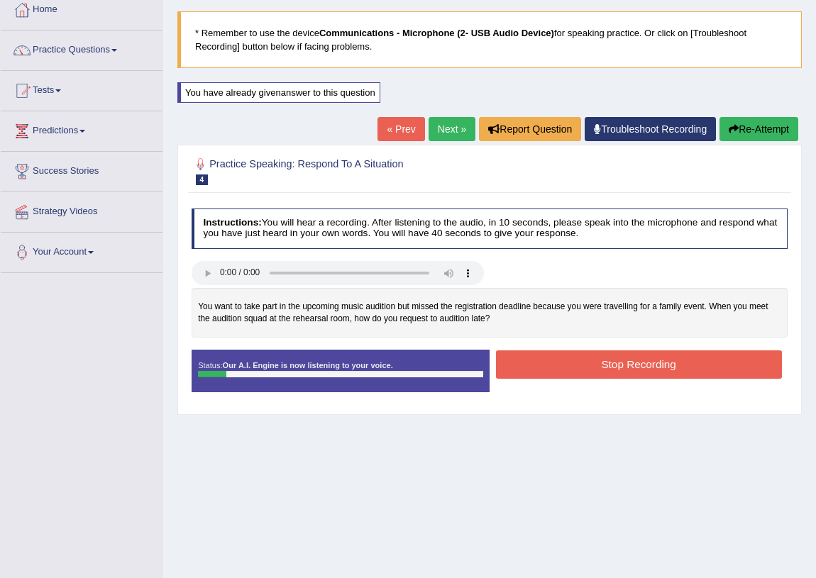
click at [767, 128] on button "Re-Attempt" at bounding box center [758, 129] width 79 height 24
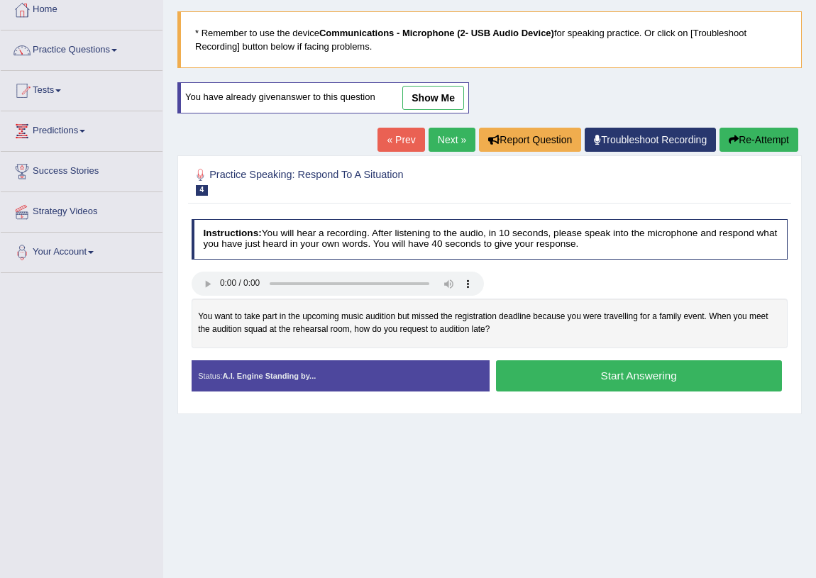
click at [572, 372] on button "Start Answering" at bounding box center [639, 375] width 286 height 30
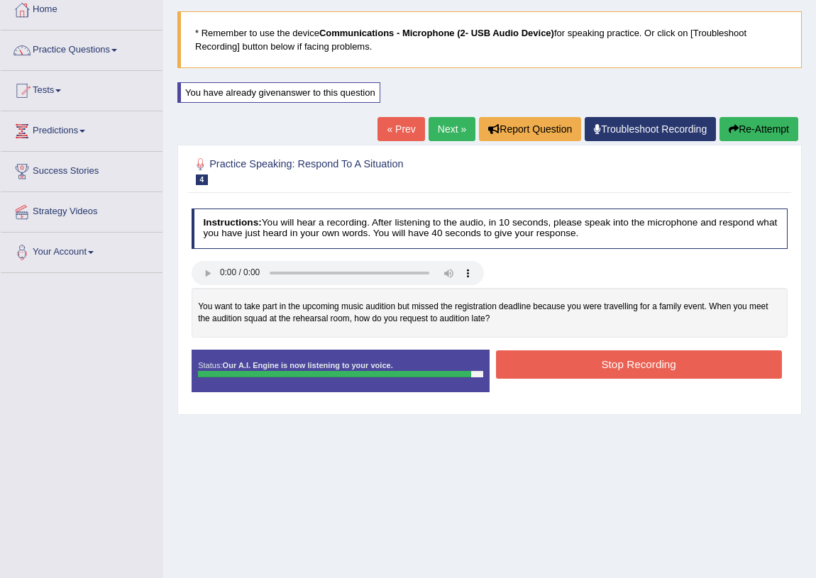
click at [597, 367] on button "Stop Recording" at bounding box center [639, 364] width 286 height 28
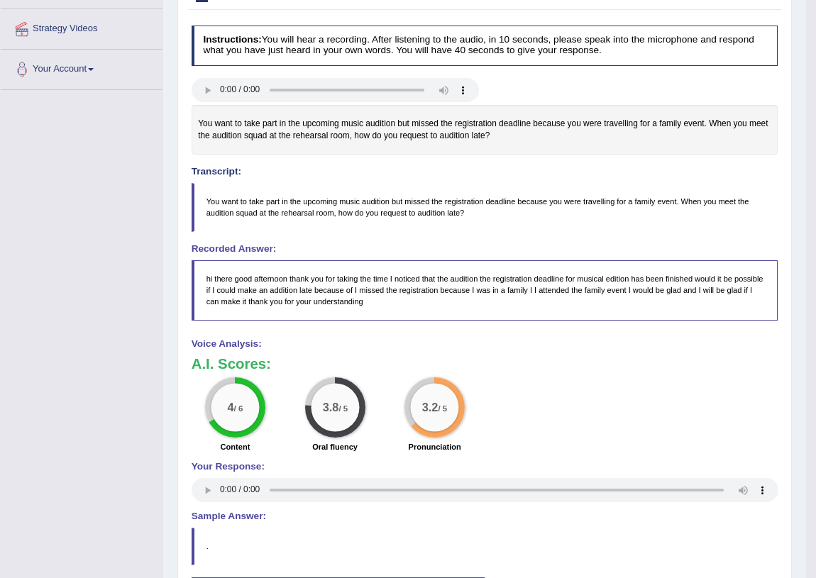
scroll to position [199, 0]
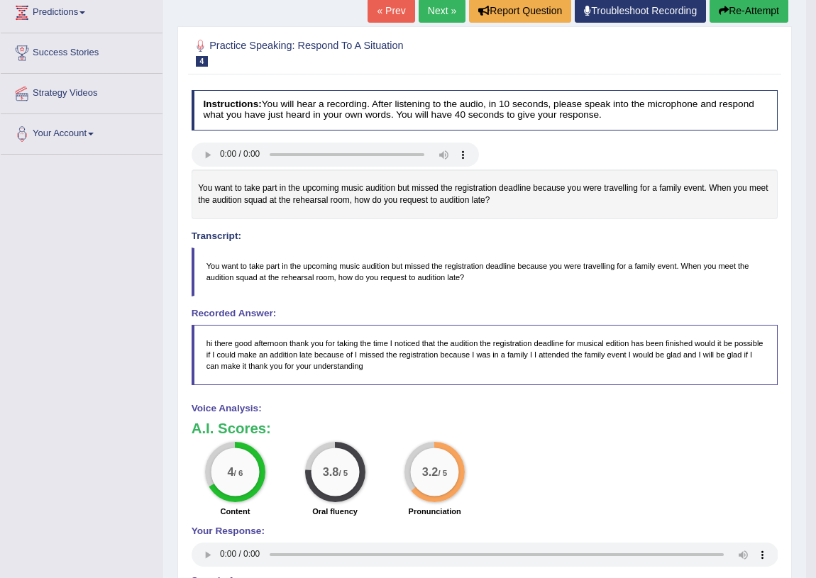
click at [749, 13] on button "Re-Attempt" at bounding box center [748, 11] width 79 height 24
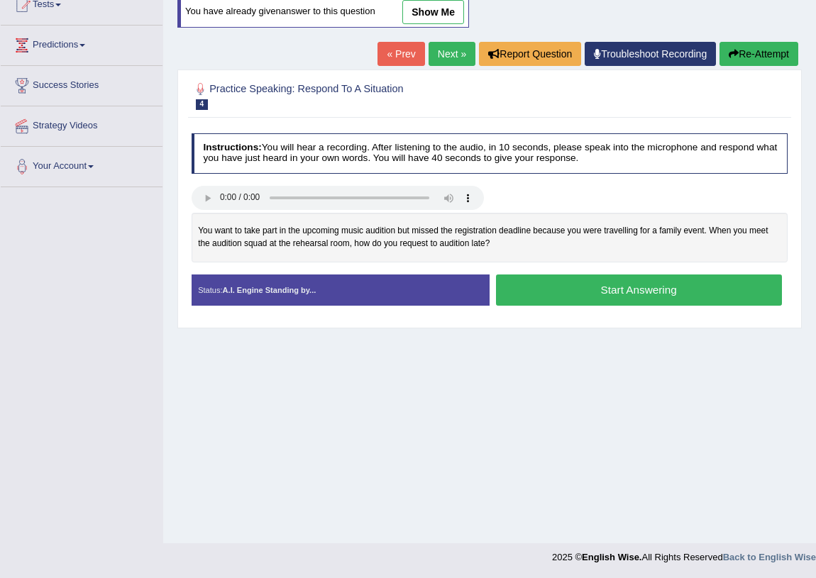
scroll to position [166, 0]
click at [634, 286] on button "Start Answering" at bounding box center [639, 289] width 286 height 30
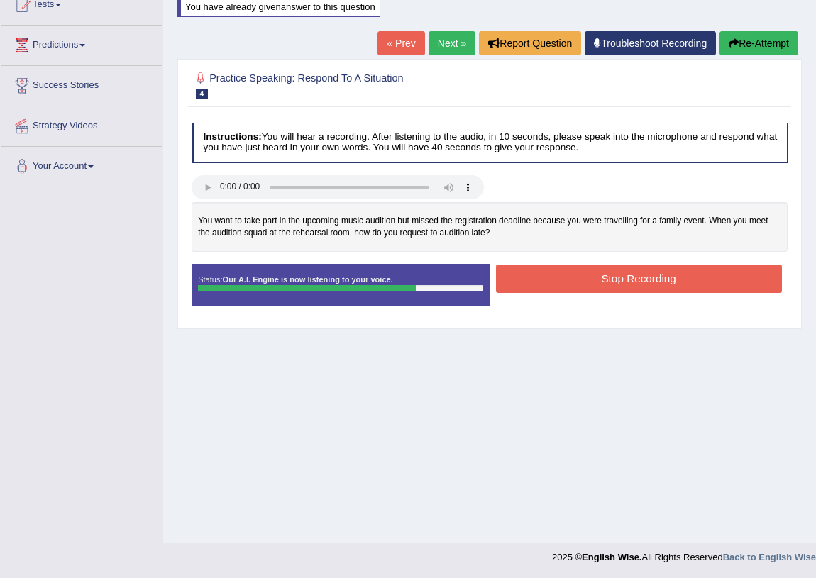
click at [542, 278] on button "Stop Recording" at bounding box center [639, 279] width 286 height 28
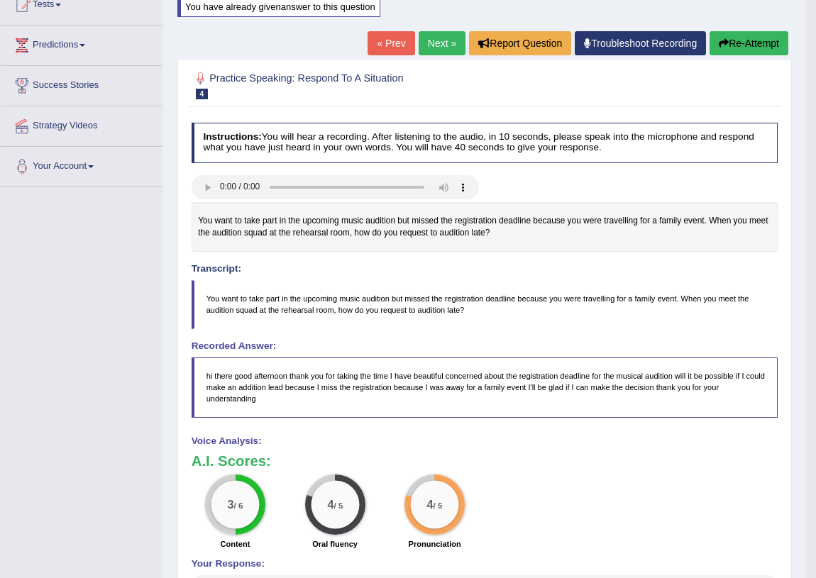
scroll to position [37, 0]
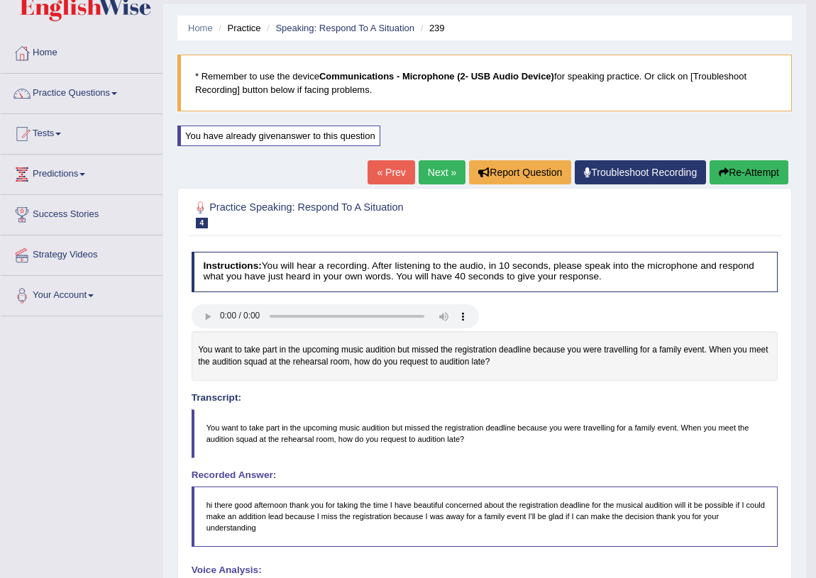
click at [426, 177] on link "Next »" at bounding box center [441, 172] width 47 height 24
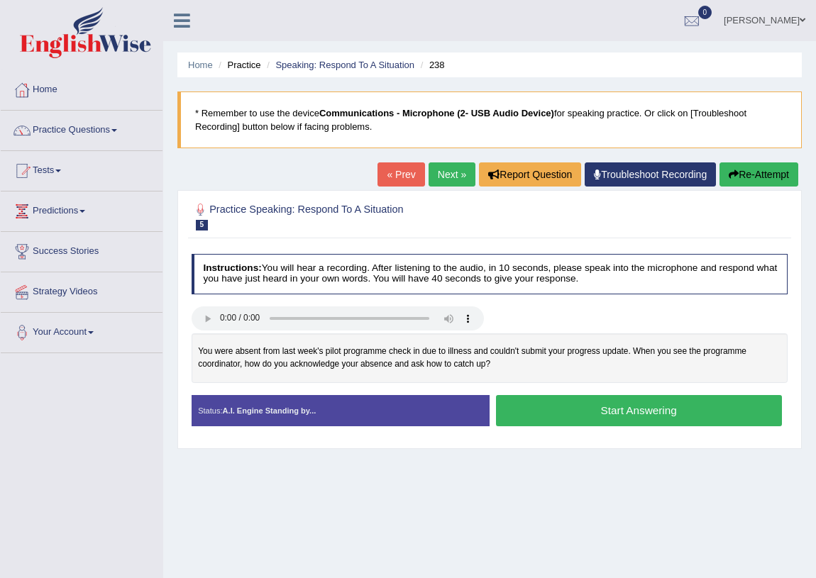
click at [550, 406] on button "Start Answering" at bounding box center [639, 410] width 286 height 30
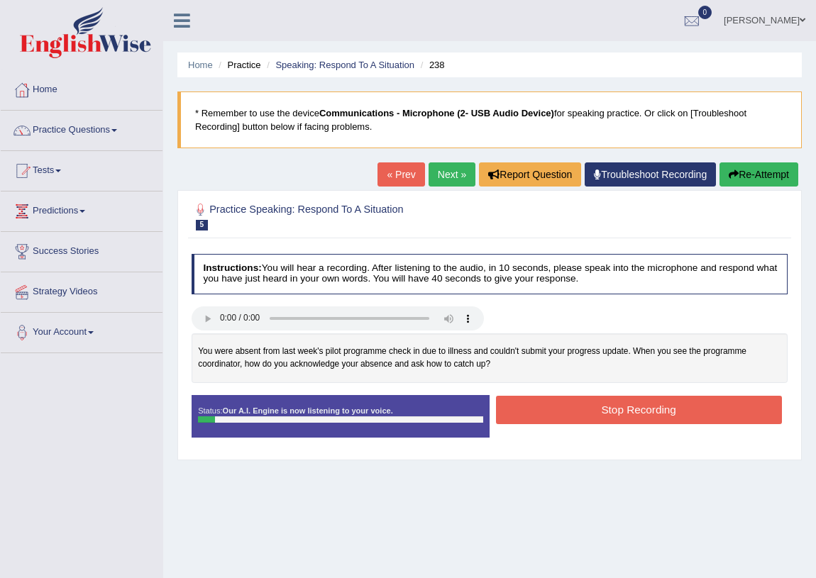
click at [746, 177] on button "Re-Attempt" at bounding box center [758, 174] width 79 height 24
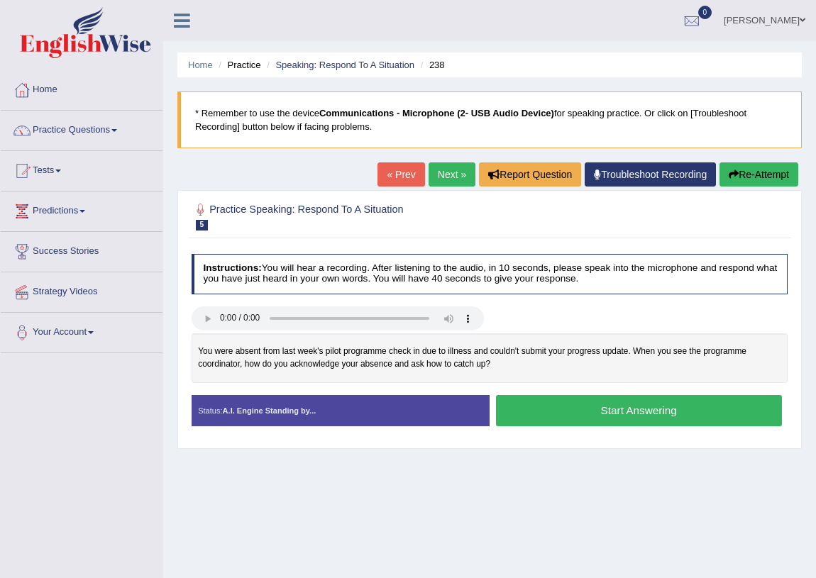
click at [550, 412] on button "Start Answering" at bounding box center [639, 410] width 286 height 30
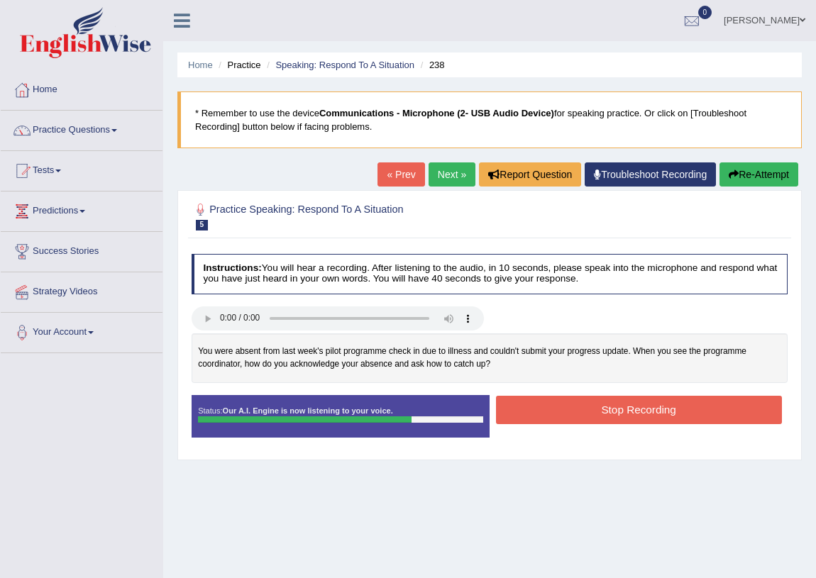
click at [565, 418] on button "Stop Recording" at bounding box center [639, 410] width 286 height 28
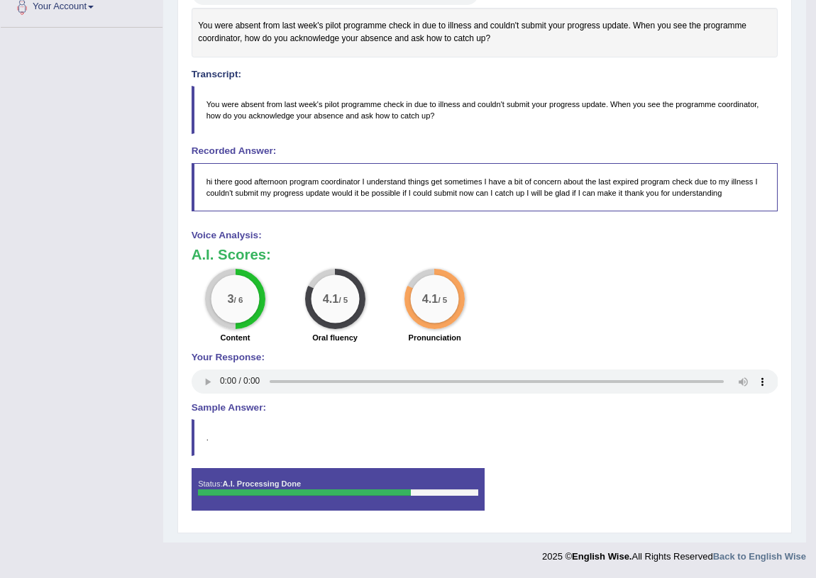
scroll to position [133, 0]
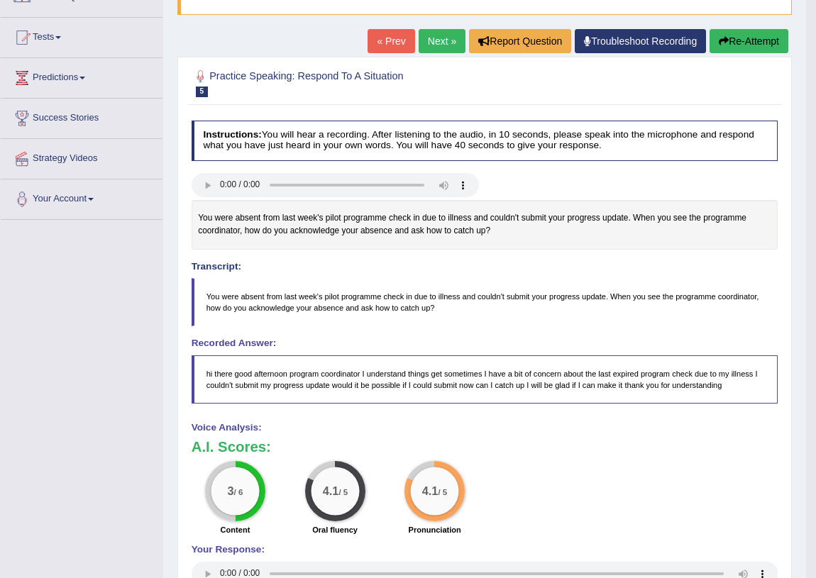
click at [738, 41] on button "Re-Attempt" at bounding box center [748, 41] width 79 height 24
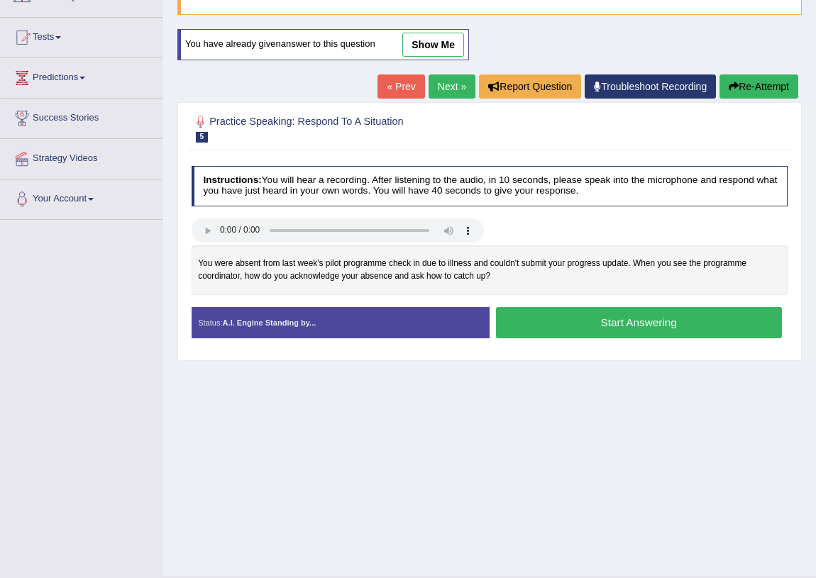
click at [574, 324] on button "Start Answering" at bounding box center [639, 322] width 286 height 30
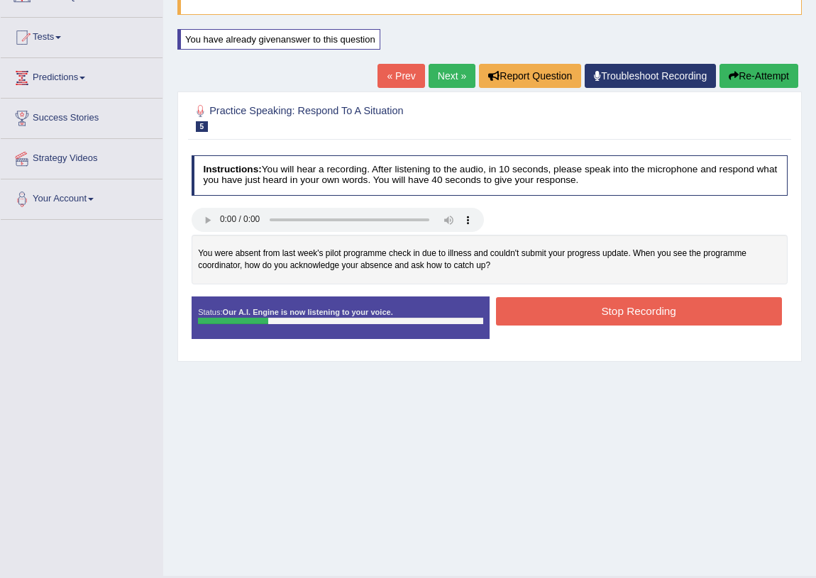
click at [754, 74] on button "Re-Attempt" at bounding box center [758, 76] width 79 height 24
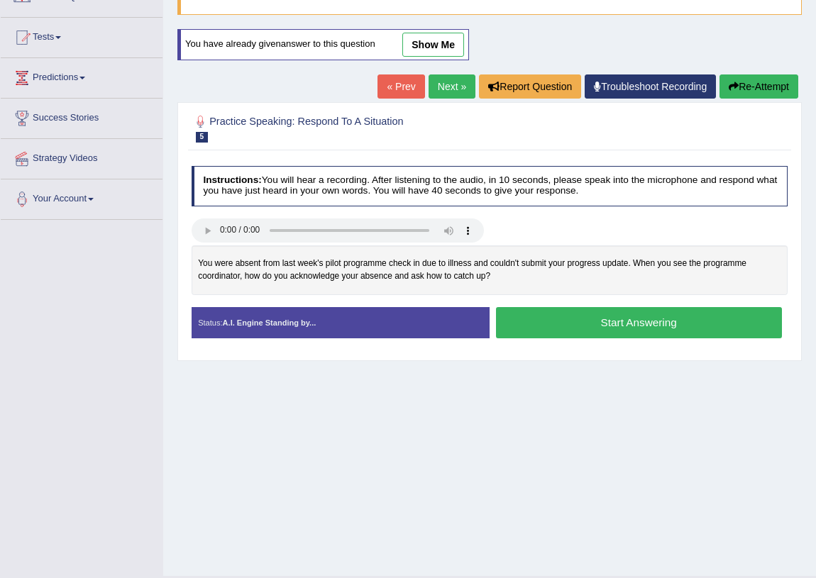
click at [635, 326] on button "Start Answering" at bounding box center [639, 322] width 286 height 30
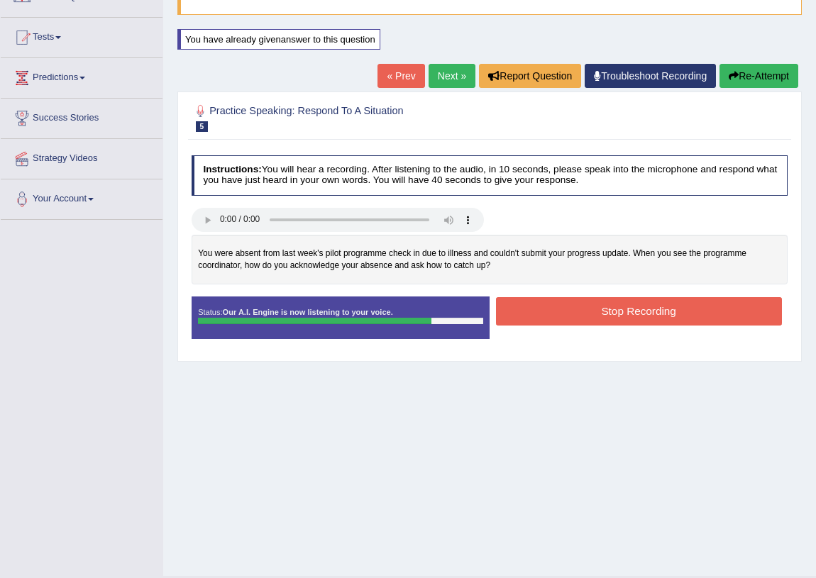
click at [643, 311] on button "Stop Recording" at bounding box center [639, 311] width 286 height 28
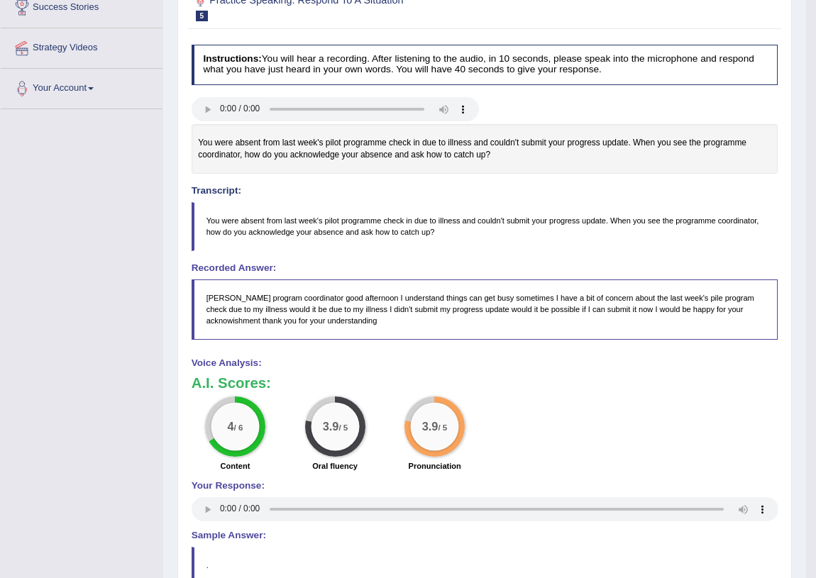
scroll to position [50, 0]
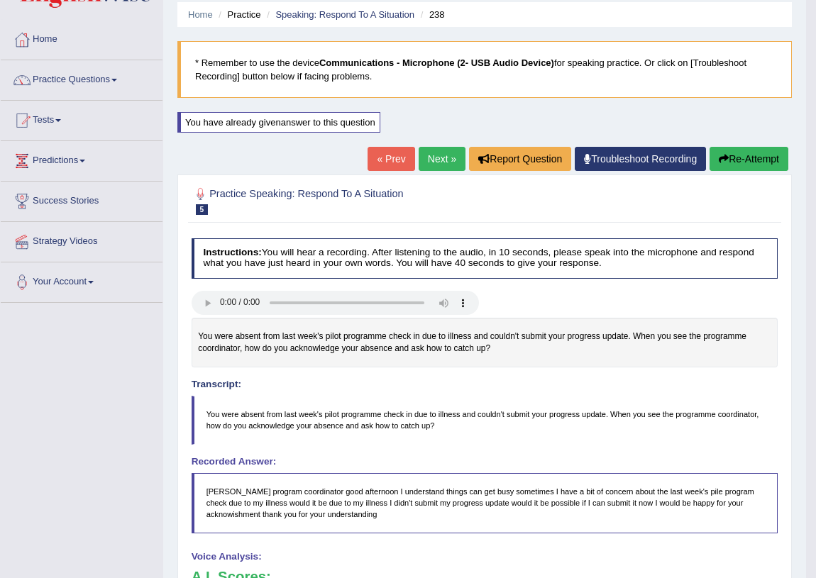
click at [430, 160] on link "Next »" at bounding box center [441, 159] width 47 height 24
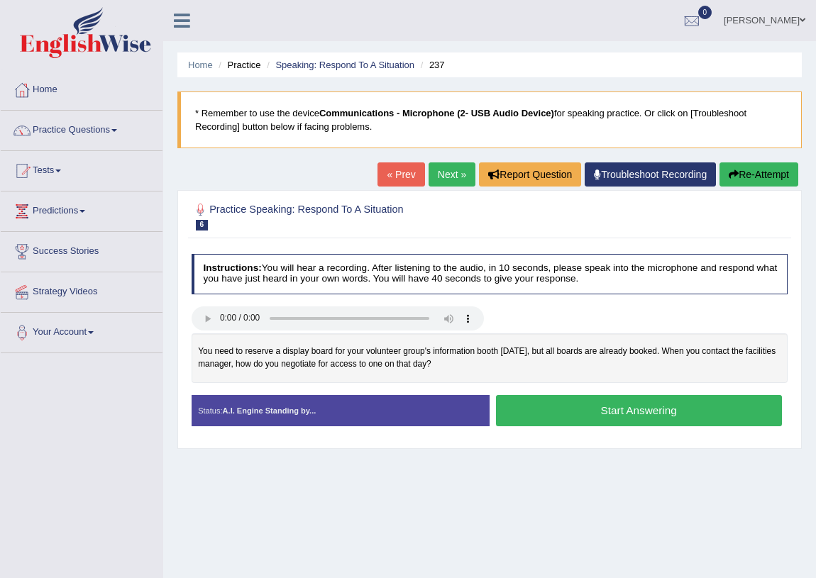
click at [352, 496] on div "Home Practice Speaking: Respond To A Situation 237 * Remember to use the device…" at bounding box center [489, 354] width 652 height 709
drag, startPoint x: 362, startPoint y: 526, endPoint x: 350, endPoint y: 526, distance: 12.1
click at [362, 526] on div "Home Practice Speaking: Respond To A Situation 237 * Remember to use the device…" at bounding box center [489, 354] width 652 height 709
click at [561, 414] on button "Start Answering" at bounding box center [639, 410] width 286 height 30
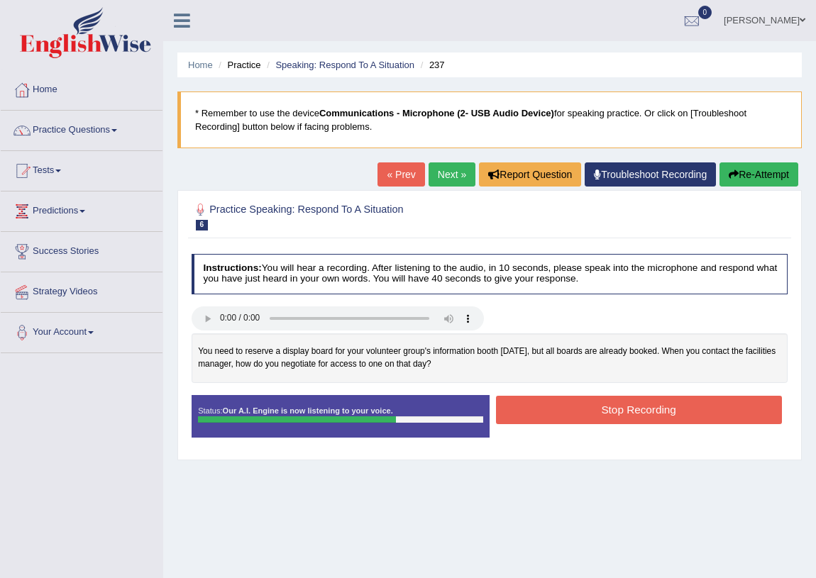
click at [621, 411] on button "Stop Recording" at bounding box center [639, 410] width 286 height 28
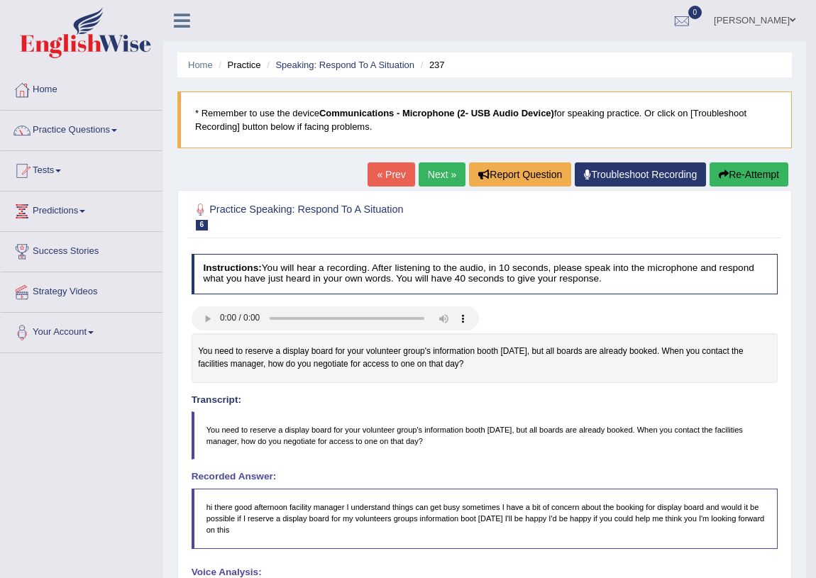
click at [432, 172] on link "Next »" at bounding box center [441, 174] width 47 height 24
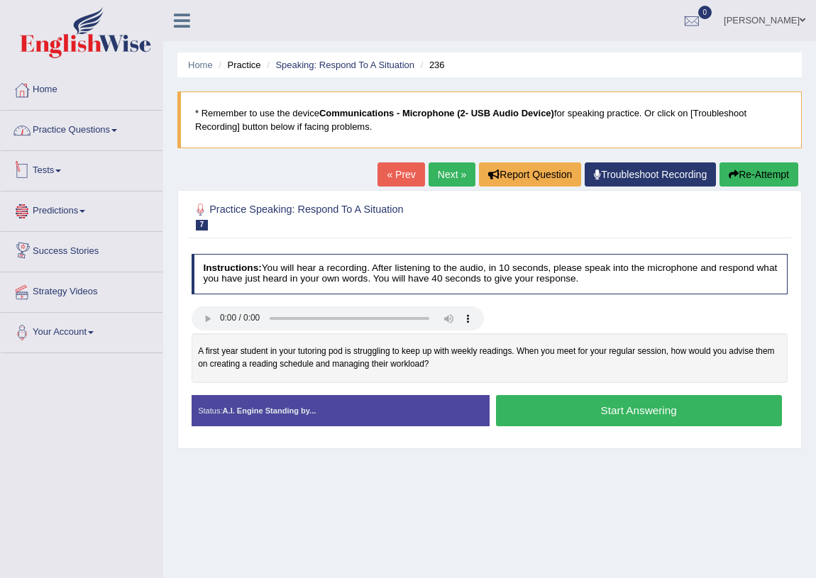
click at [121, 125] on link "Practice Questions" at bounding box center [82, 128] width 162 height 35
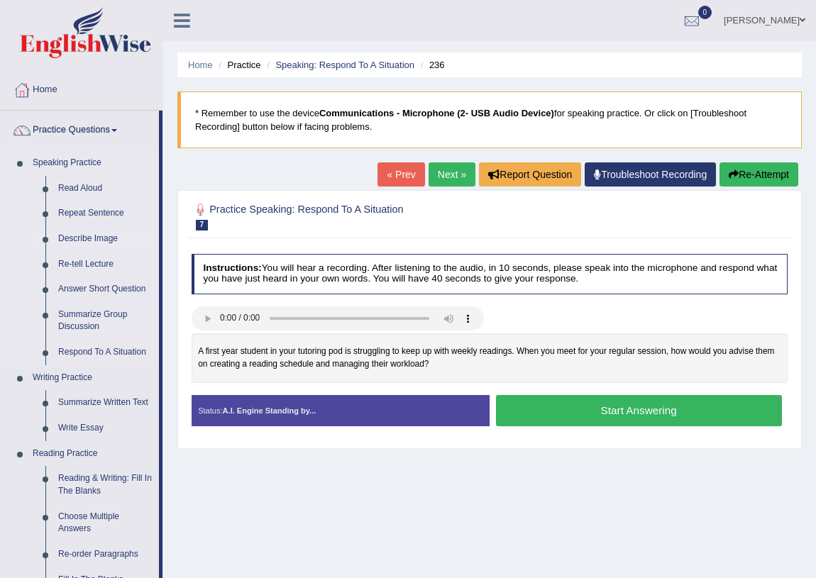
click at [101, 238] on link "Describe Image" at bounding box center [105, 239] width 107 height 26
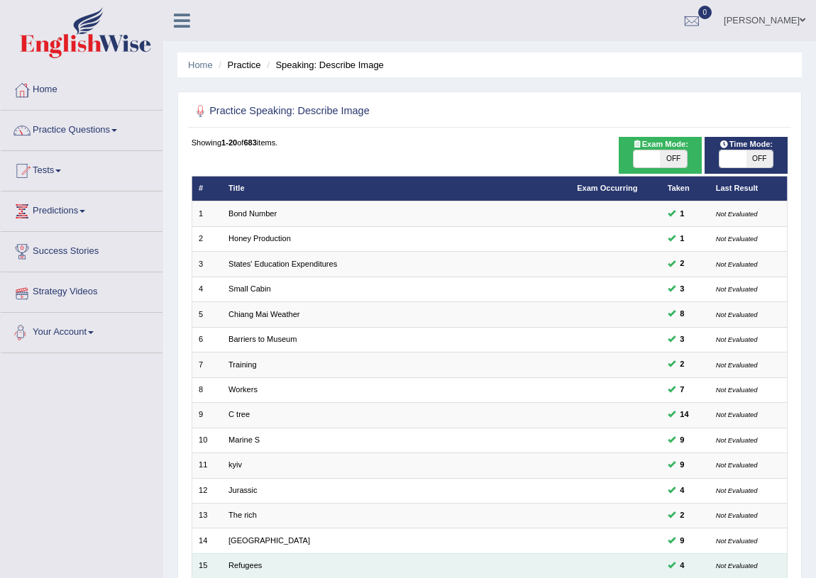
scroll to position [240, 0]
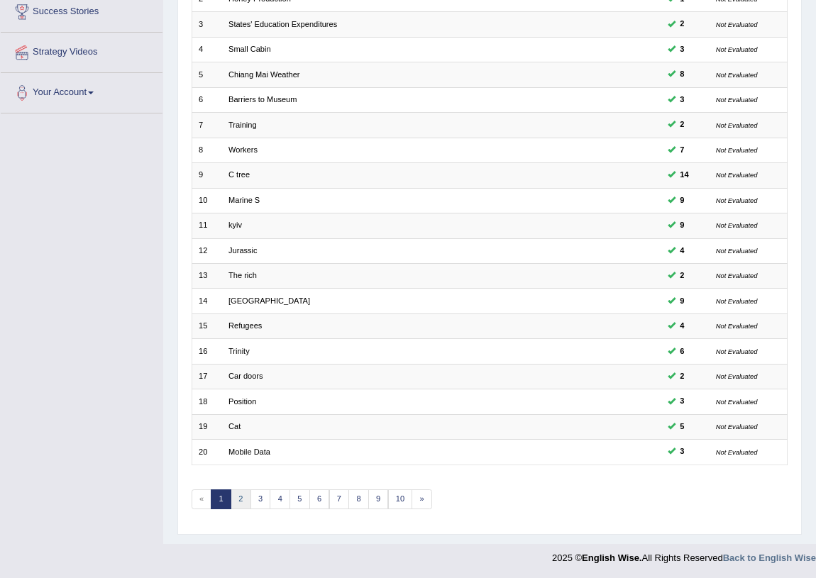
click at [240, 501] on link "2" at bounding box center [240, 499] width 21 height 20
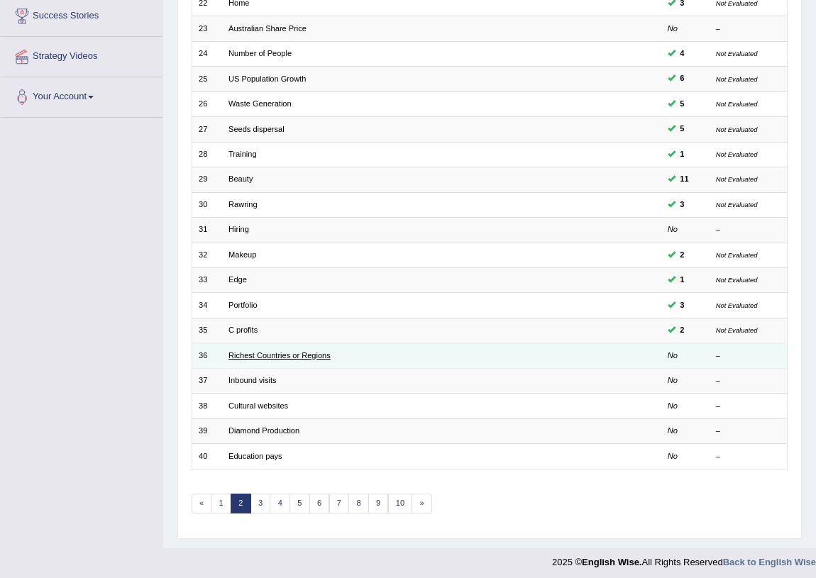
click at [277, 351] on link "Richest Countries or Regions" at bounding box center [279, 355] width 102 height 9
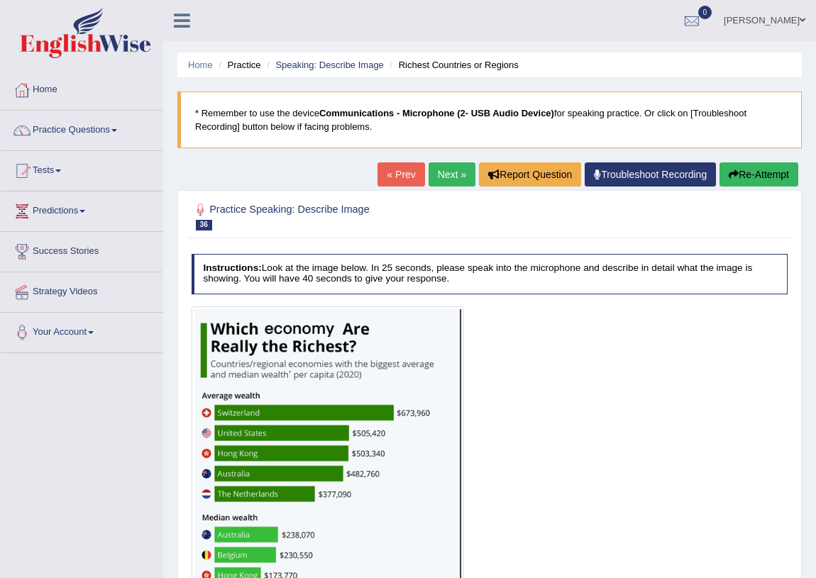
click at [462, 177] on link "Next »" at bounding box center [451, 174] width 47 height 24
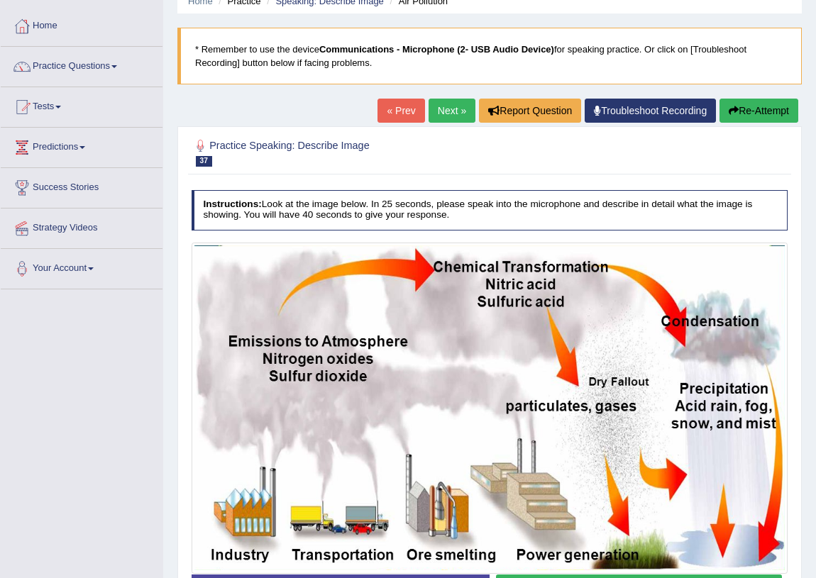
scroll to position [166, 0]
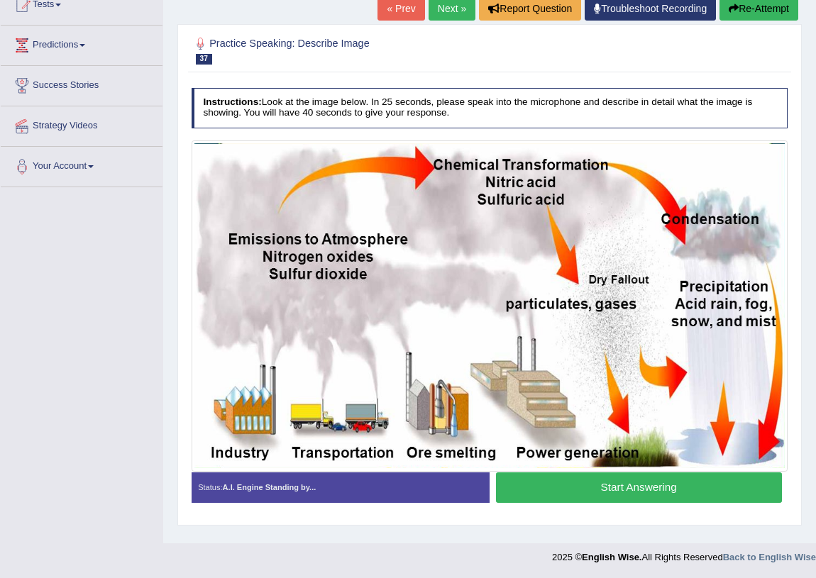
click at [609, 490] on button "Start Answering" at bounding box center [639, 487] width 286 height 30
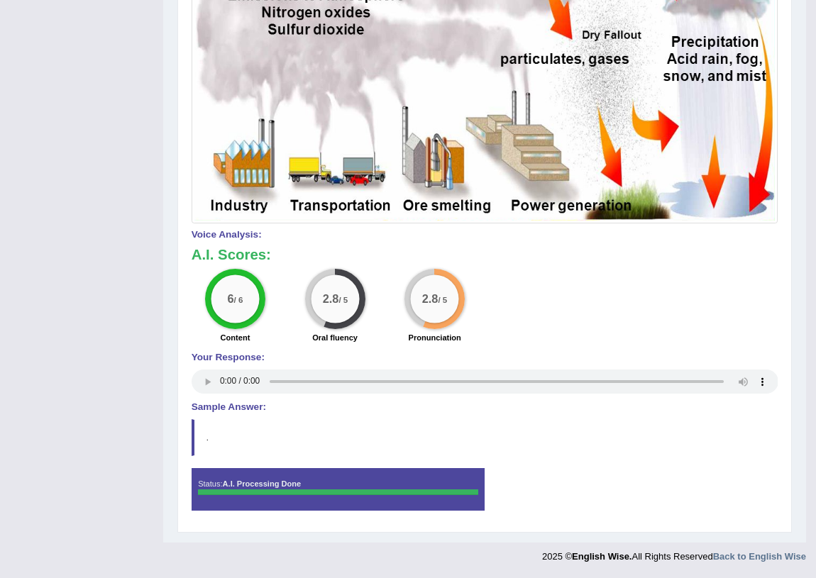
scroll to position [151, 0]
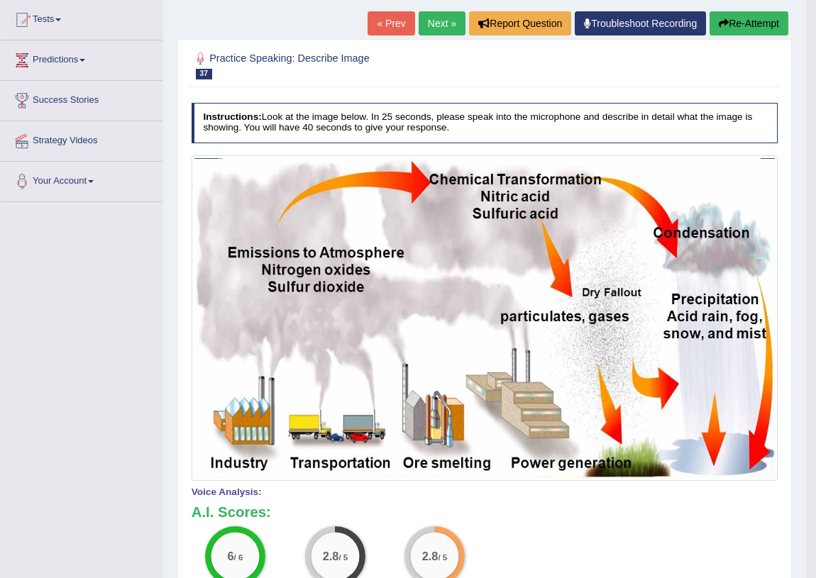
click at [748, 11] on button "Re-Attempt" at bounding box center [748, 23] width 79 height 24
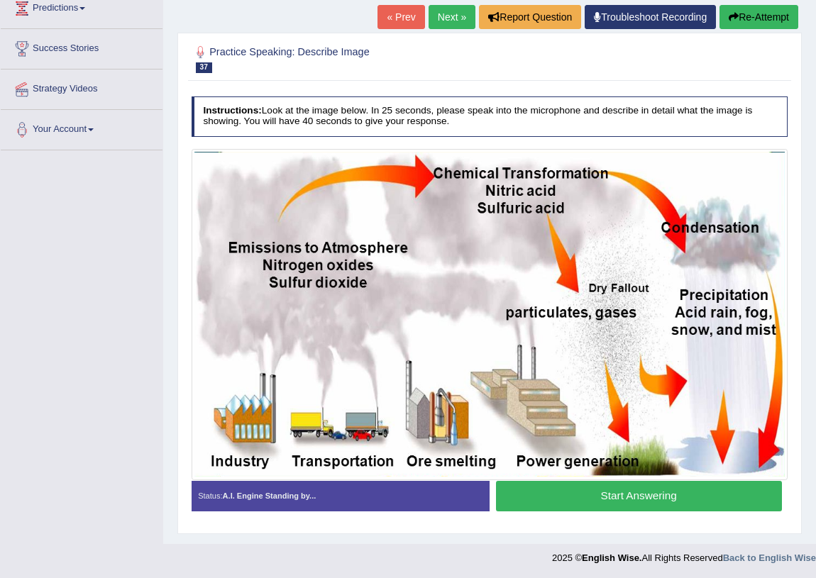
scroll to position [138, 0]
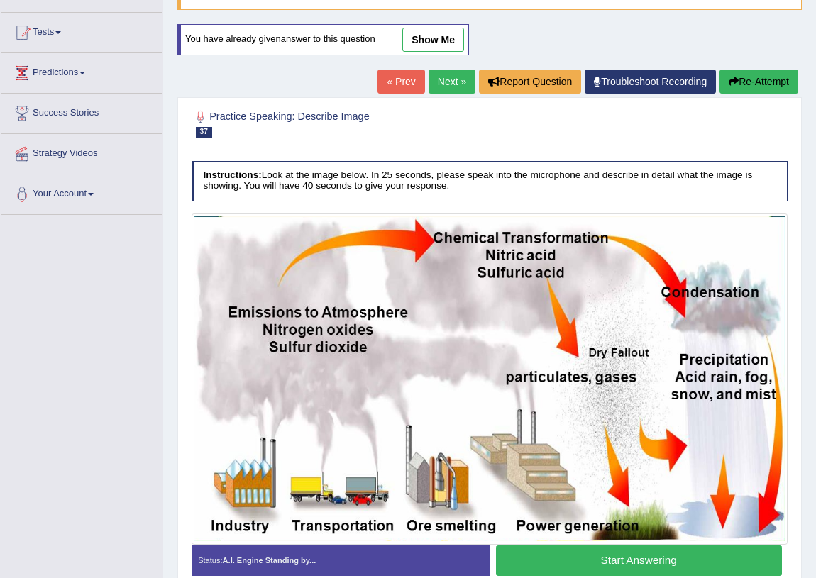
click at [569, 560] on button "Start Answering" at bounding box center [639, 560] width 286 height 30
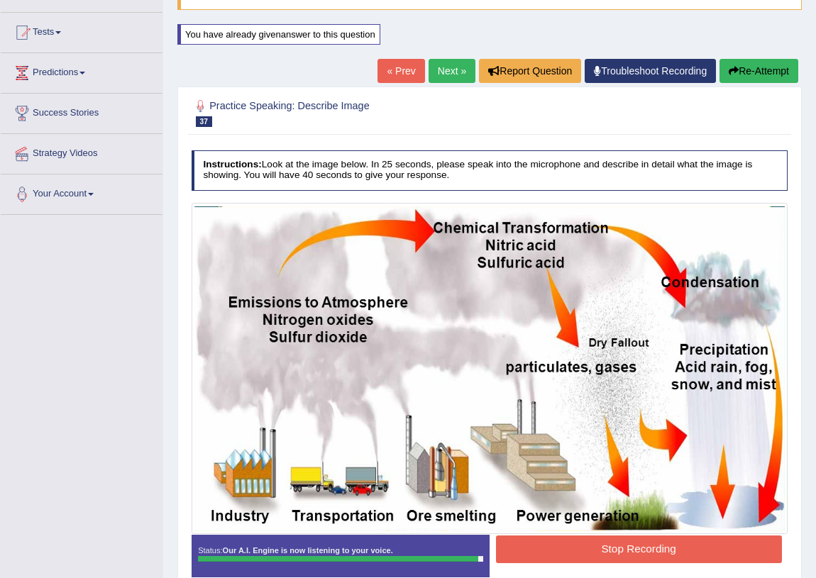
click at [609, 545] on button "Stop Recording" at bounding box center [639, 549] width 286 height 28
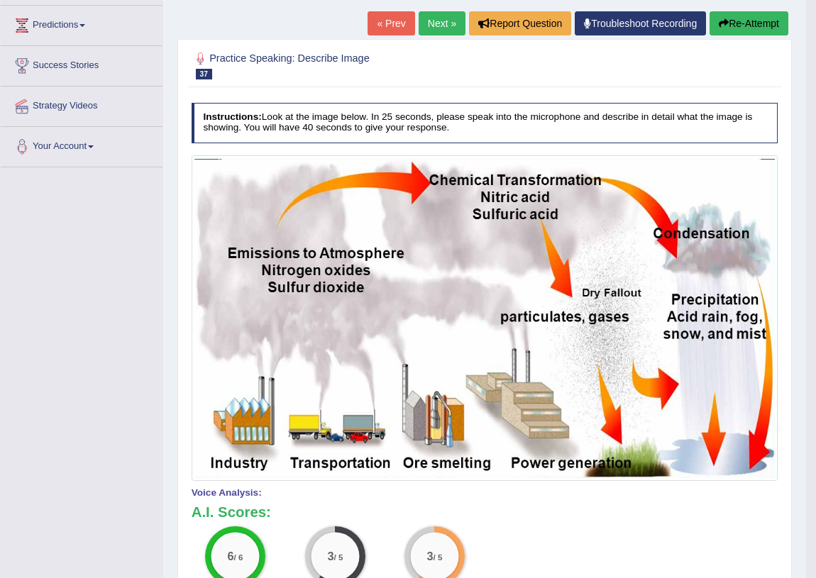
scroll to position [0, 0]
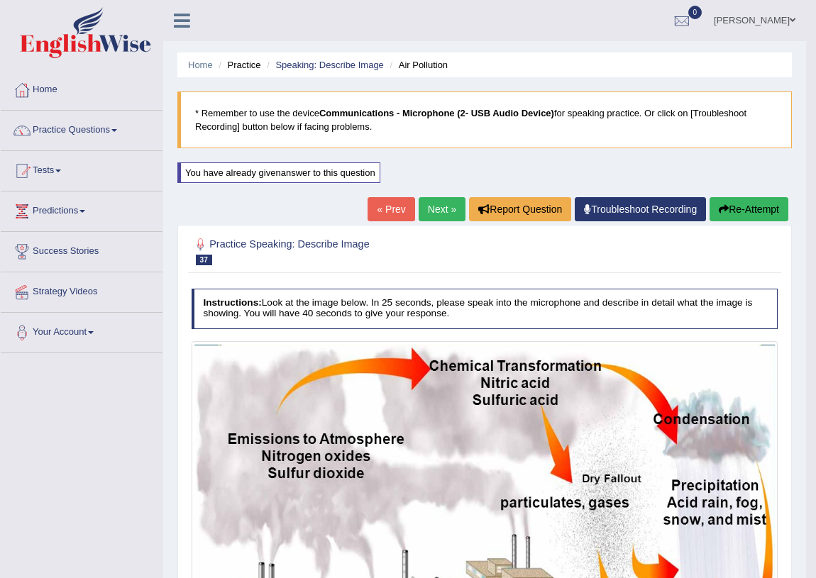
click at [749, 206] on button "Re-Attempt" at bounding box center [748, 209] width 79 height 24
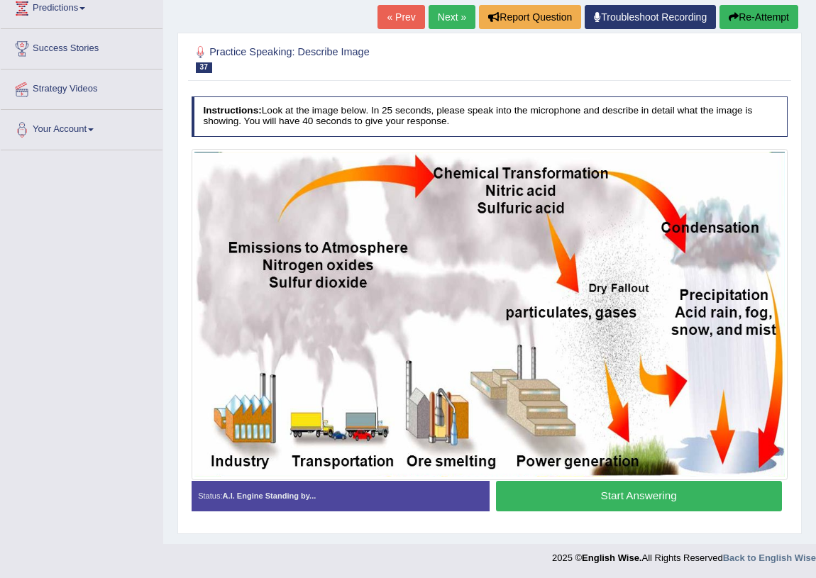
click at [599, 495] on button "Start Answering" at bounding box center [639, 496] width 286 height 30
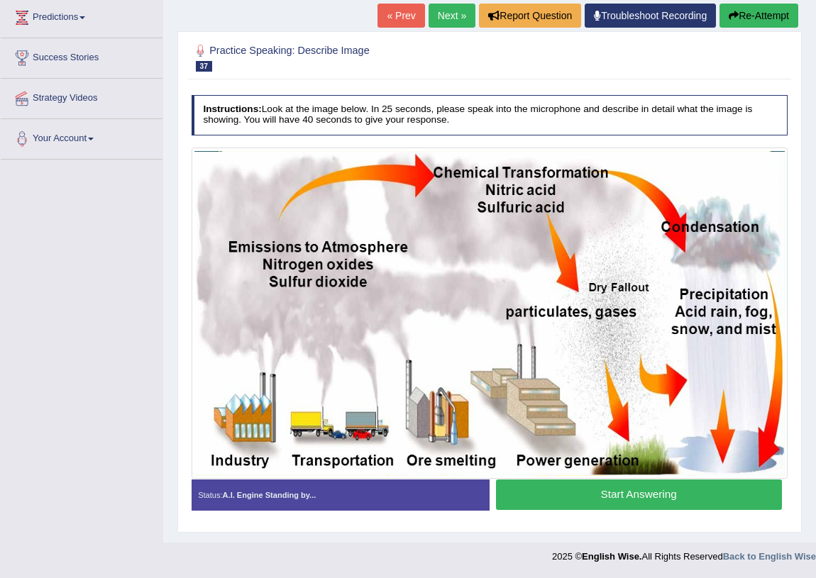
scroll to position [192, 0]
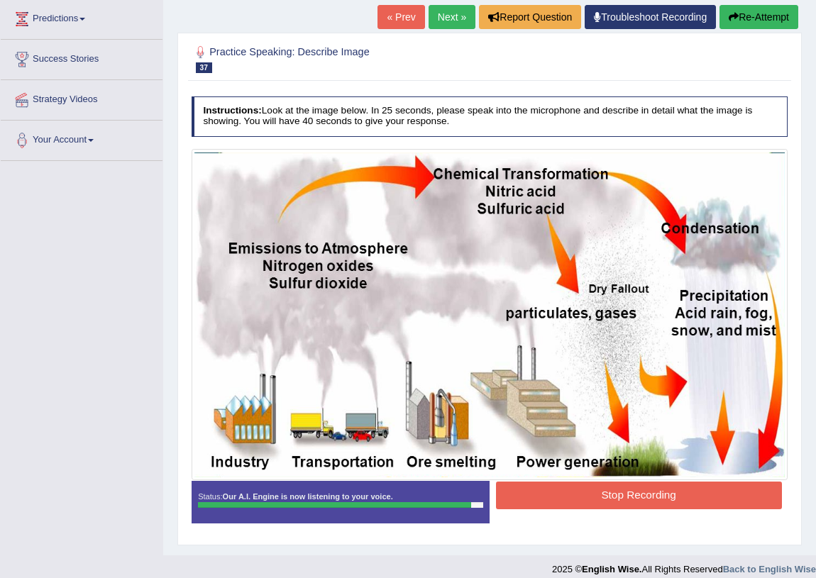
click at [612, 493] on button "Stop Recording" at bounding box center [639, 496] width 286 height 28
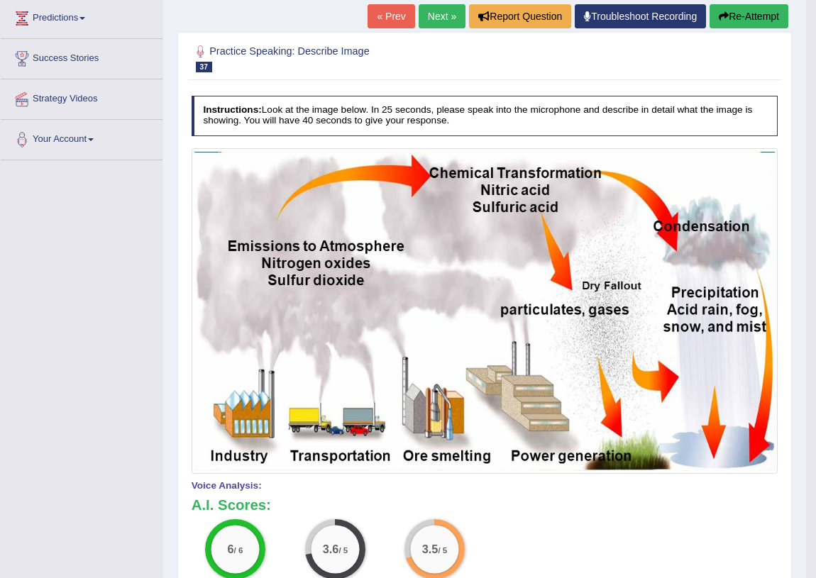
scroll to position [0, 0]
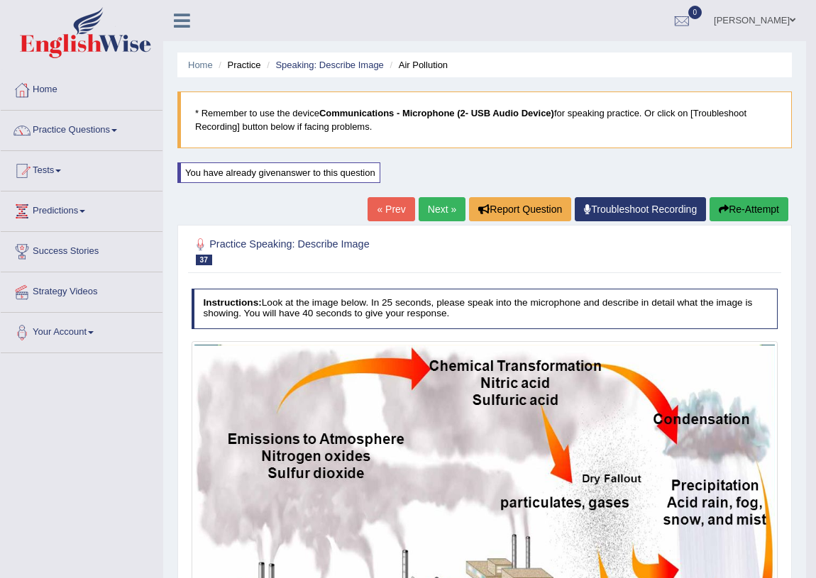
click at [440, 206] on link "Next »" at bounding box center [441, 209] width 47 height 24
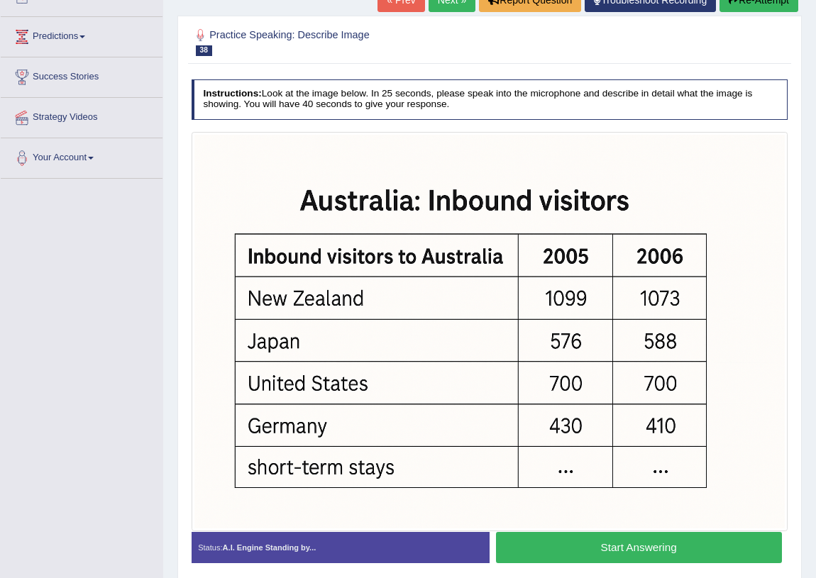
scroll to position [226, 0]
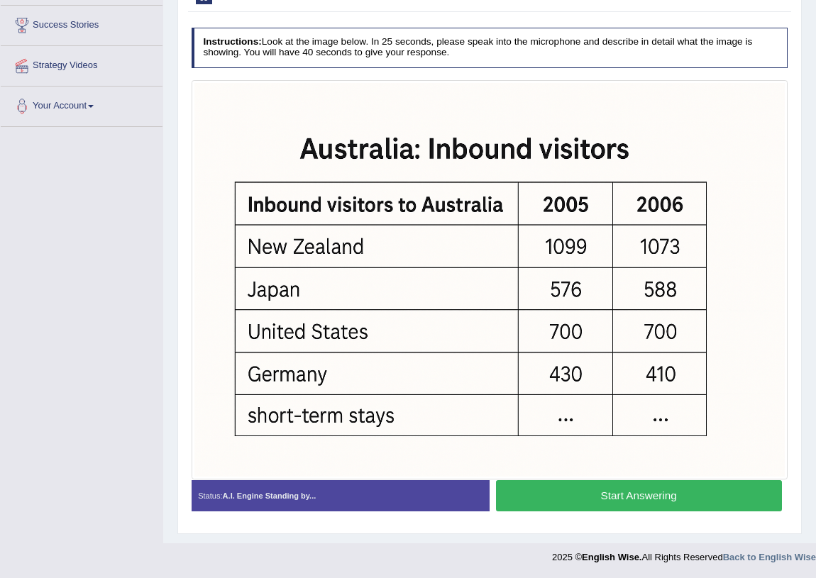
click at [590, 493] on button "Start Answering" at bounding box center [639, 495] width 286 height 30
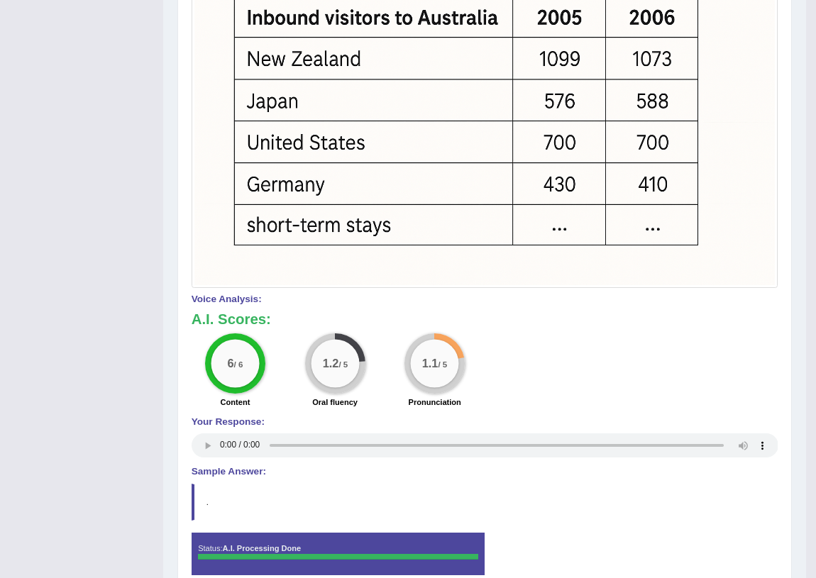
scroll to position [154, 0]
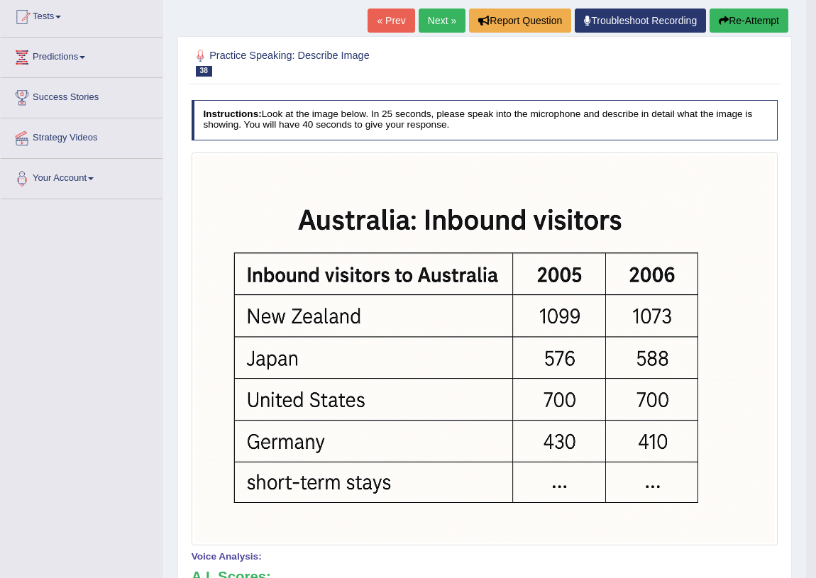
click at [746, 15] on button "Re-Attempt" at bounding box center [748, 21] width 79 height 24
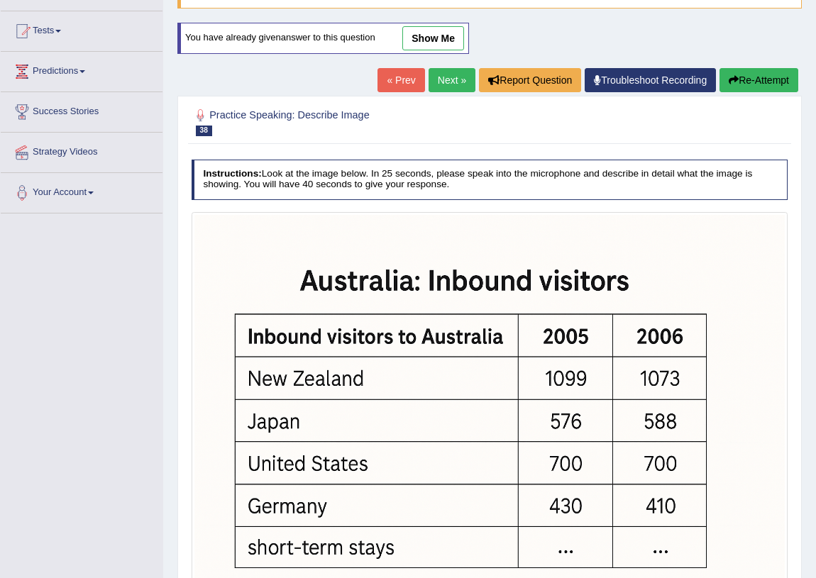
scroll to position [271, 0]
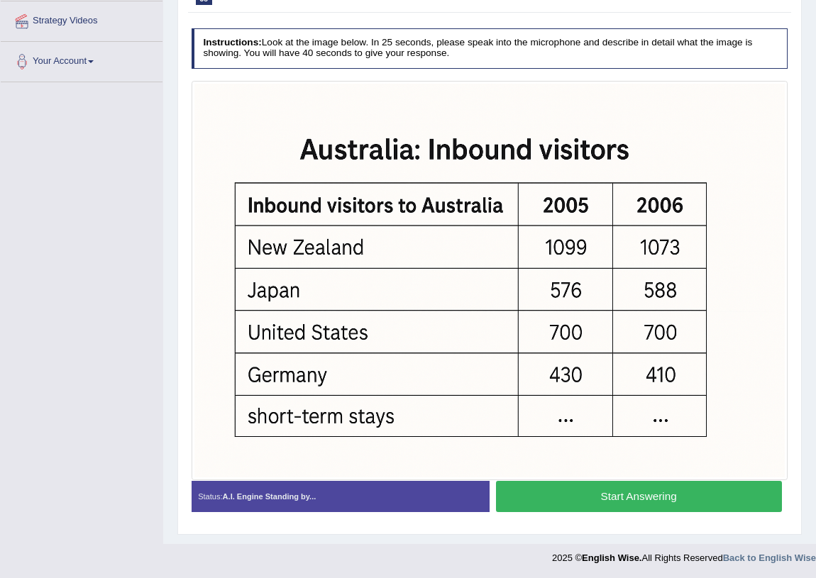
click at [555, 502] on button "Start Answering" at bounding box center [639, 496] width 286 height 30
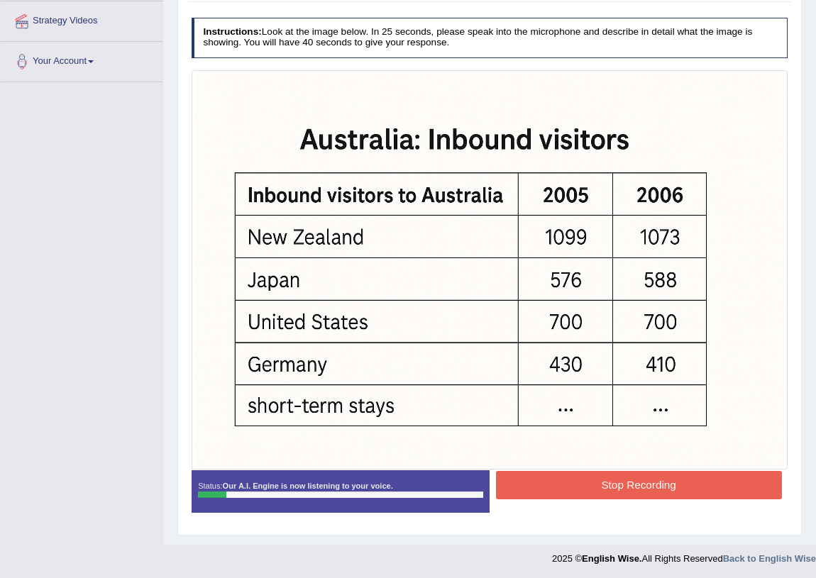
scroll to position [78, 0]
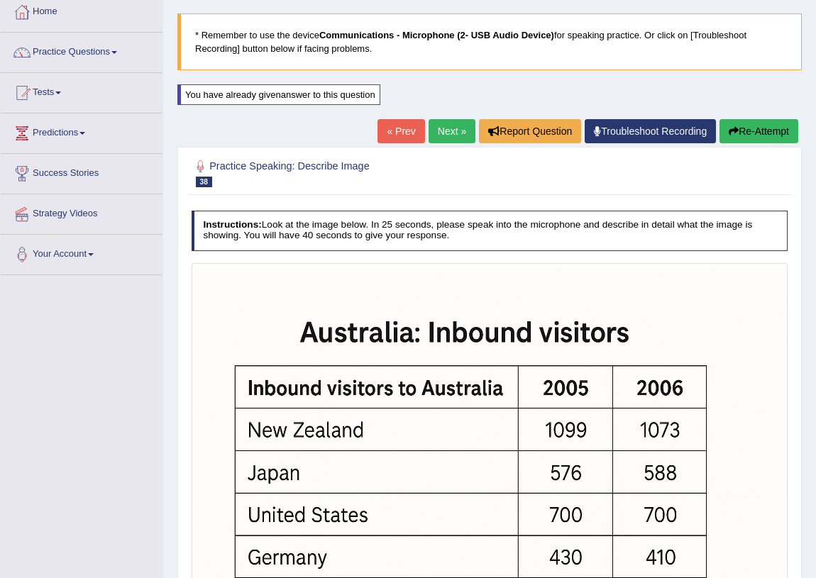
click at [766, 147] on div "Practice Speaking: Describe Image 38 Inbound visits Instructions: Look at the i…" at bounding box center [489, 437] width 624 height 581
click at [777, 128] on button "Re-Attempt" at bounding box center [758, 131] width 79 height 24
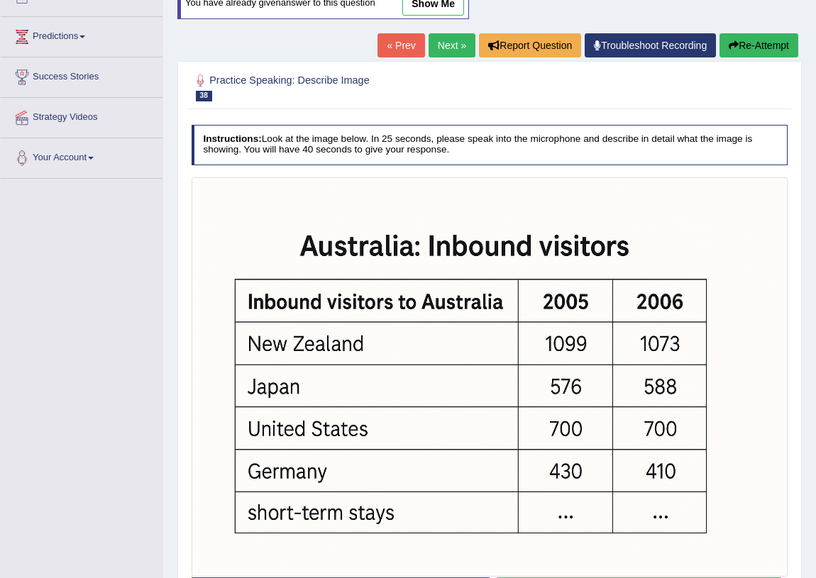
scroll to position [271, 0]
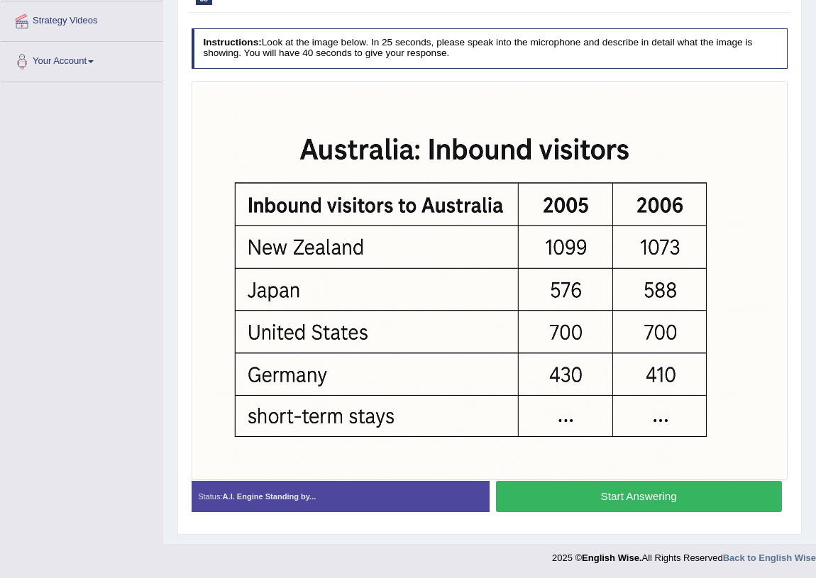
click at [613, 498] on button "Start Answering" at bounding box center [639, 496] width 286 height 30
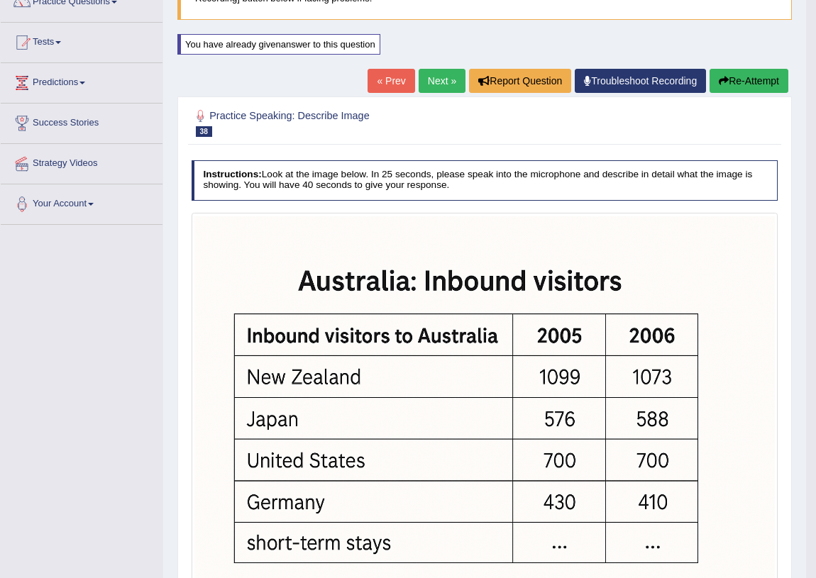
scroll to position [0, 0]
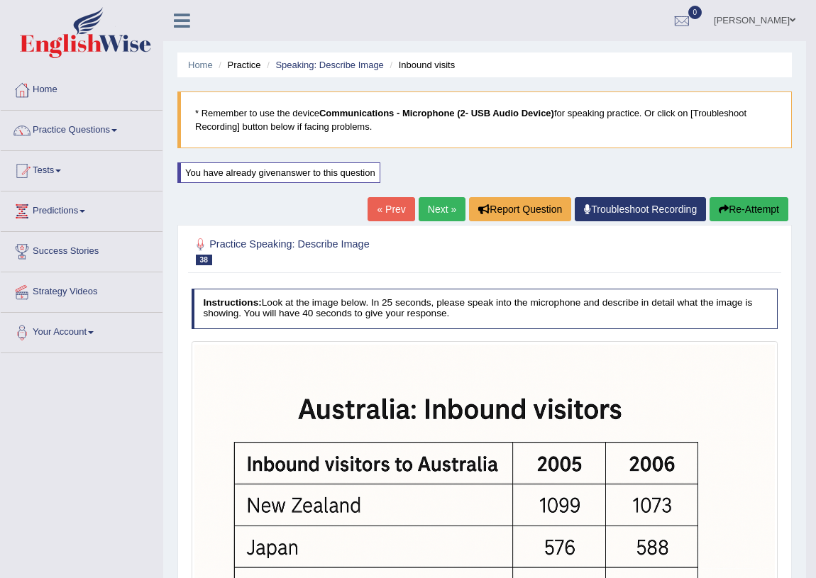
click at [794, 18] on span at bounding box center [792, 20] width 6 height 9
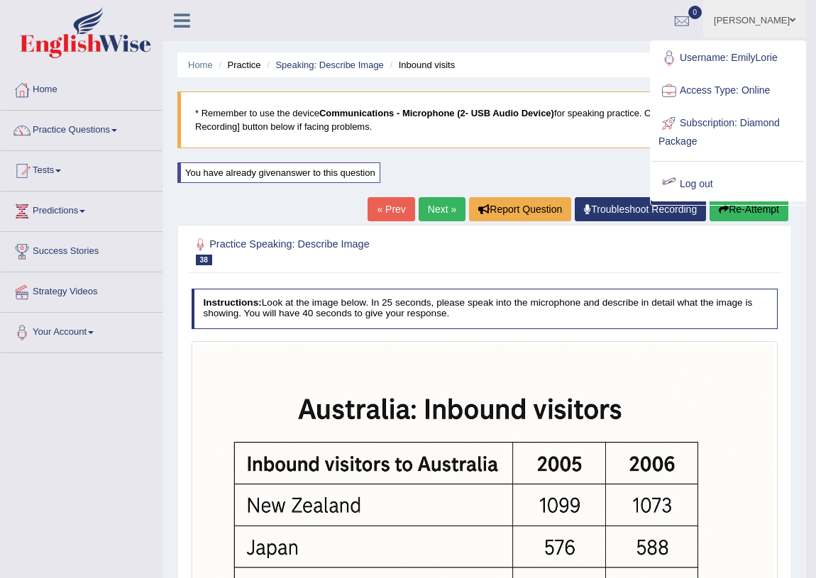
click at [418, 173] on div "Home Practice Speaking: Describe Image Inbound visits * Remember to use the dev…" at bounding box center [484, 526] width 643 height 1053
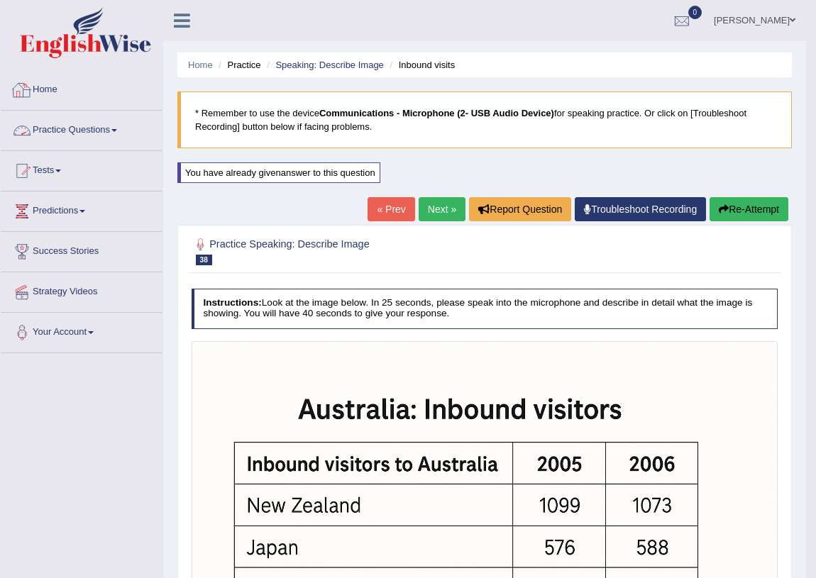
click at [43, 87] on link "Home" at bounding box center [82, 87] width 162 height 35
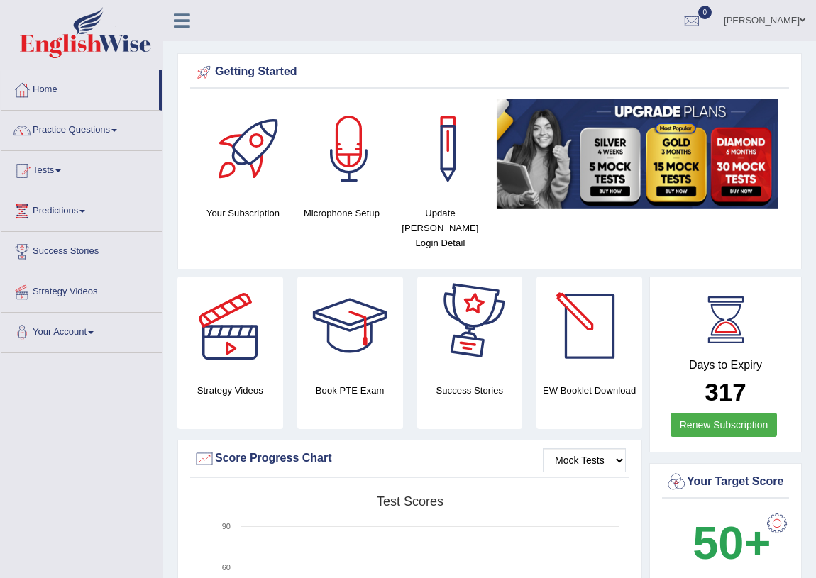
click at [787, 19] on link "[PERSON_NAME]" at bounding box center [764, 18] width 103 height 37
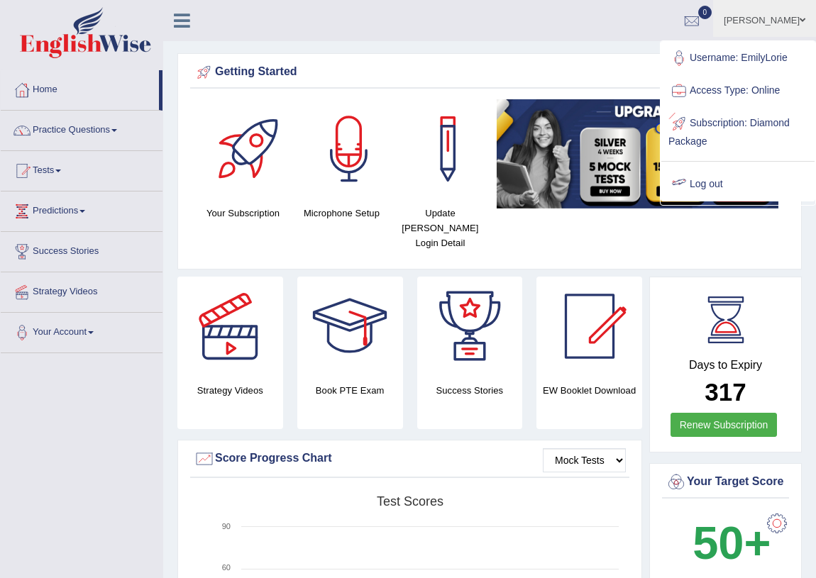
click at [717, 183] on link "Log out" at bounding box center [737, 184] width 153 height 33
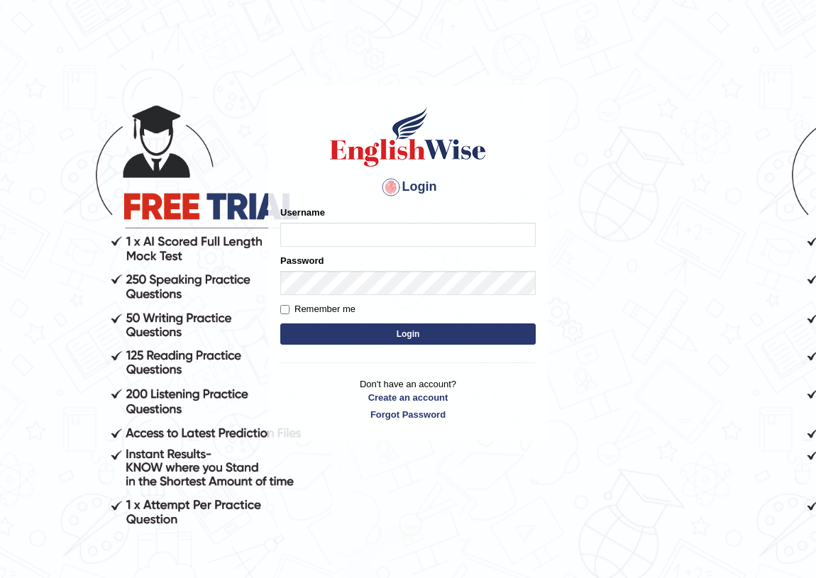
click at [389, 238] on input "Username" at bounding box center [407, 235] width 255 height 24
type input "alihasan"
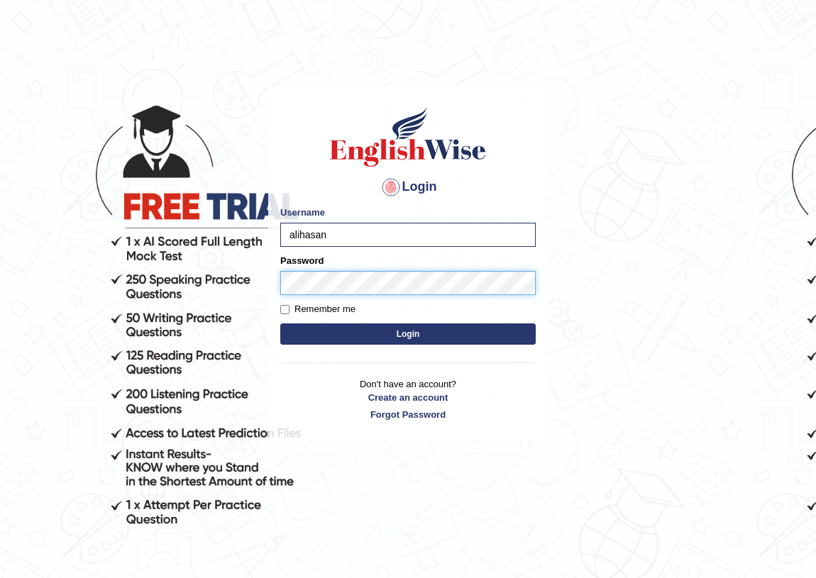
click at [280, 323] on button "Login" at bounding box center [407, 333] width 255 height 21
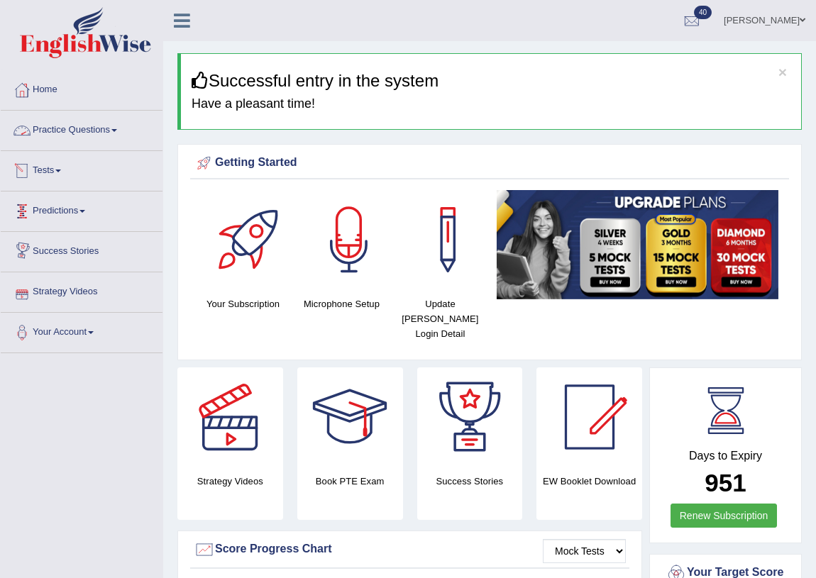
click at [109, 130] on link "Practice Questions" at bounding box center [82, 128] width 162 height 35
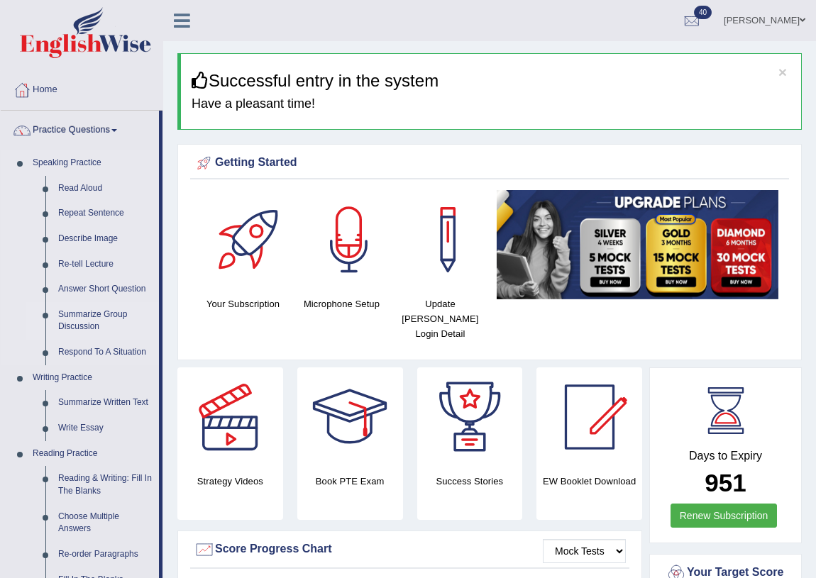
click at [103, 308] on link "Summarize Group Discussion" at bounding box center [105, 321] width 107 height 38
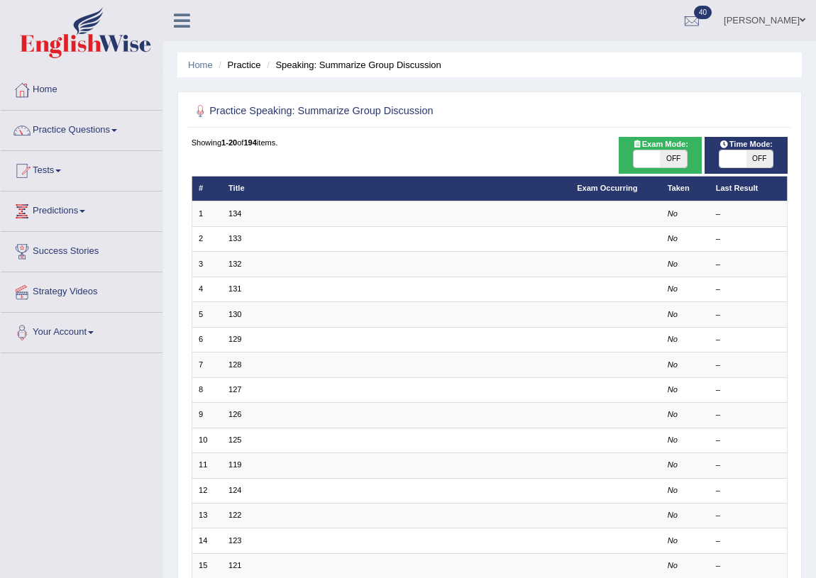
click at [751, 150] on span "OFF" at bounding box center [759, 158] width 26 height 17
checkbox input "true"
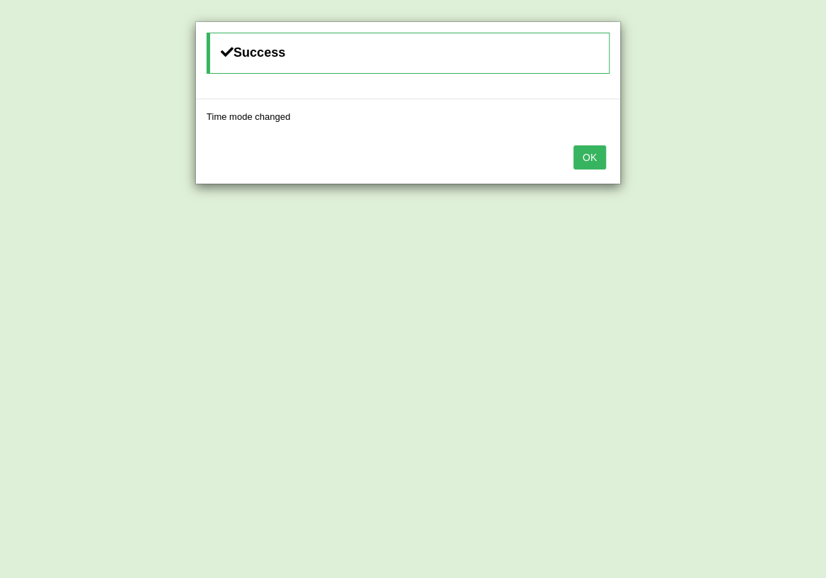
click at [596, 161] on button "OK" at bounding box center [589, 157] width 33 height 24
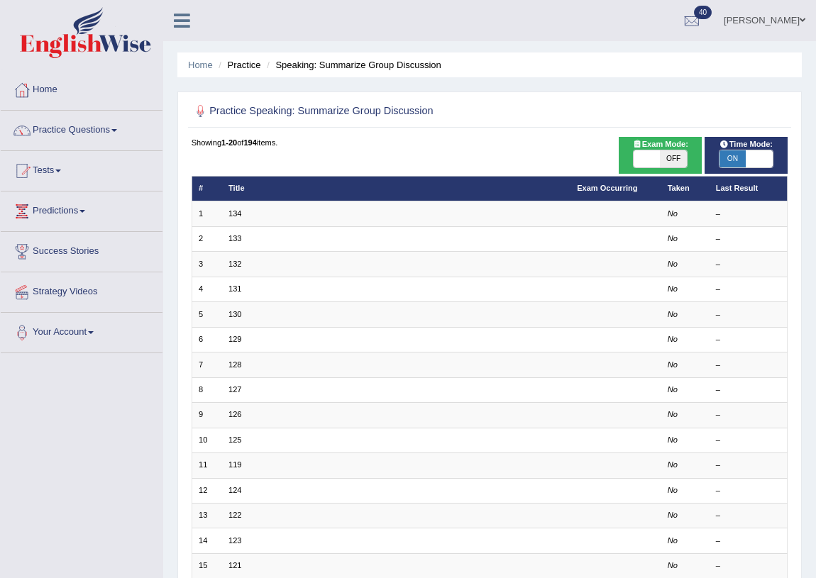
click at [673, 157] on span "OFF" at bounding box center [673, 158] width 26 height 17
checkbox input "true"
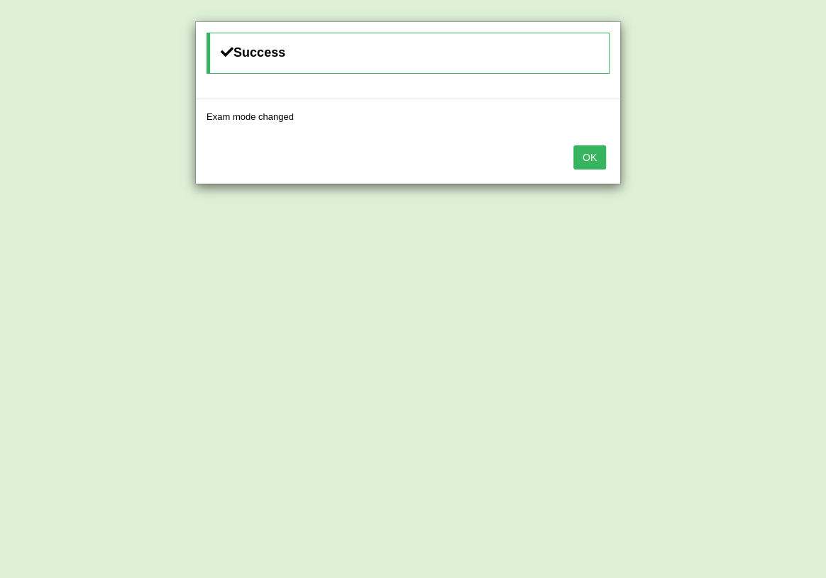
click at [601, 157] on button "OK" at bounding box center [589, 157] width 33 height 24
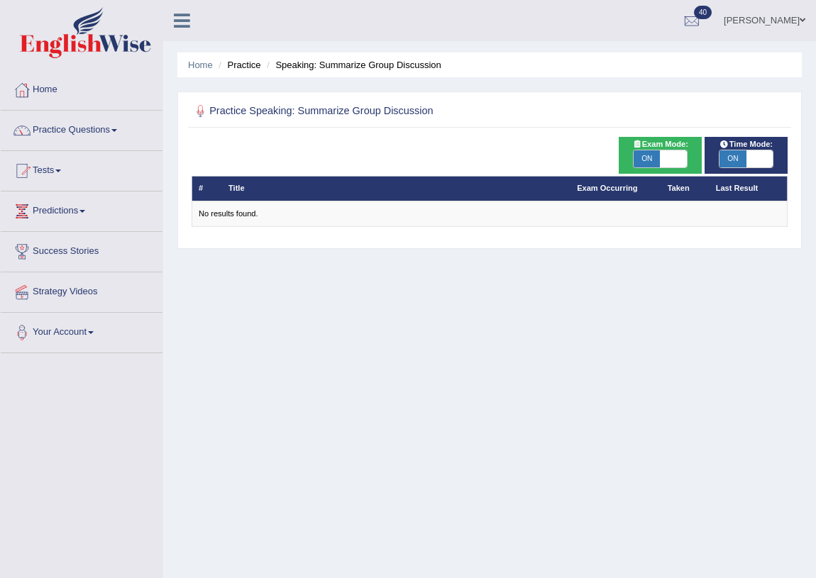
click at [652, 155] on span "ON" at bounding box center [646, 158] width 26 height 17
checkbox input "false"
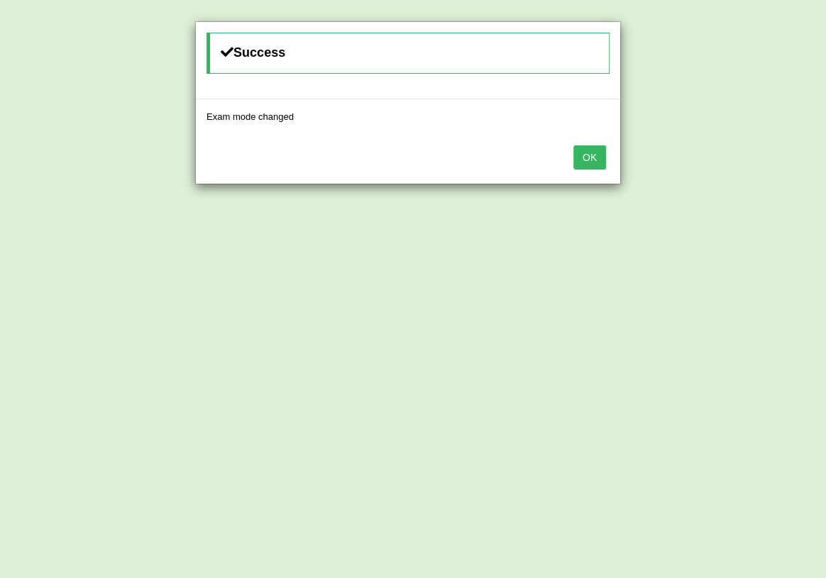
click at [581, 151] on button "OK" at bounding box center [589, 157] width 33 height 24
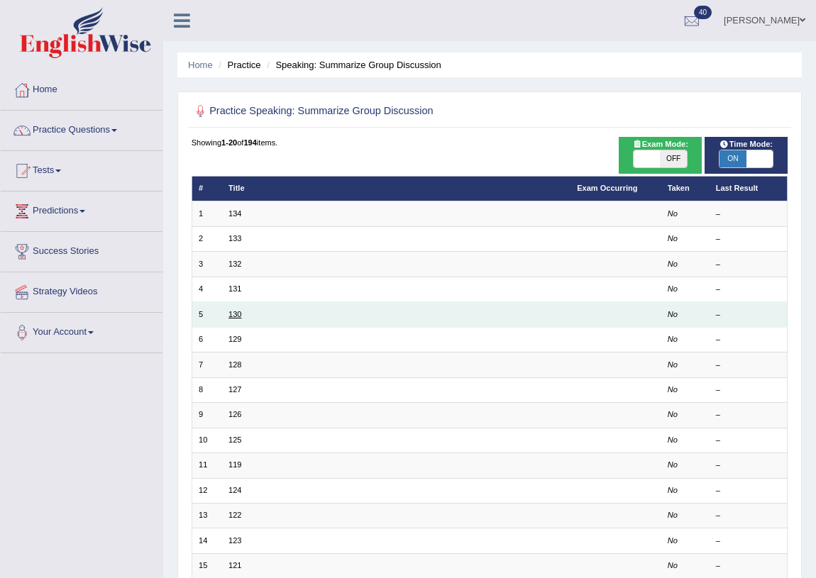
click at [231, 313] on link "130" at bounding box center [234, 314] width 13 height 9
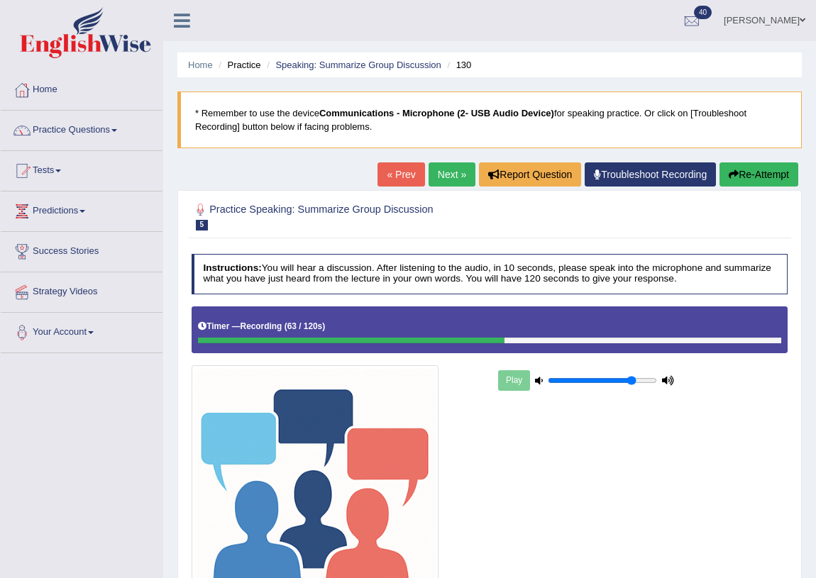
scroll to position [64, 0]
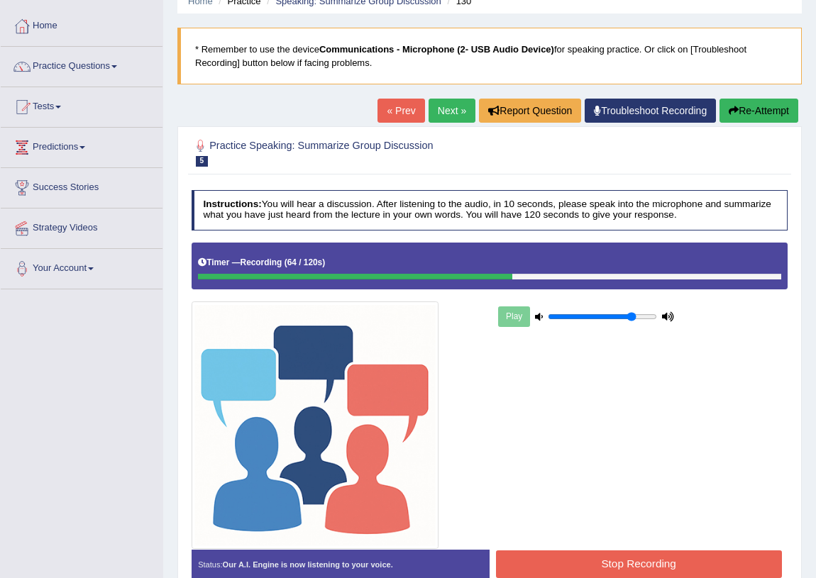
click at [600, 563] on button "Stop Recording" at bounding box center [639, 564] width 286 height 28
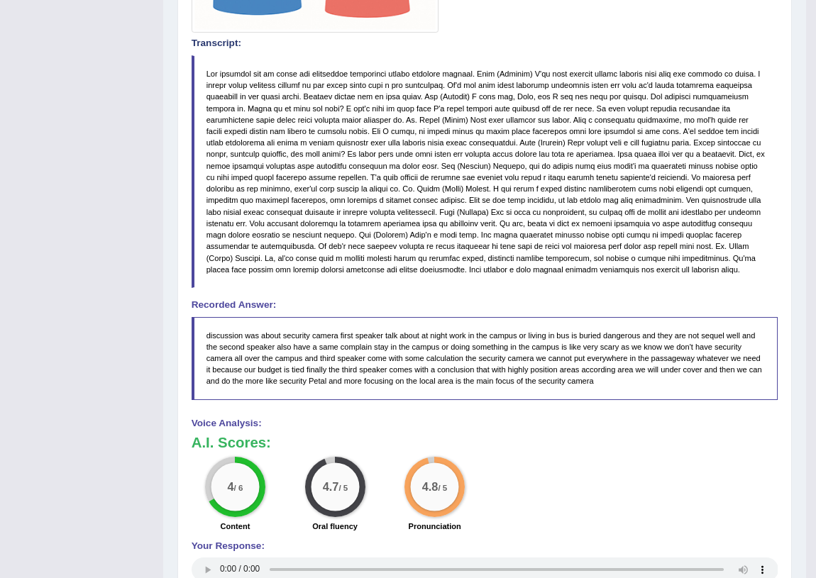
scroll to position [193, 0]
